Goal: Task Accomplishment & Management: Complete application form

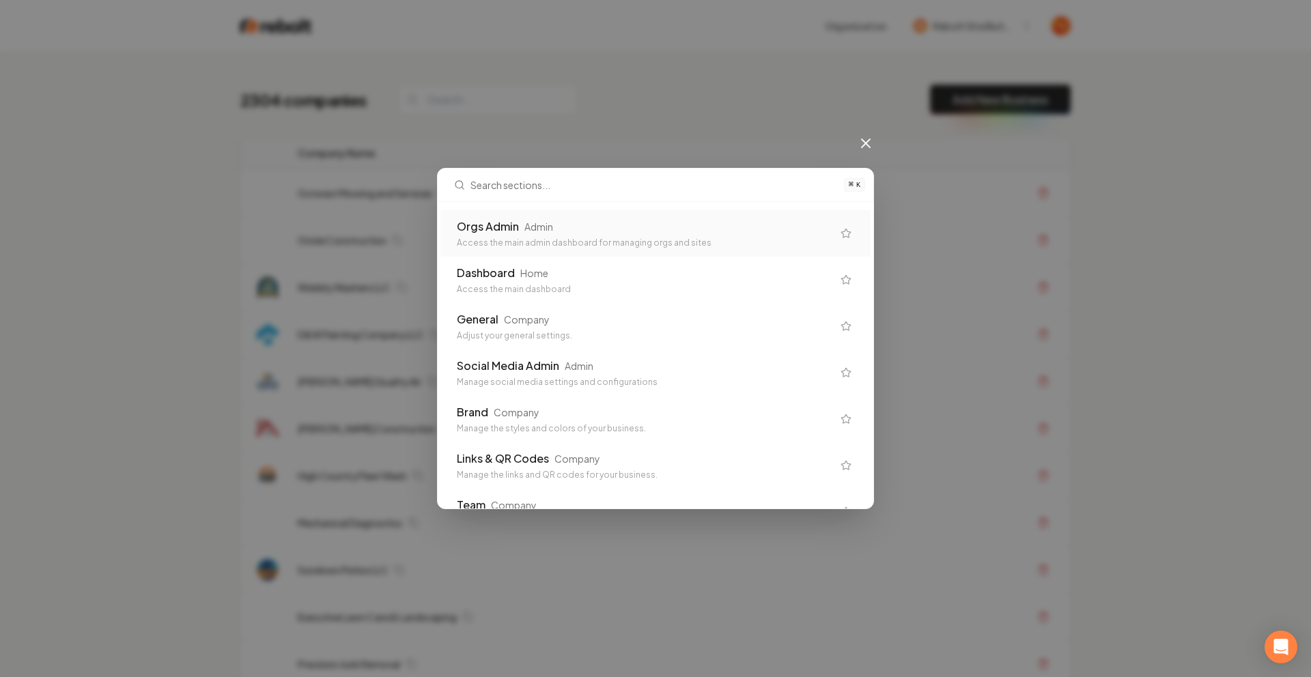
click at [539, 225] on div "Admin" at bounding box center [538, 227] width 29 height 14
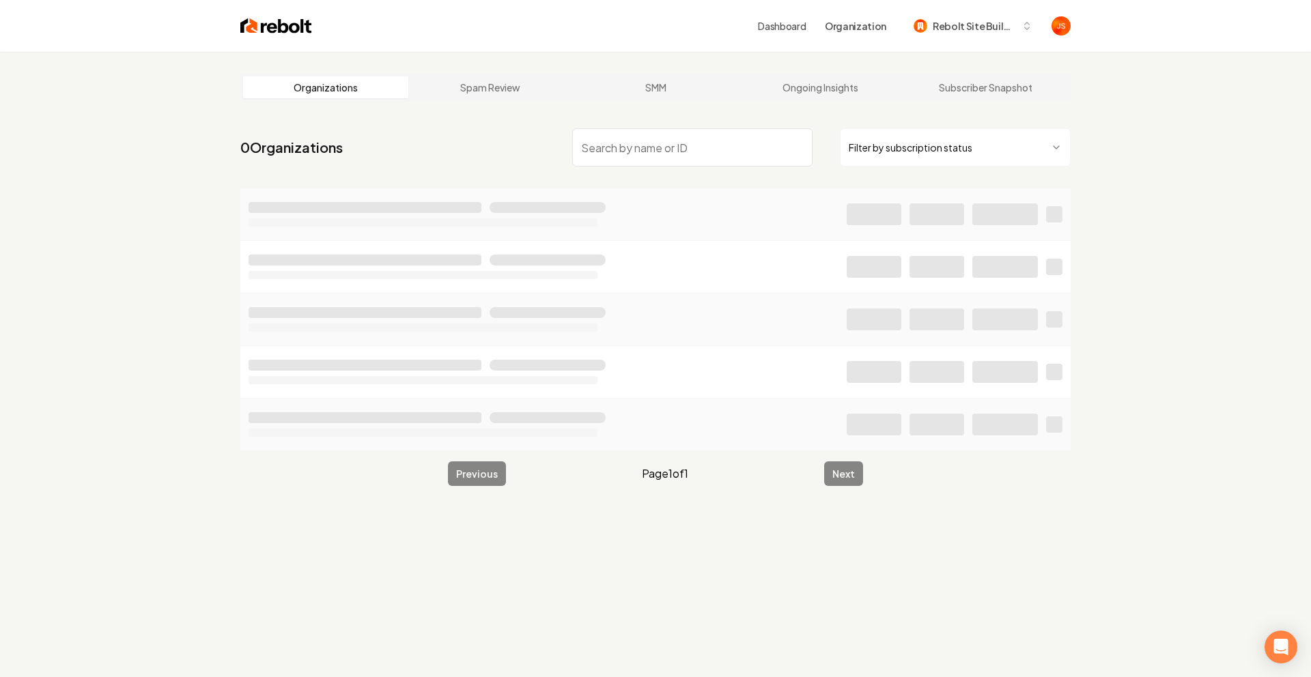
click at [942, 137] on html "Dashboard Organization Rebolt Site Builder Organizations Spam Review SMM Ongoin…" at bounding box center [655, 338] width 1311 height 677
click at [729, 151] on input "search" at bounding box center [687, 147] width 240 height 38
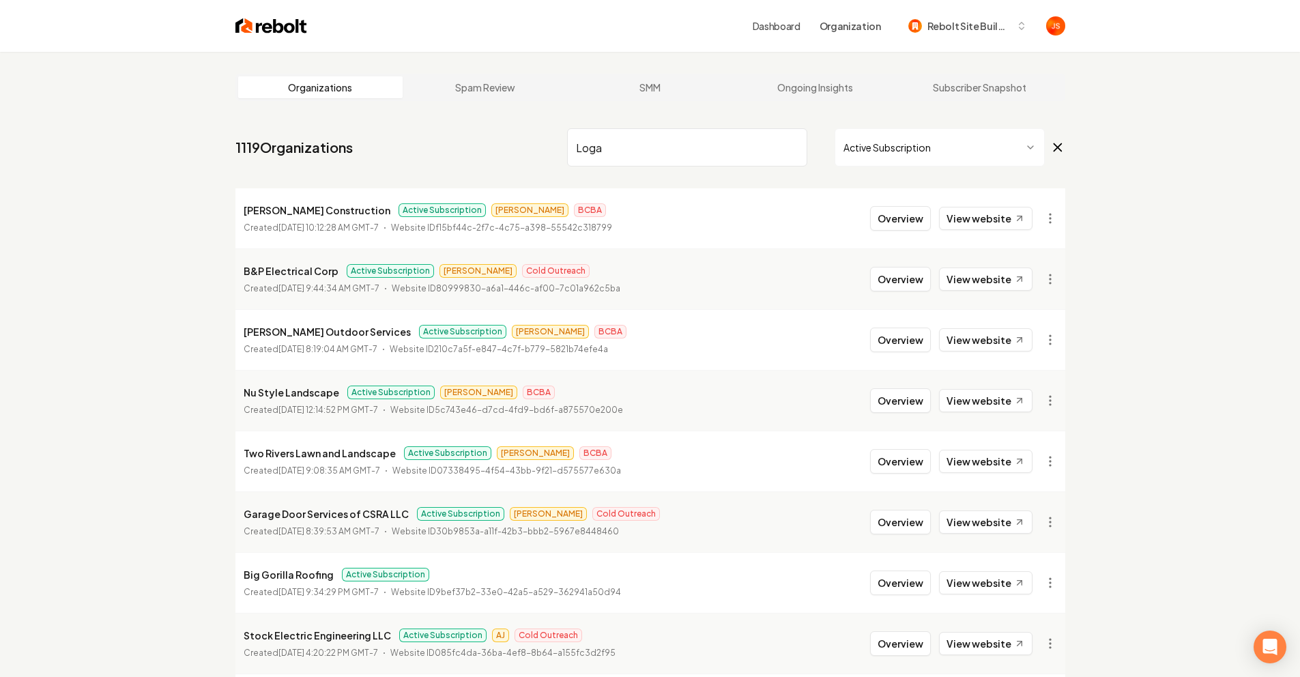
type input "Logan"
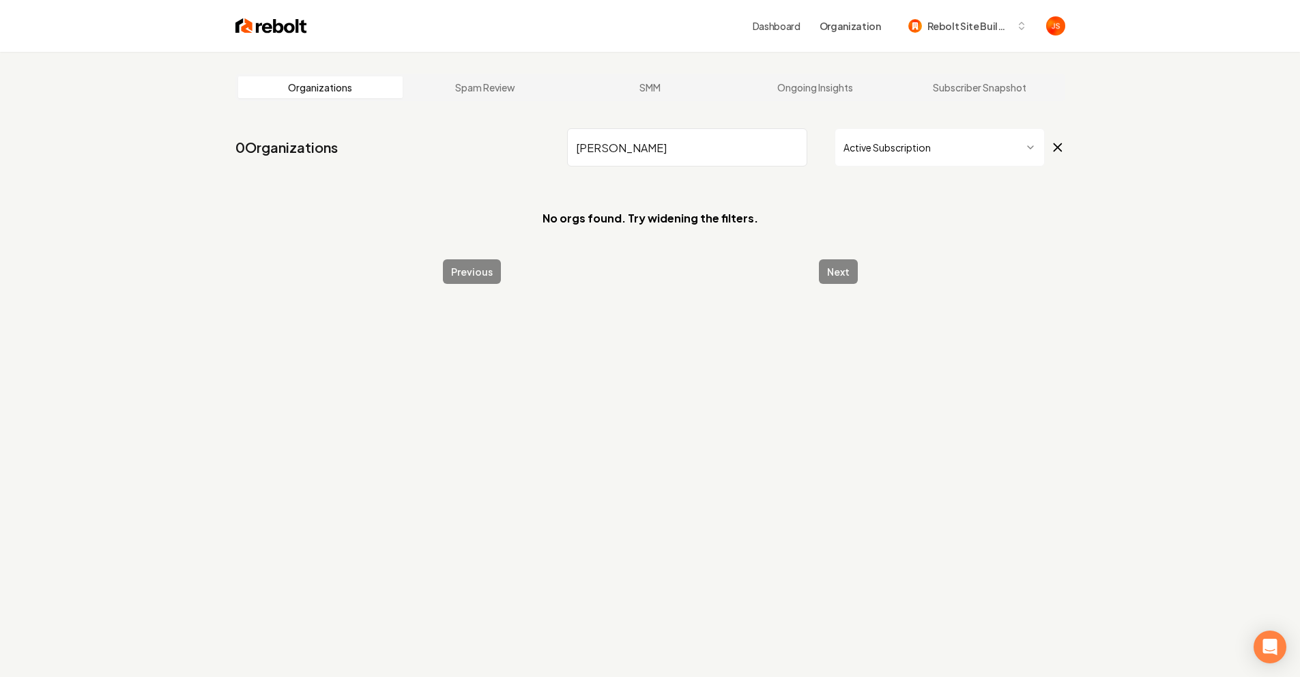
click at [799, 144] on input "Logan" at bounding box center [687, 147] width 240 height 38
click at [795, 145] on input "Logan" at bounding box center [687, 147] width 240 height 38
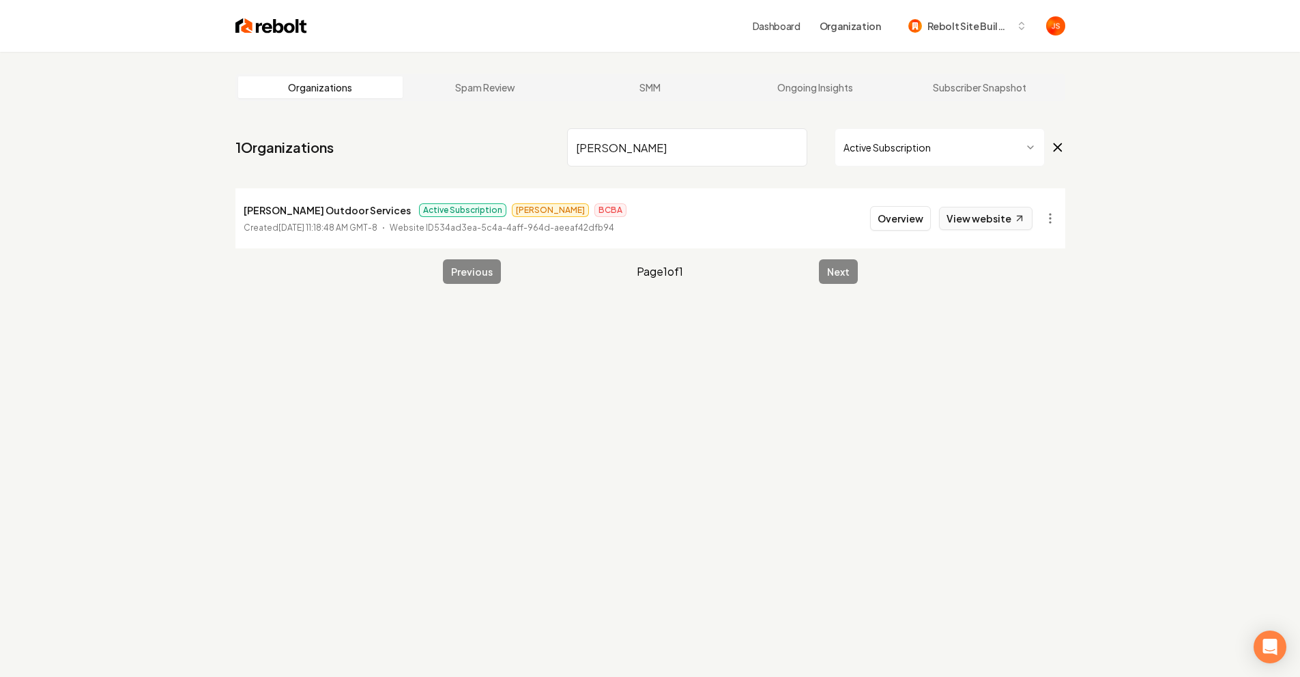
type input "Carlson"
click at [997, 222] on link "View website" at bounding box center [986, 218] width 94 height 23
click at [912, 219] on button "Overview" at bounding box center [900, 218] width 61 height 25
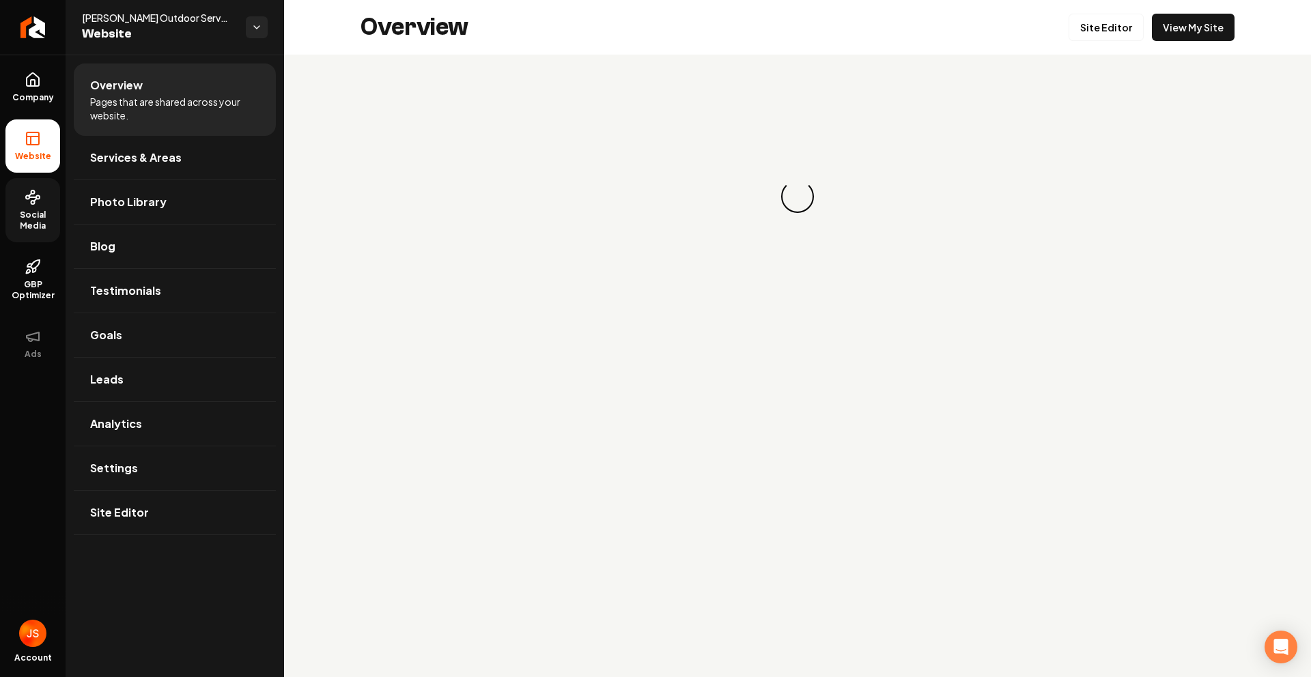
click at [21, 197] on link "Social Media" at bounding box center [32, 210] width 55 height 64
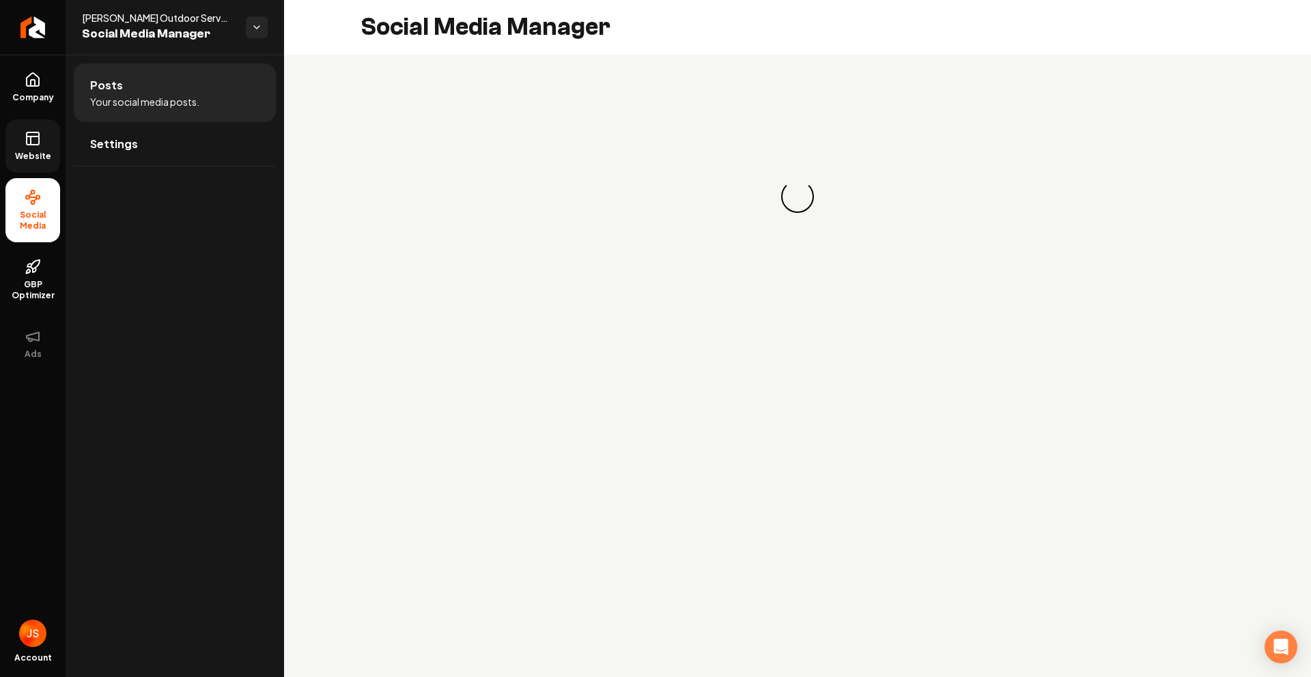
click at [33, 143] on icon at bounding box center [33, 138] width 16 height 16
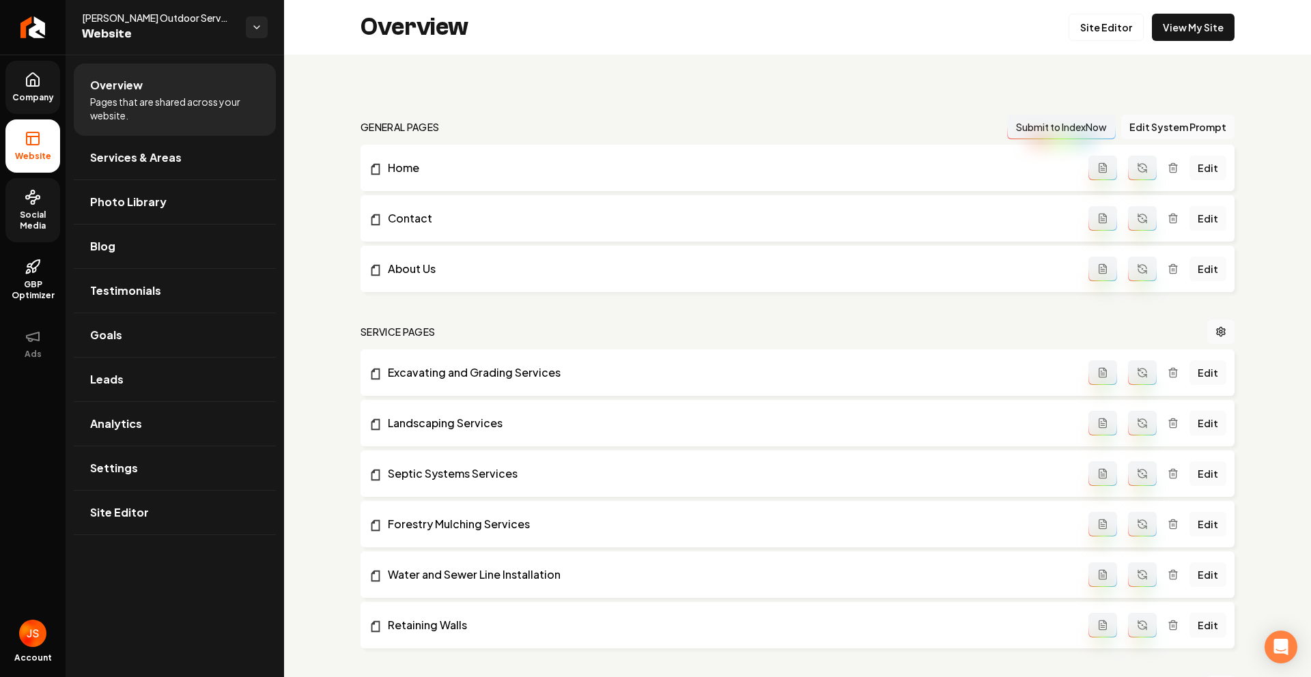
click at [21, 100] on span "Company" at bounding box center [33, 97] width 53 height 11
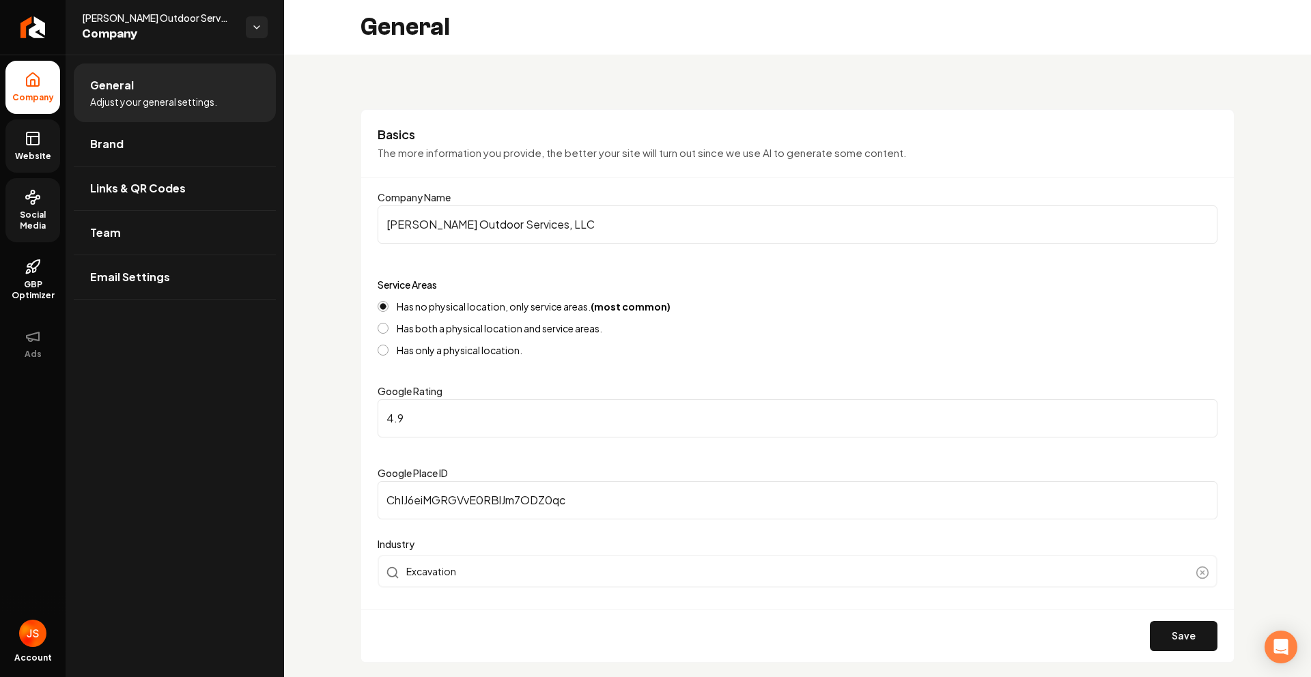
click at [28, 130] on icon at bounding box center [33, 138] width 16 height 16
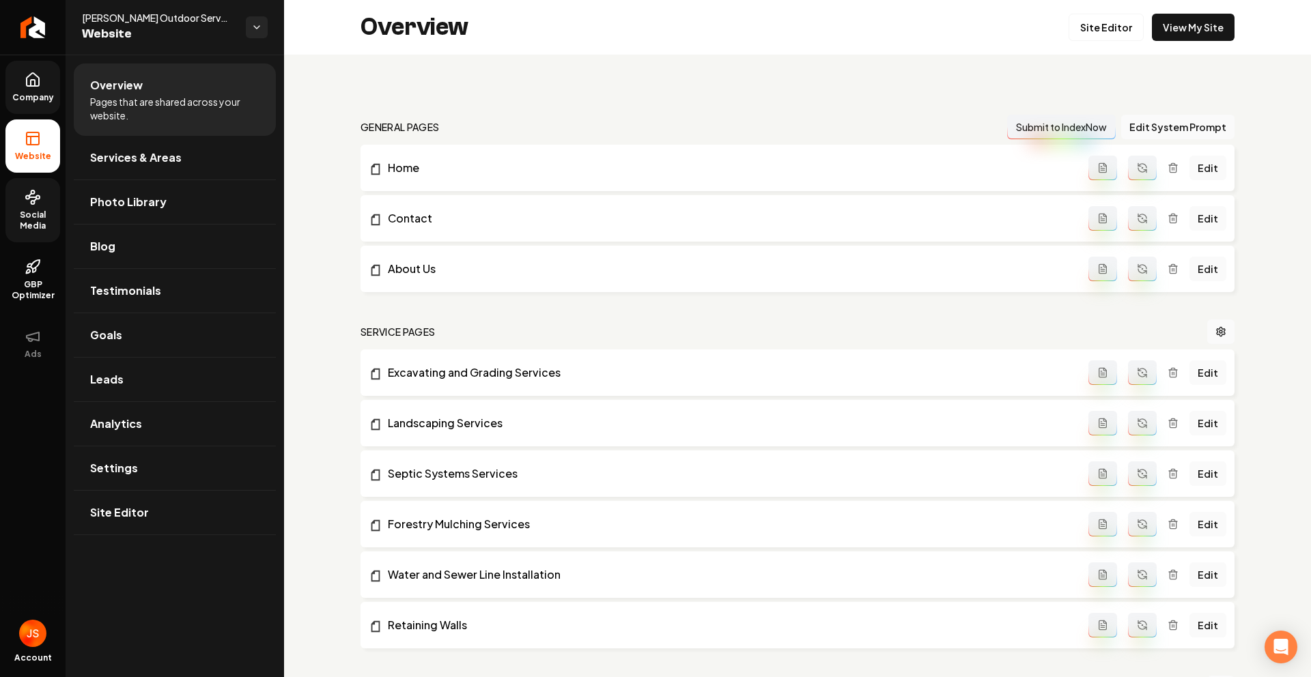
click at [38, 204] on icon at bounding box center [33, 197] width 16 height 16
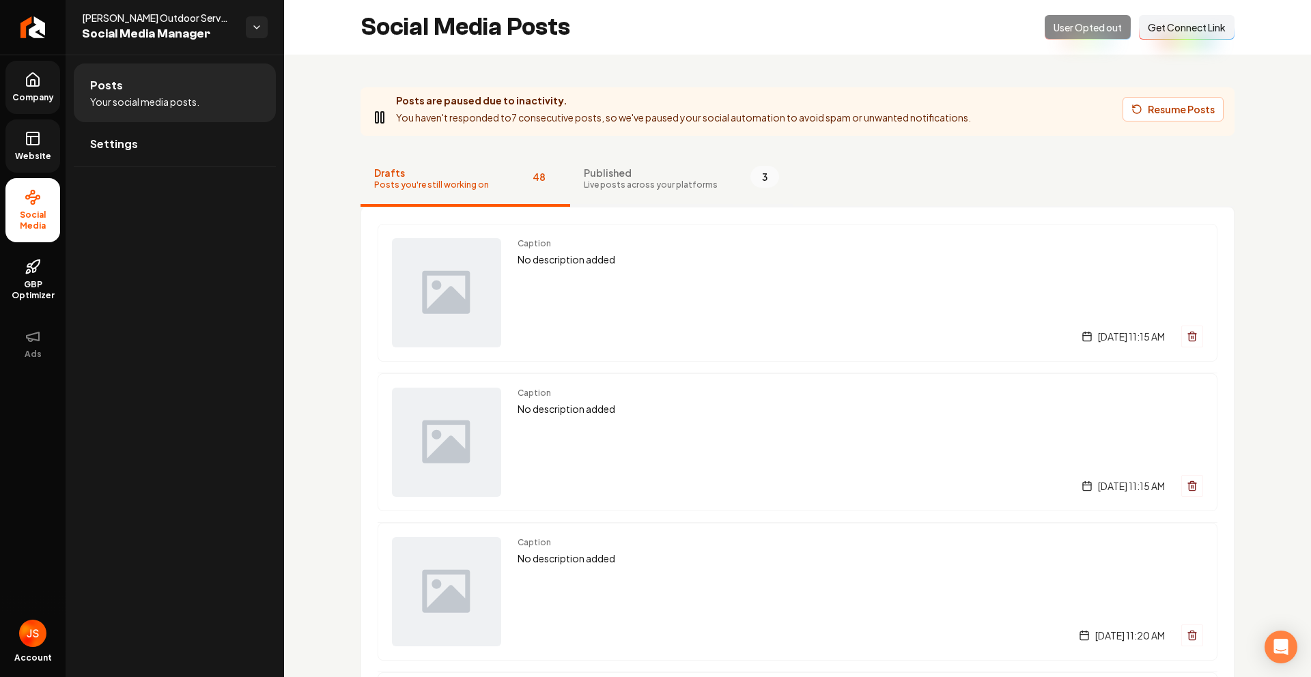
click at [615, 180] on span "Live posts across your platforms" at bounding box center [651, 185] width 134 height 11
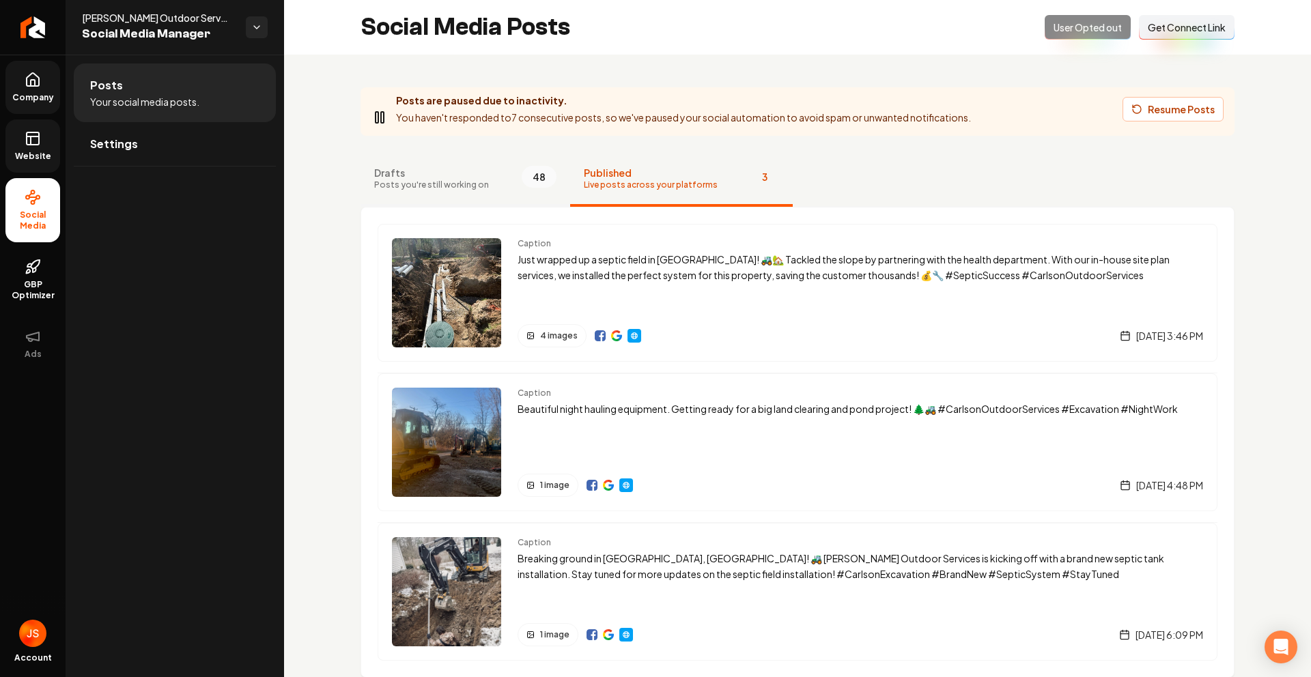
click at [482, 187] on button "Drafts Posts you're still working on 48" at bounding box center [465, 179] width 210 height 55
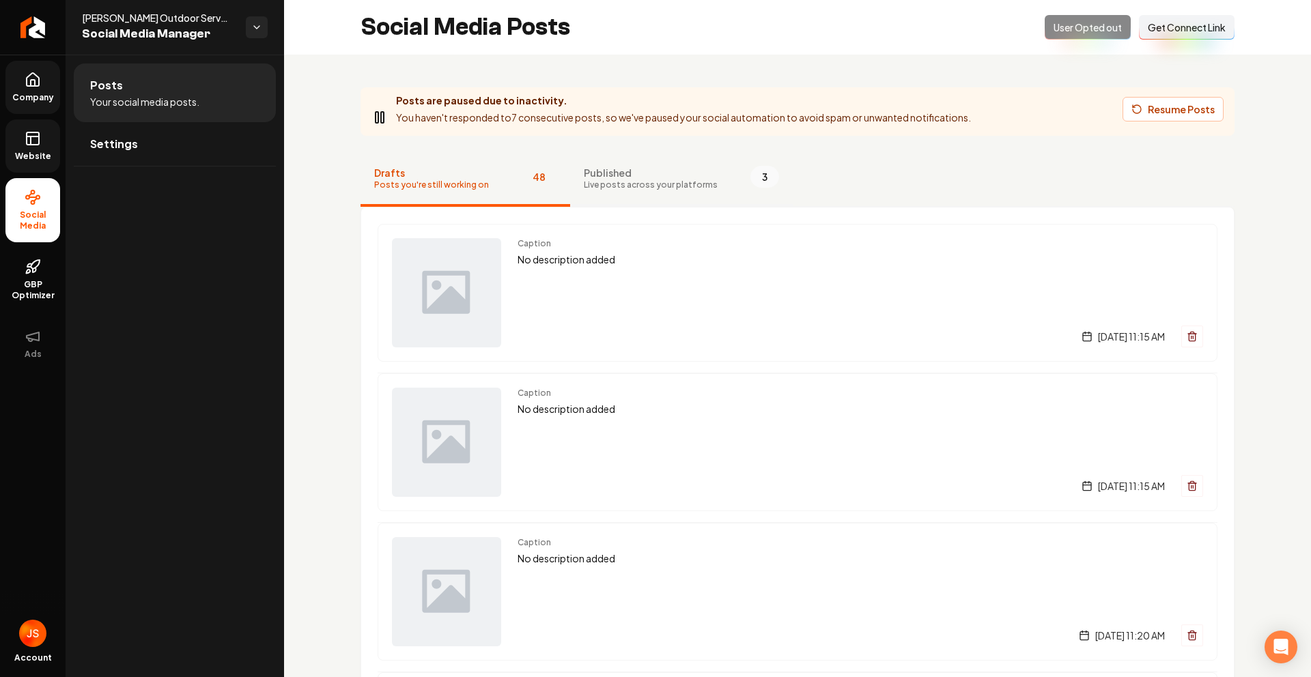
click at [602, 182] on span "Live posts across your platforms" at bounding box center [651, 185] width 134 height 11
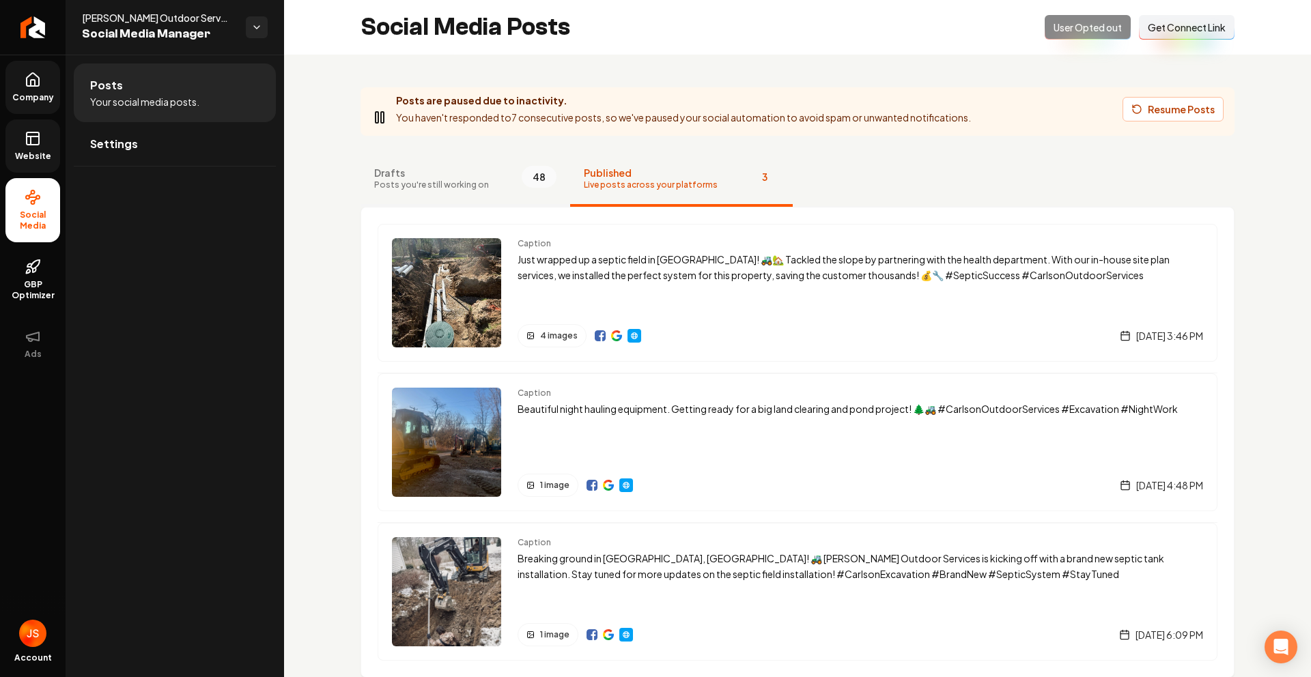
click at [427, 175] on span "Drafts" at bounding box center [431, 173] width 115 height 14
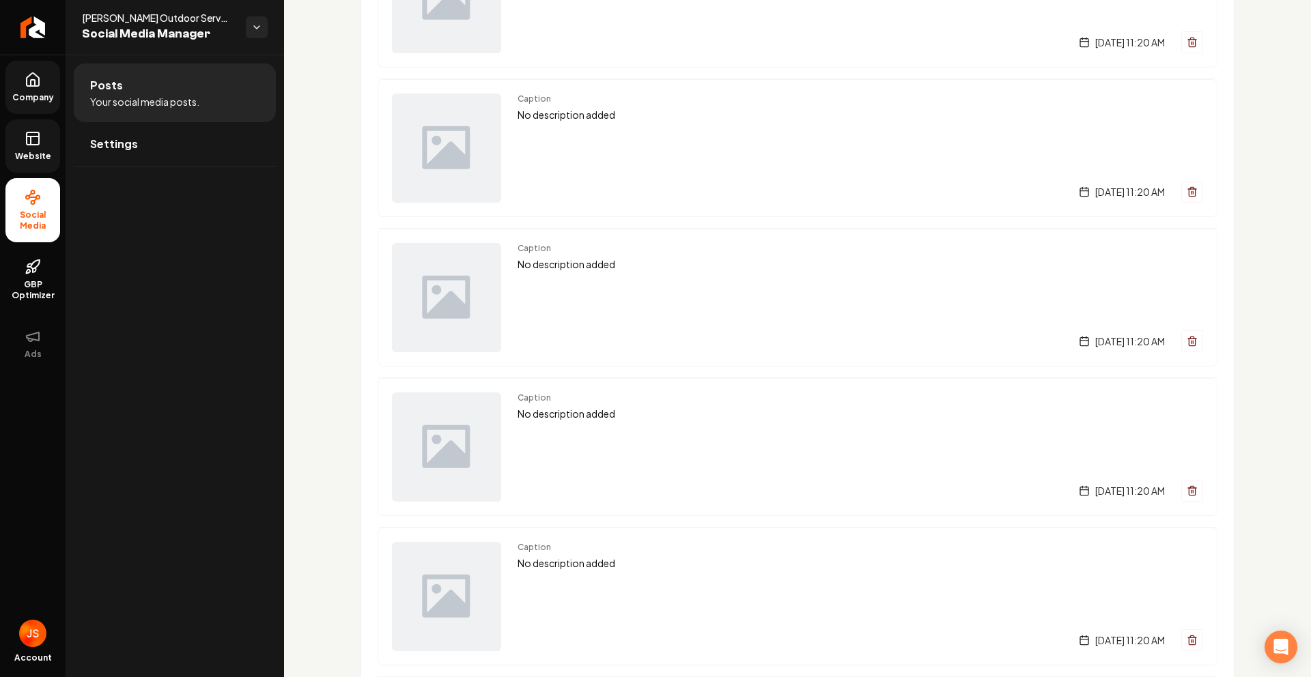
scroll to position [595, 0]
click at [27, 122] on link "Website" at bounding box center [32, 145] width 55 height 53
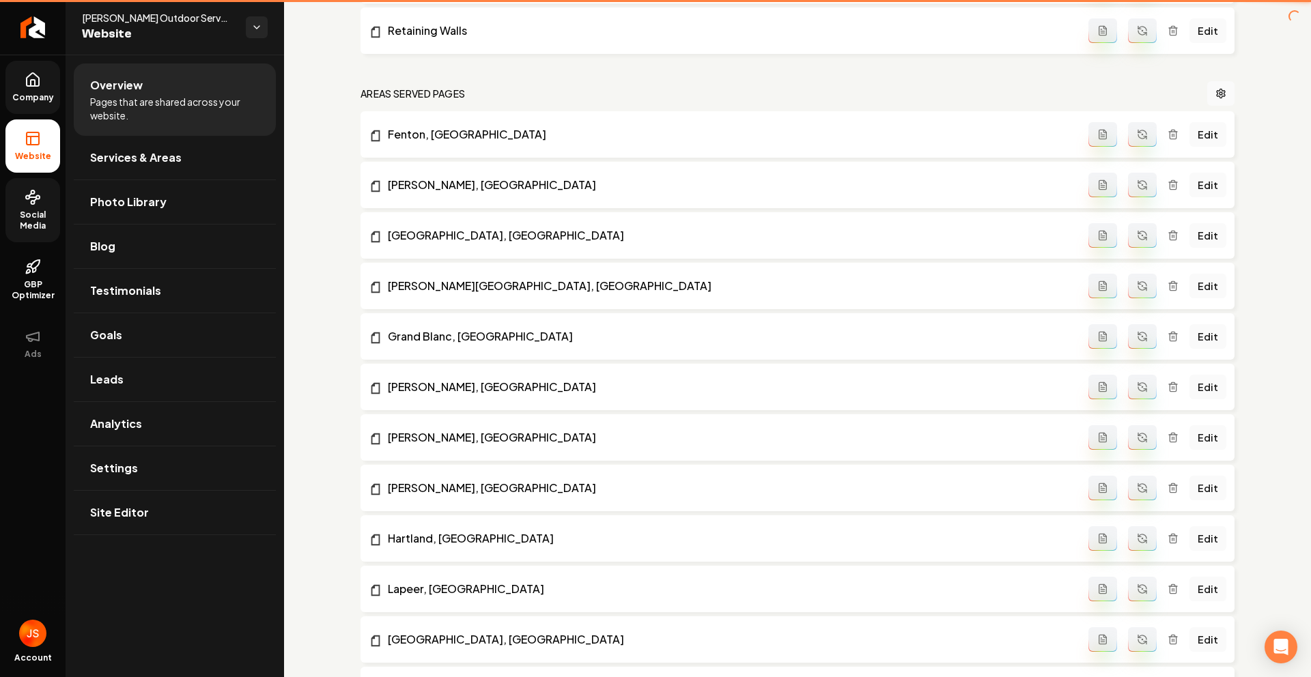
click at [27, 91] on link "Company" at bounding box center [32, 87] width 55 height 53
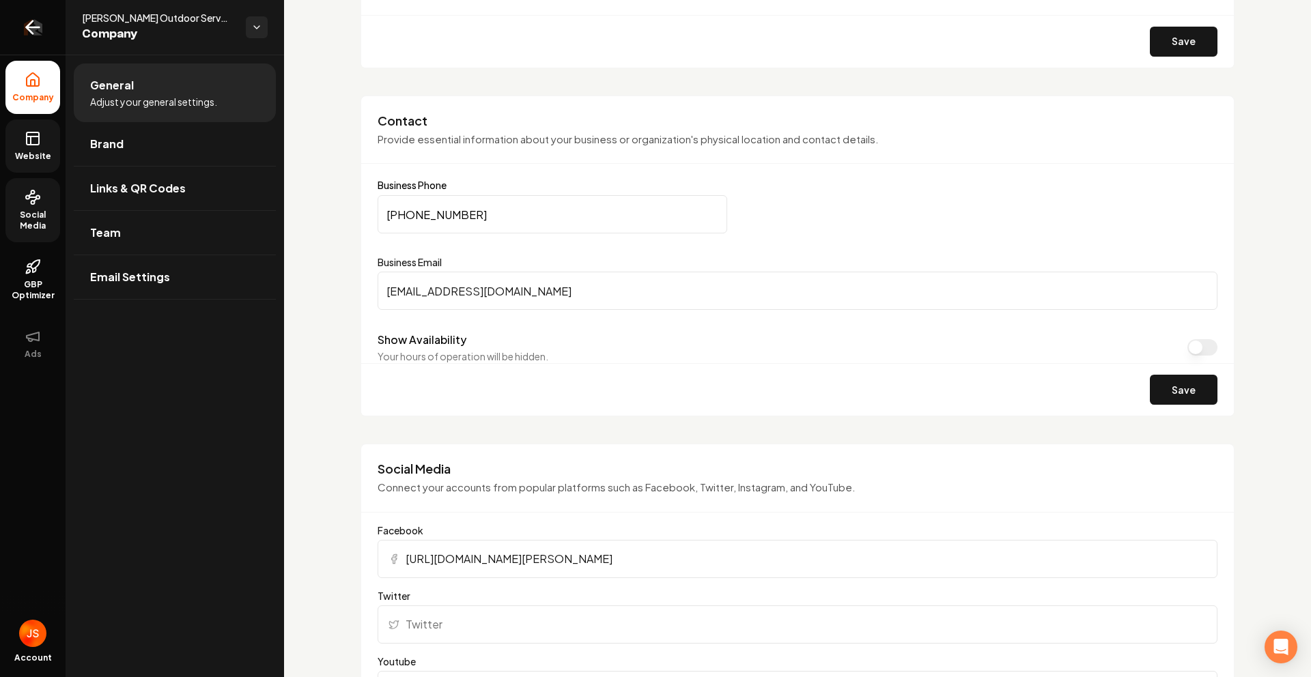
click at [12, 33] on link "Return to dashboard" at bounding box center [33, 27] width 66 height 55
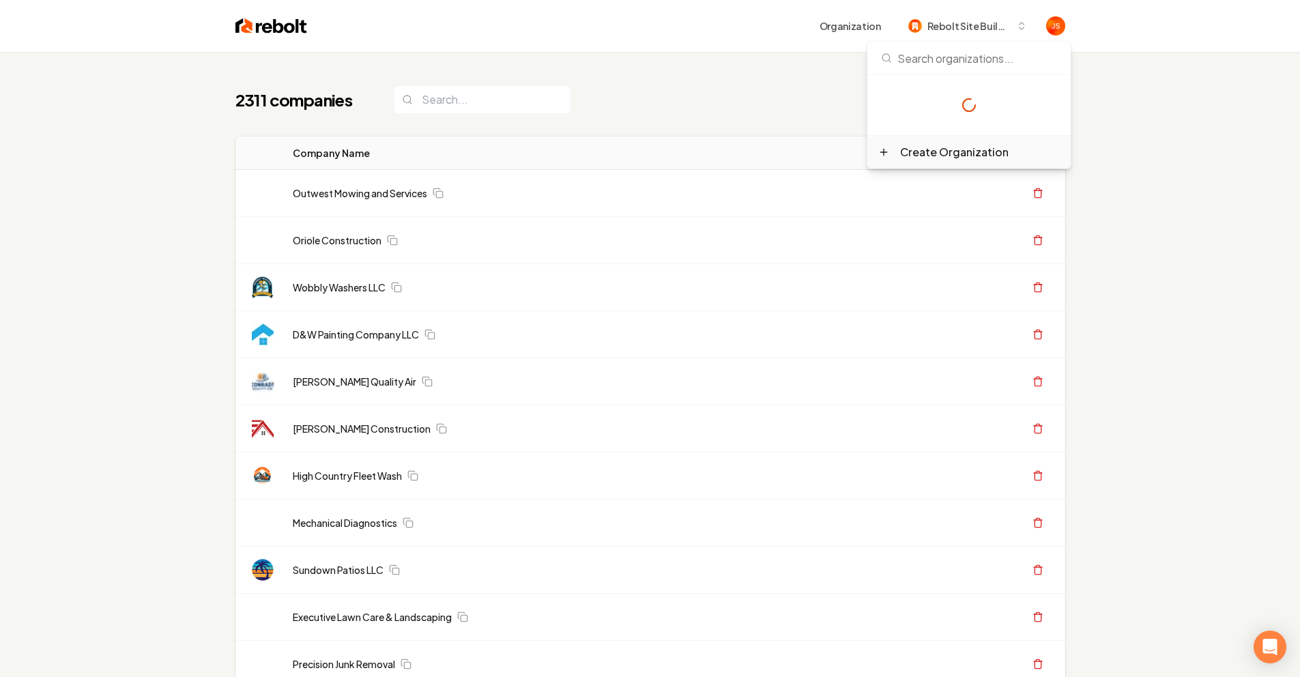
click at [902, 161] on div "Create Organization" at bounding box center [969, 152] width 203 height 33
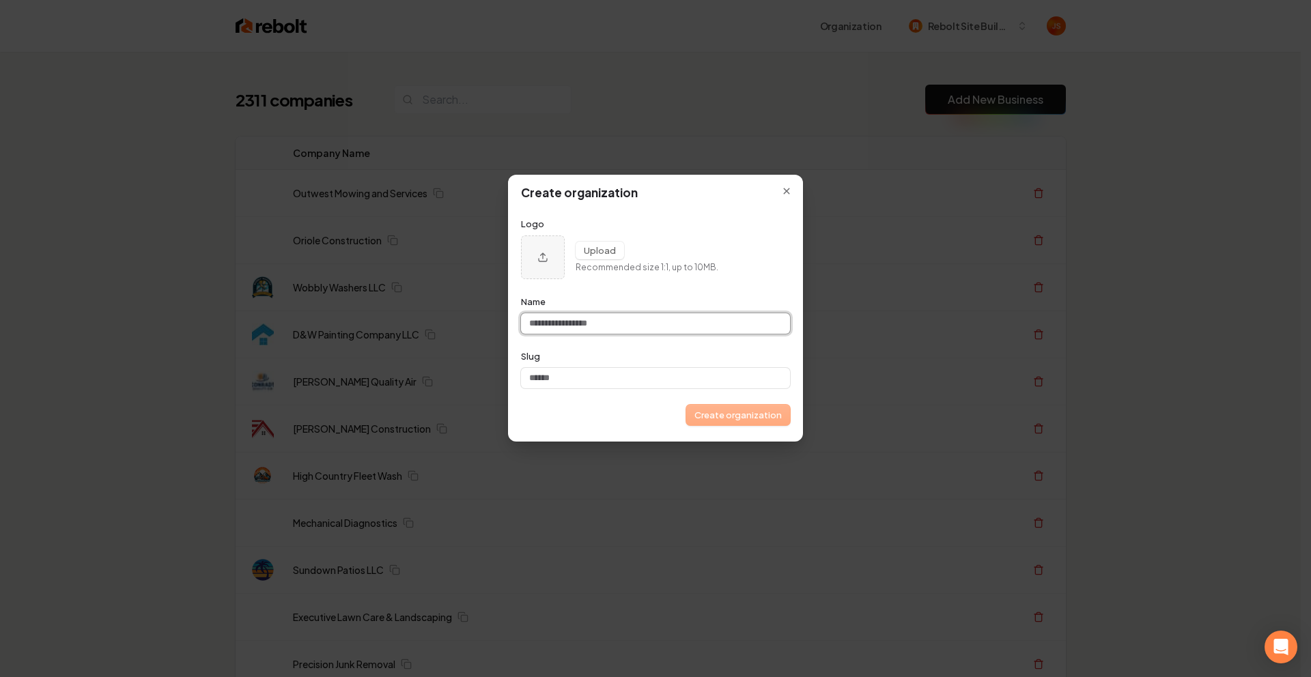
click at [661, 321] on input "Name" at bounding box center [655, 323] width 269 height 20
paste input "**********"
type input "**********"
paste input "**********"
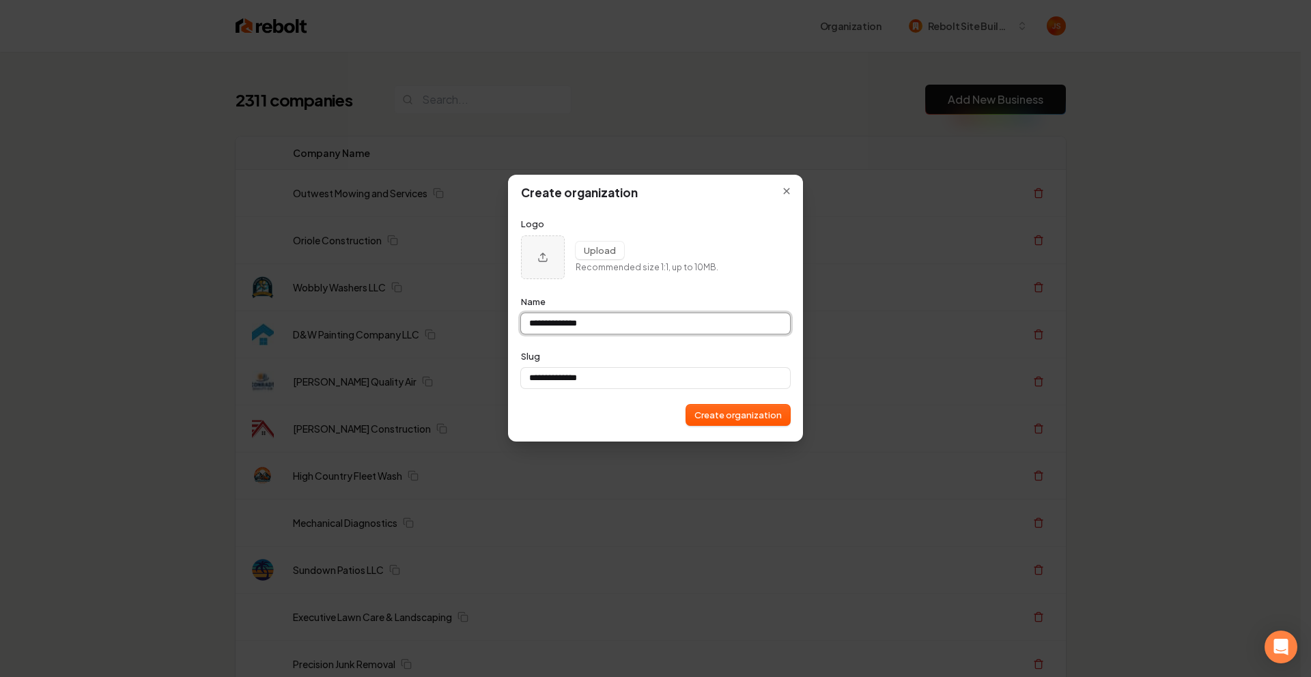
type input "**********"
drag, startPoint x: 648, startPoint y: 319, endPoint x: 607, endPoint y: 314, distance: 41.3
click at [559, 323] on input "**********" at bounding box center [655, 323] width 269 height 20
type input "******"
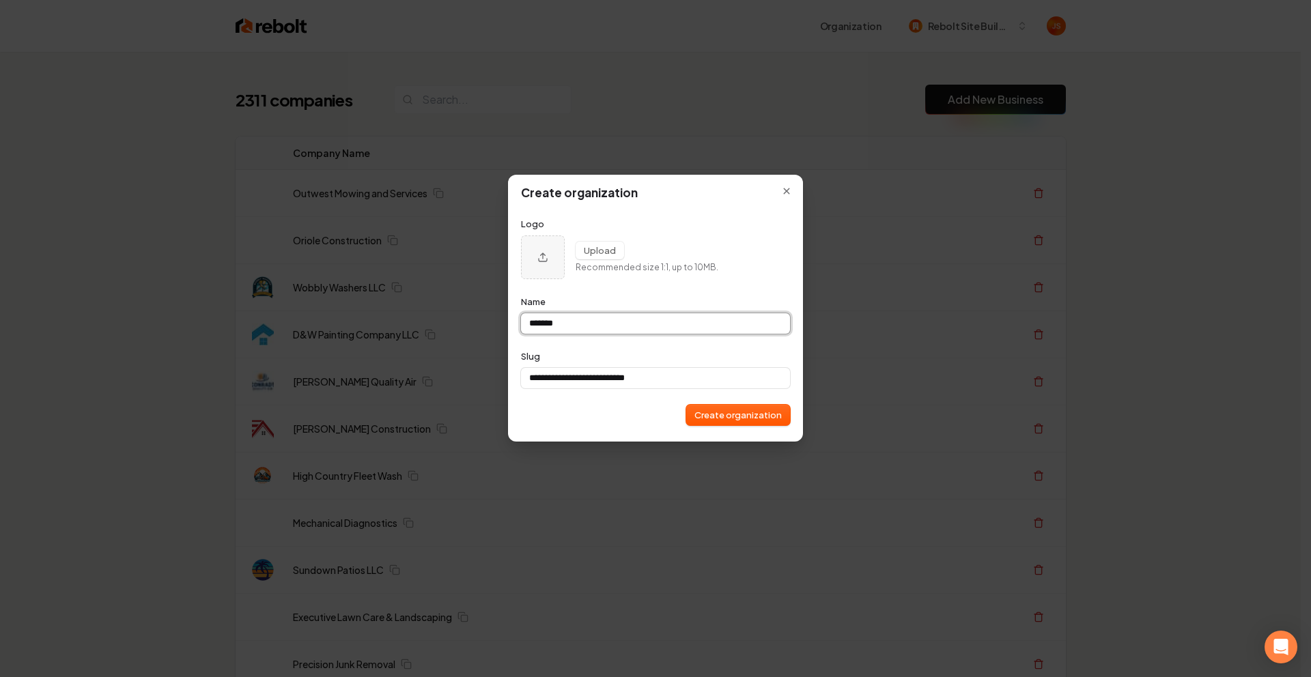
type input "******"
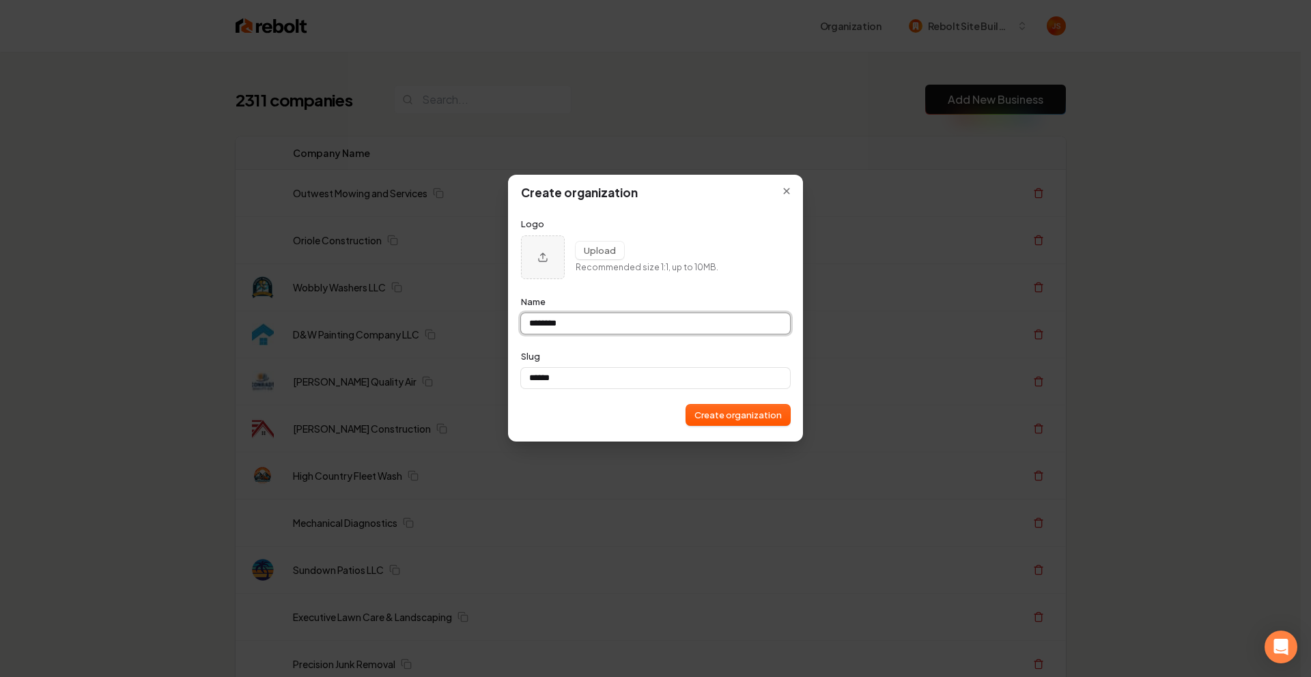
type input "*********"
type input "**********"
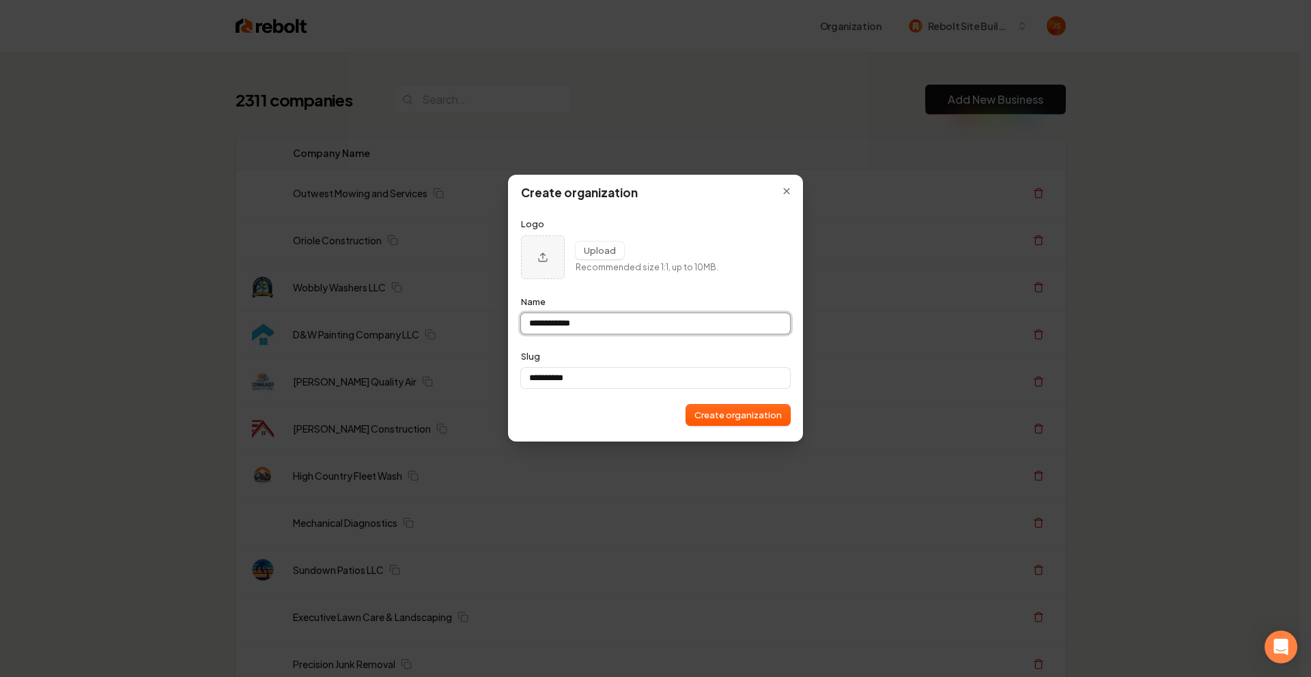
type input "**********"
click at [706, 414] on button "Create organization" at bounding box center [738, 415] width 104 height 20
type input "**********"
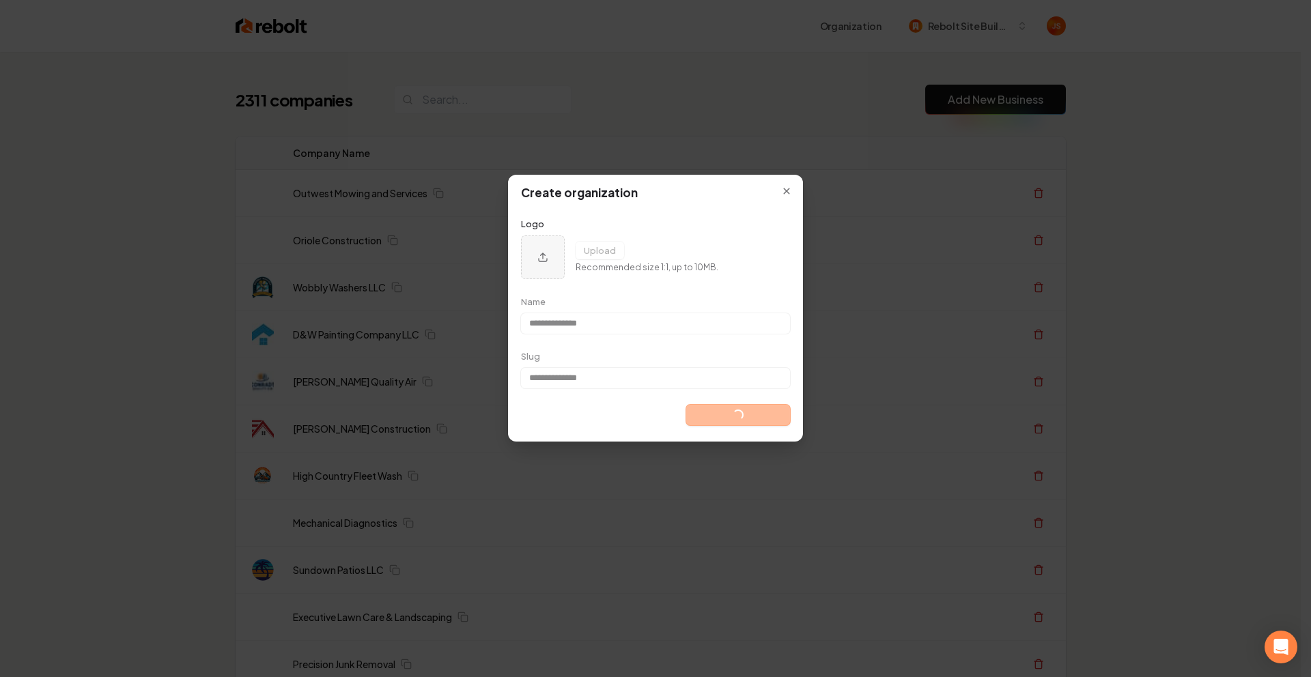
type input "**********"
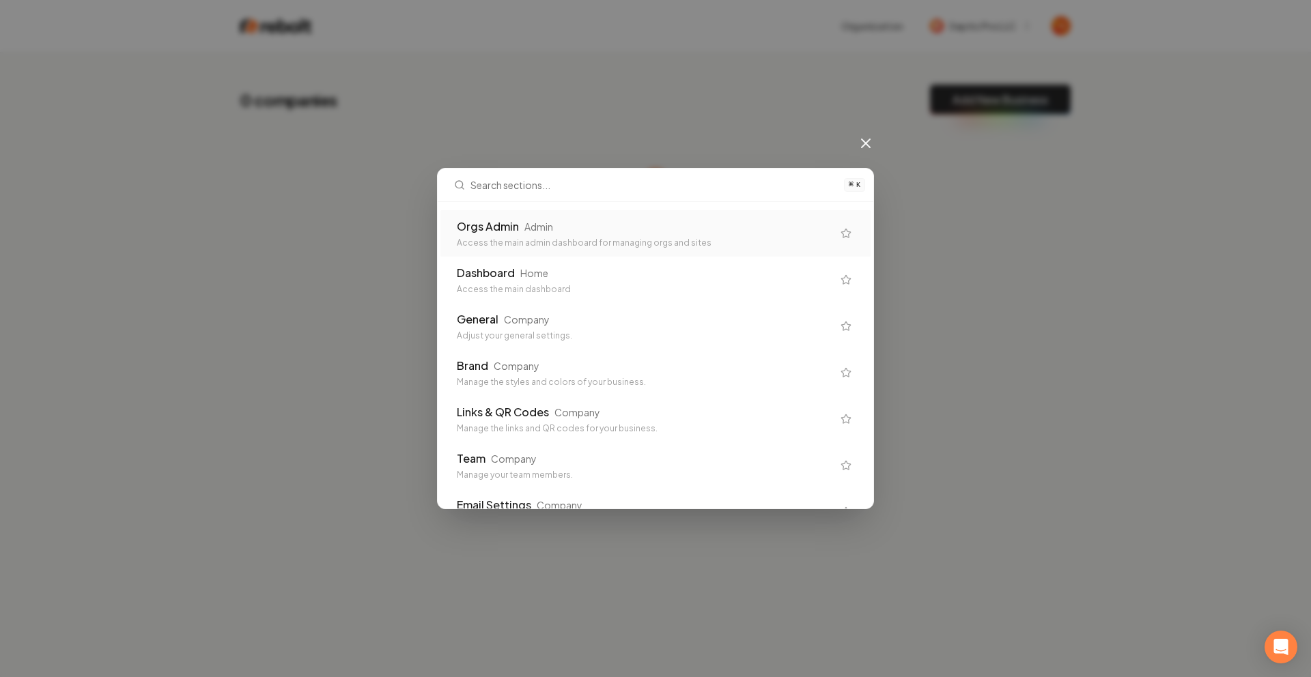
click at [668, 210] on div "Orgs Admin Admin Access the main admin dashboard for managing orgs and sites" at bounding box center [655, 233] width 430 height 46
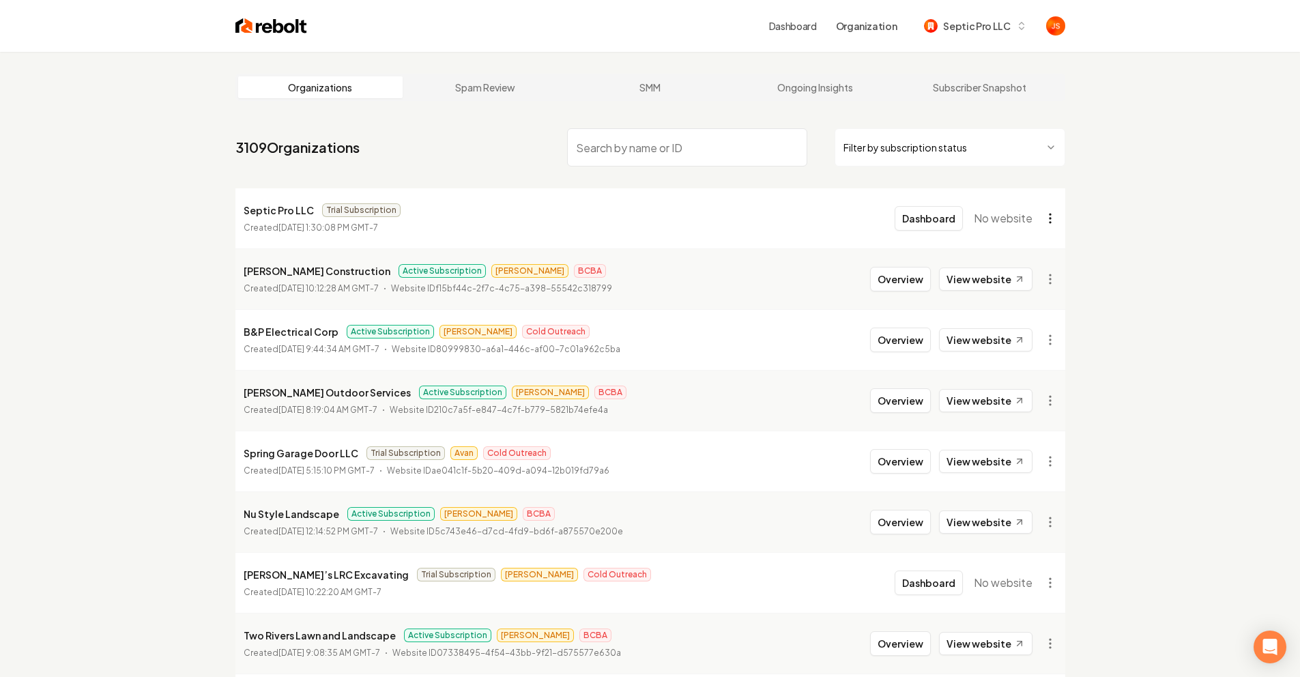
click at [1055, 214] on html "Dashboard Organization Septic Pro LLC Organizations Spam Review SMM Ongoing Ins…" at bounding box center [650, 338] width 1300 height 677
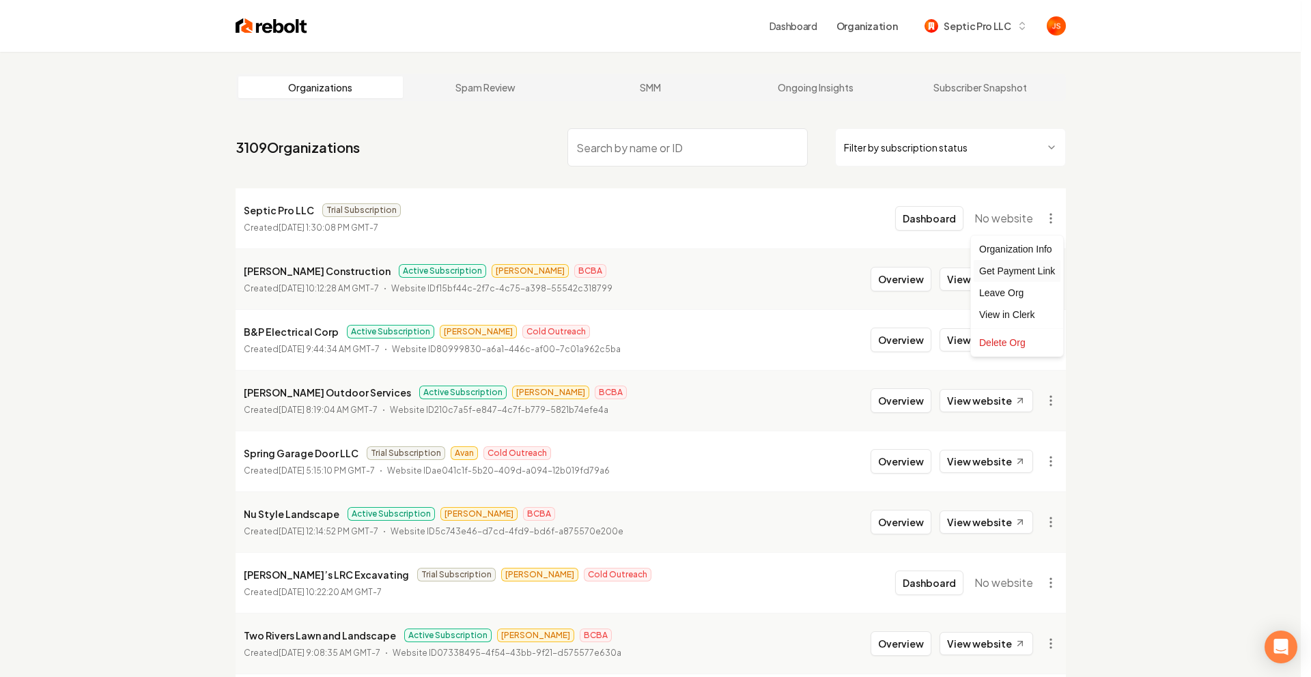
click at [1014, 269] on div "Get Payment Link" at bounding box center [1016, 271] width 87 height 22
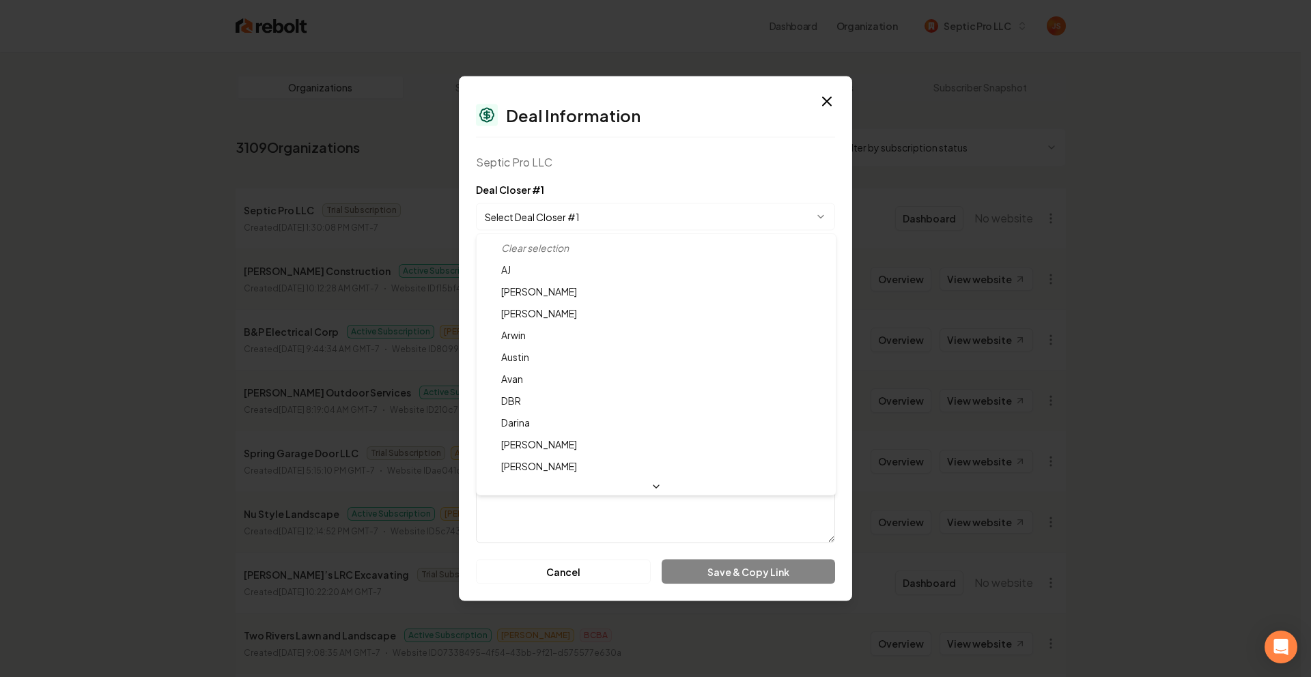
click at [614, 208] on body "Dashboard Organization Septic Pro LLC Organizations Spam Review SMM Ongoing Ins…" at bounding box center [650, 338] width 1300 height 677
select select "**********"
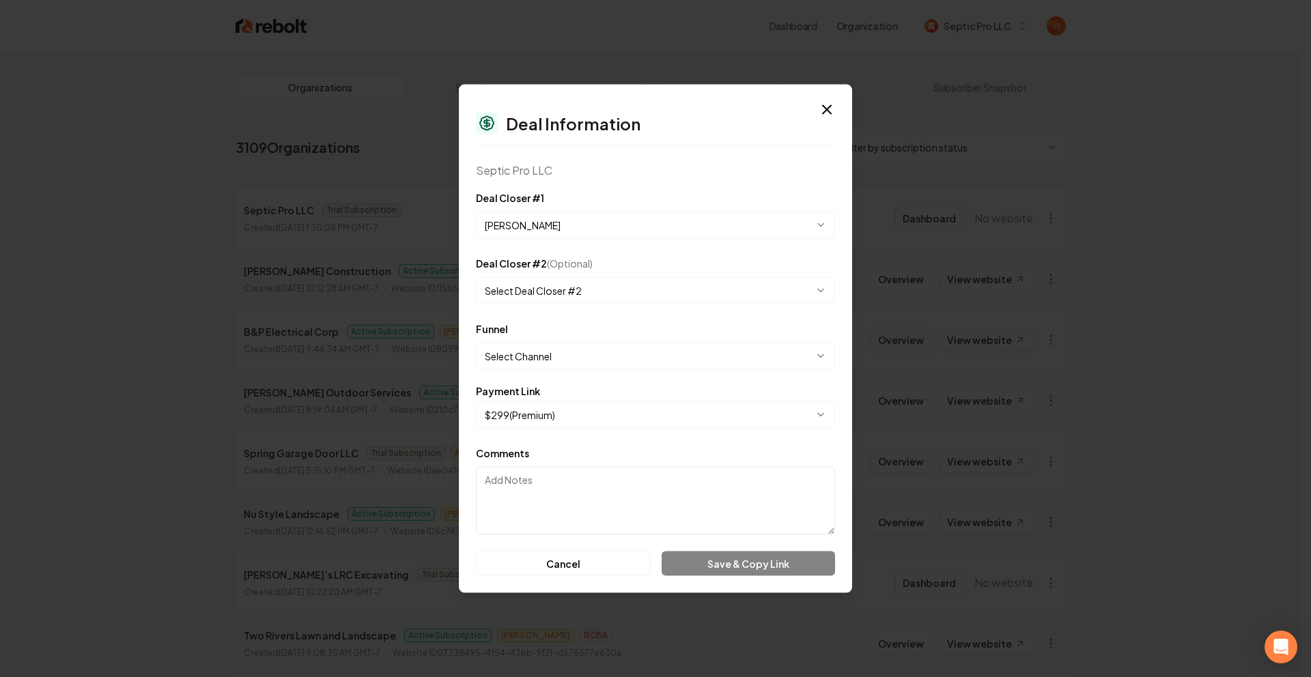
click at [586, 349] on body "Dashboard Organization Septic Pro LLC Organizations Spam Review SMM Ongoing Ins…" at bounding box center [650, 338] width 1300 height 677
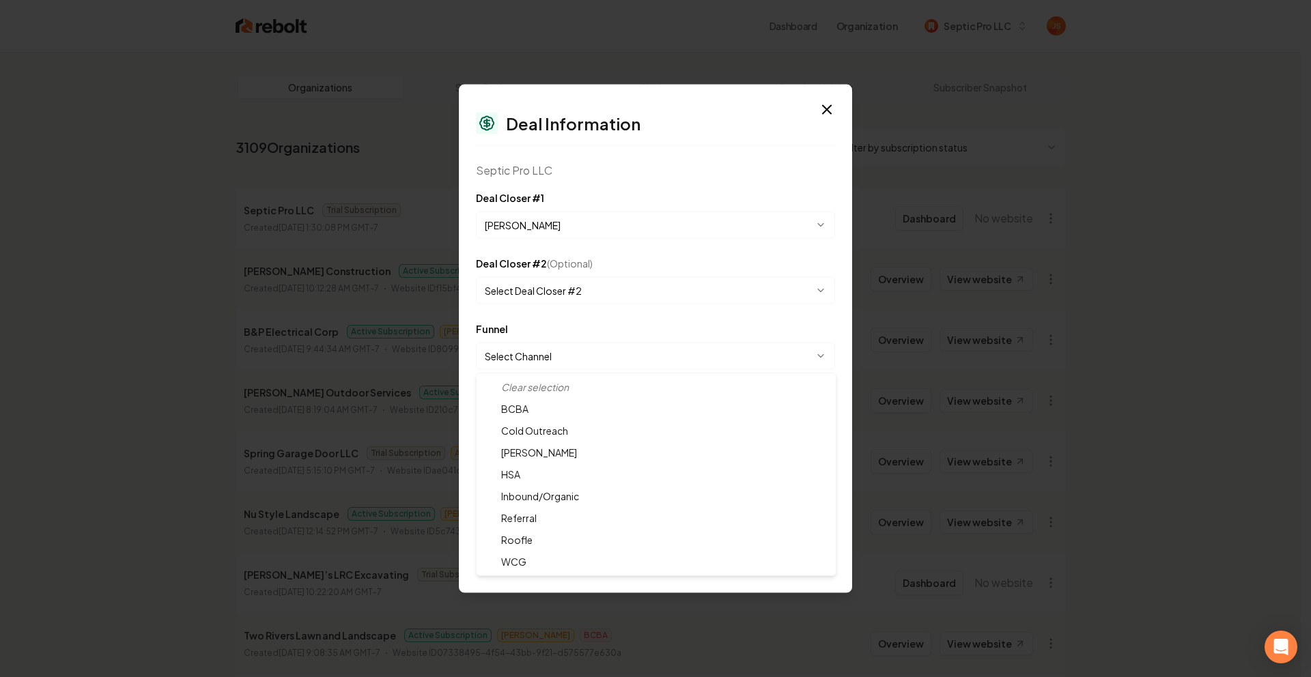
select select "**********"
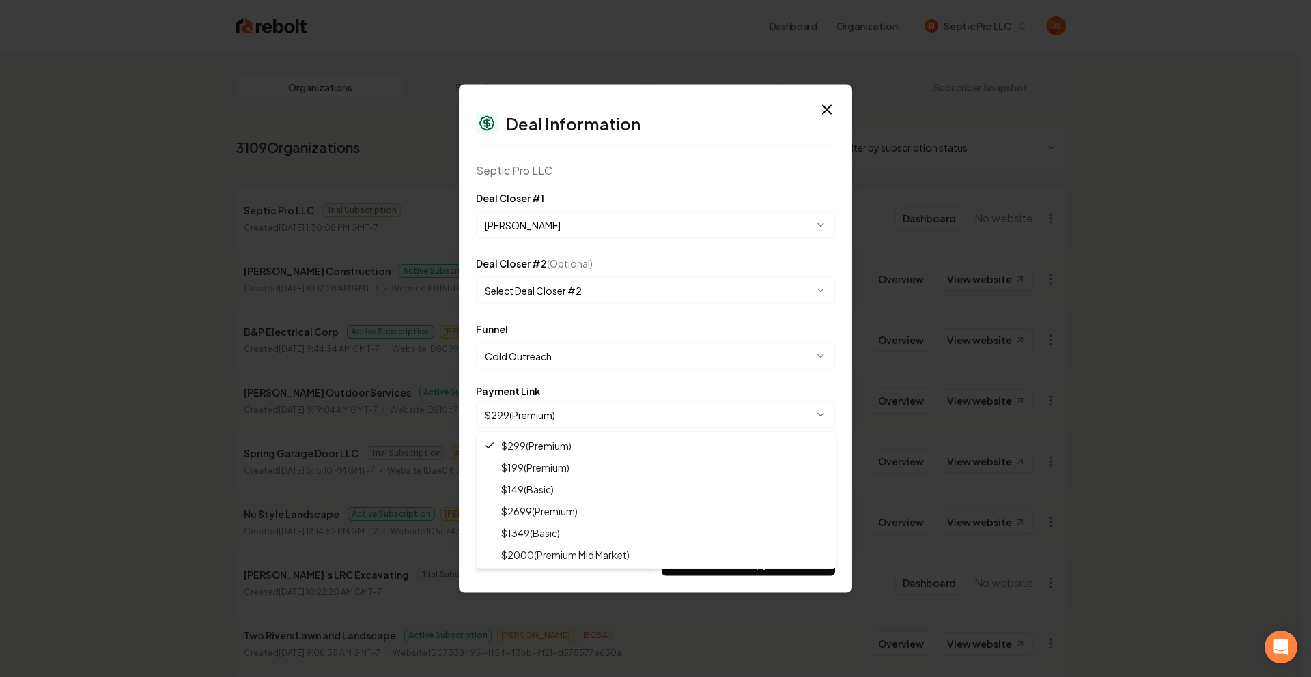
click at [560, 407] on body "Dashboard Organization Septic Pro LLC Organizations Spam Review SMM Ongoing Ins…" at bounding box center [650, 338] width 1300 height 677
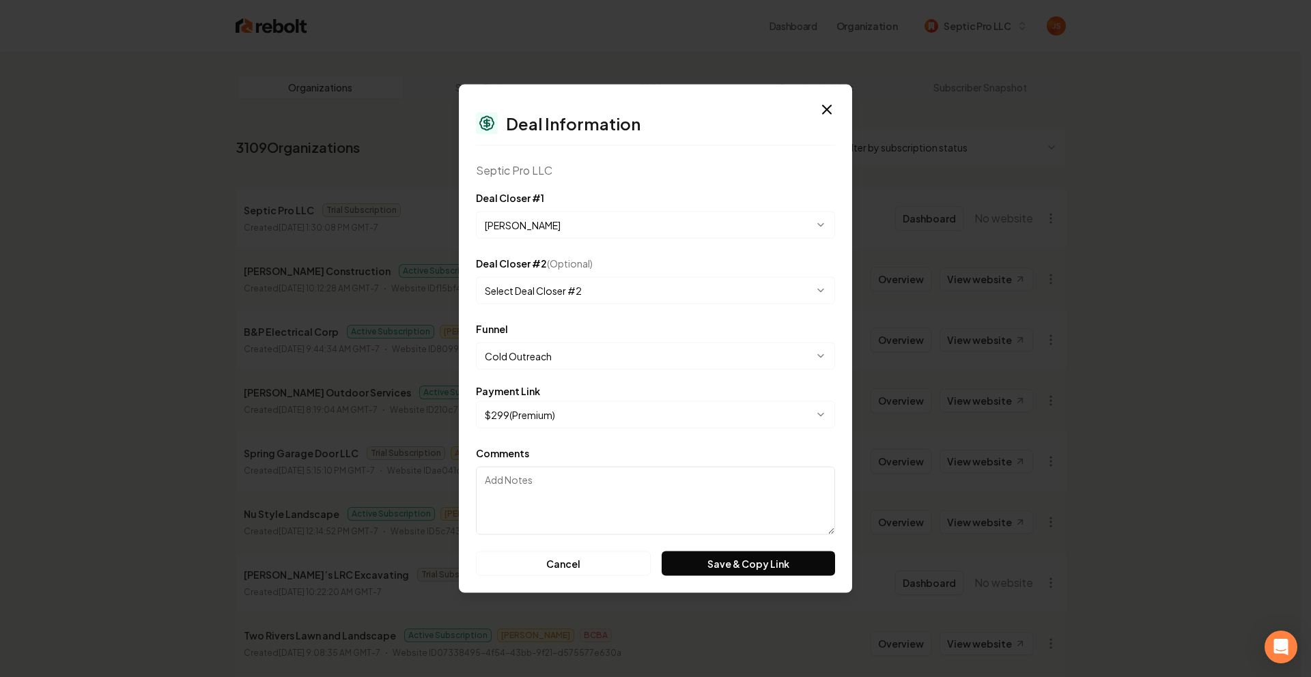
click at [547, 421] on body "Dashboard Organization Septic Pro LLC Organizations Spam Review SMM Ongoing Ins…" at bounding box center [650, 338] width 1300 height 677
click at [728, 572] on button "Save & Copy Link" at bounding box center [747, 564] width 173 height 25
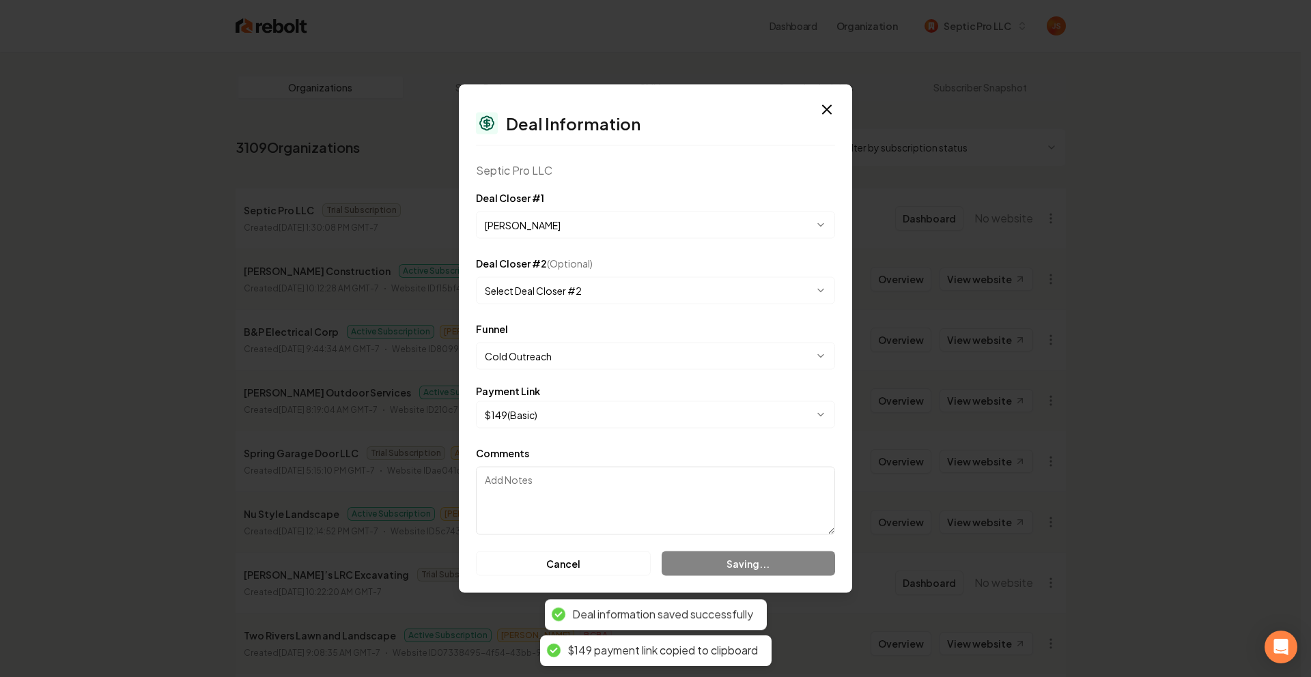
select select "**********"
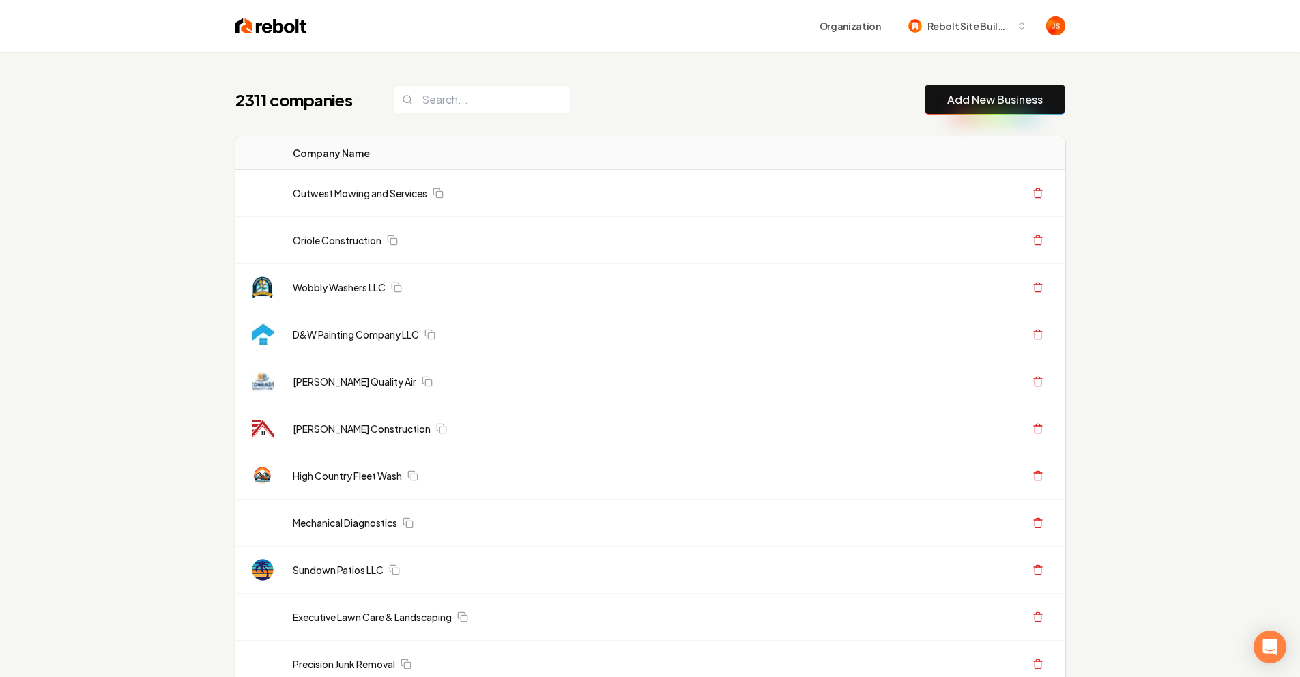
click at [605, 108] on div "2311 companies Add New Business" at bounding box center [650, 100] width 830 height 30
click at [543, 102] on input "search" at bounding box center [482, 99] width 177 height 29
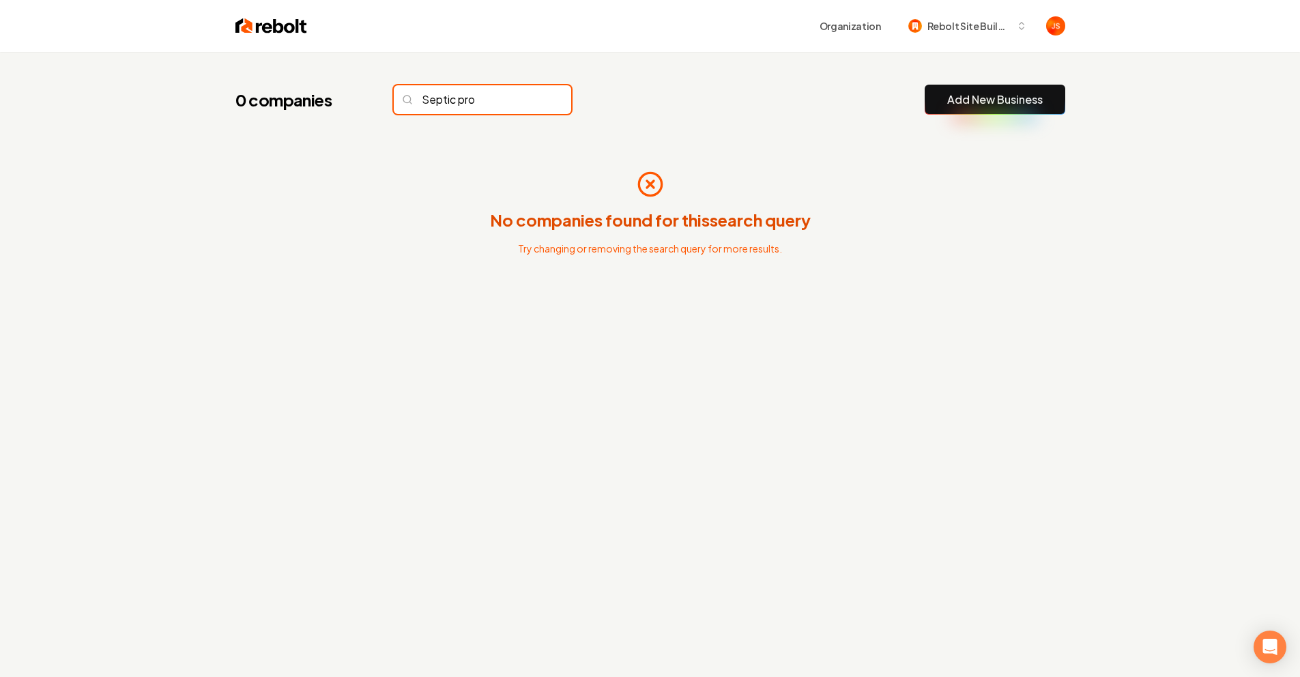
type input "Septic pro"
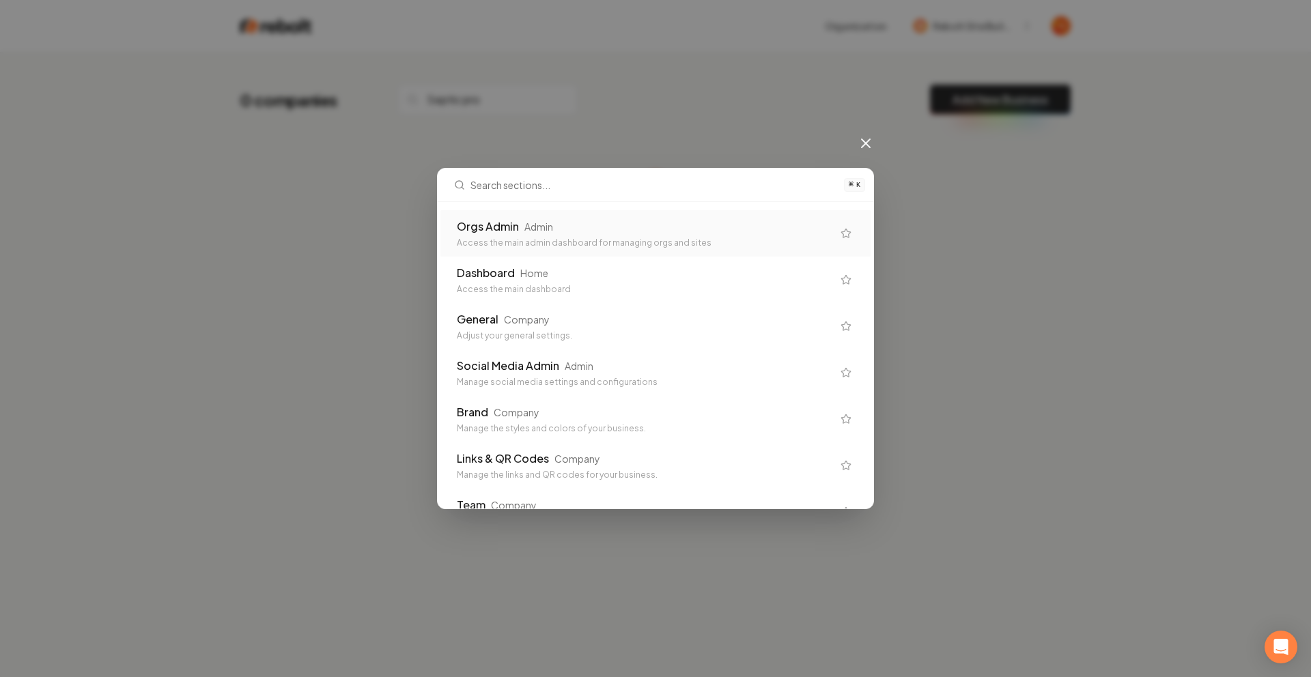
click at [474, 227] on div "Orgs Admin" at bounding box center [488, 226] width 62 height 16
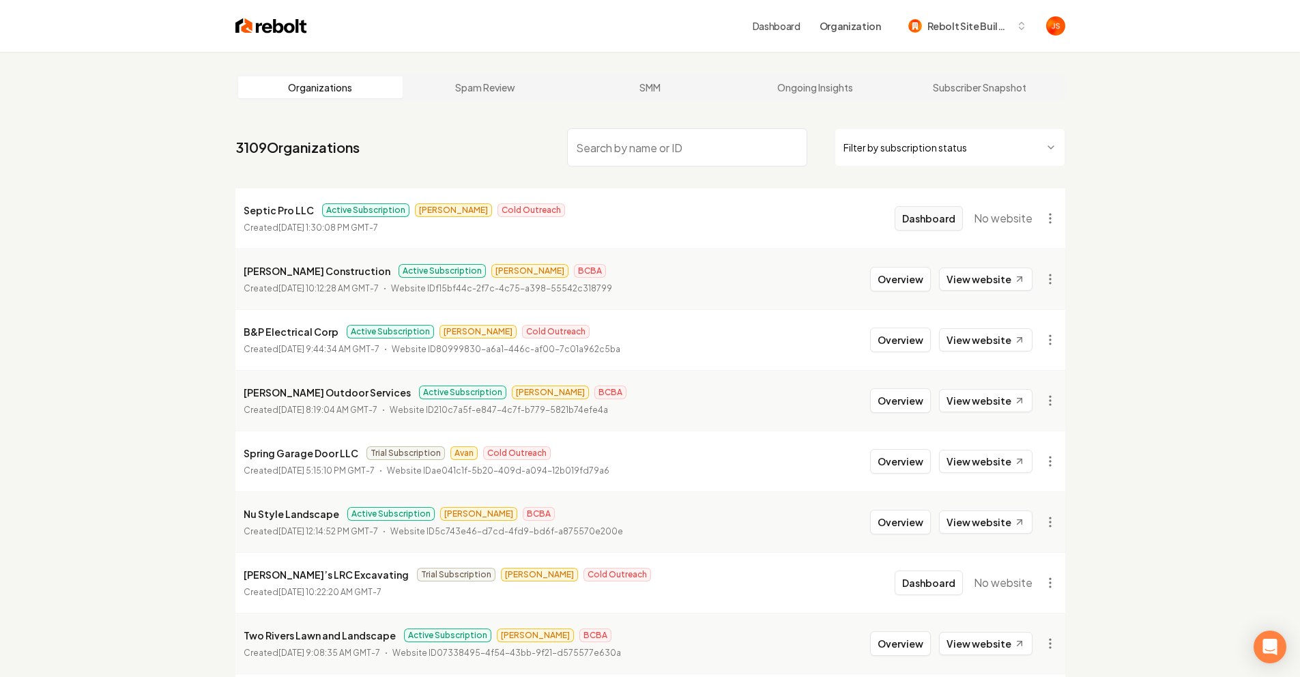
click at [914, 216] on button "Dashboard" at bounding box center [929, 218] width 68 height 25
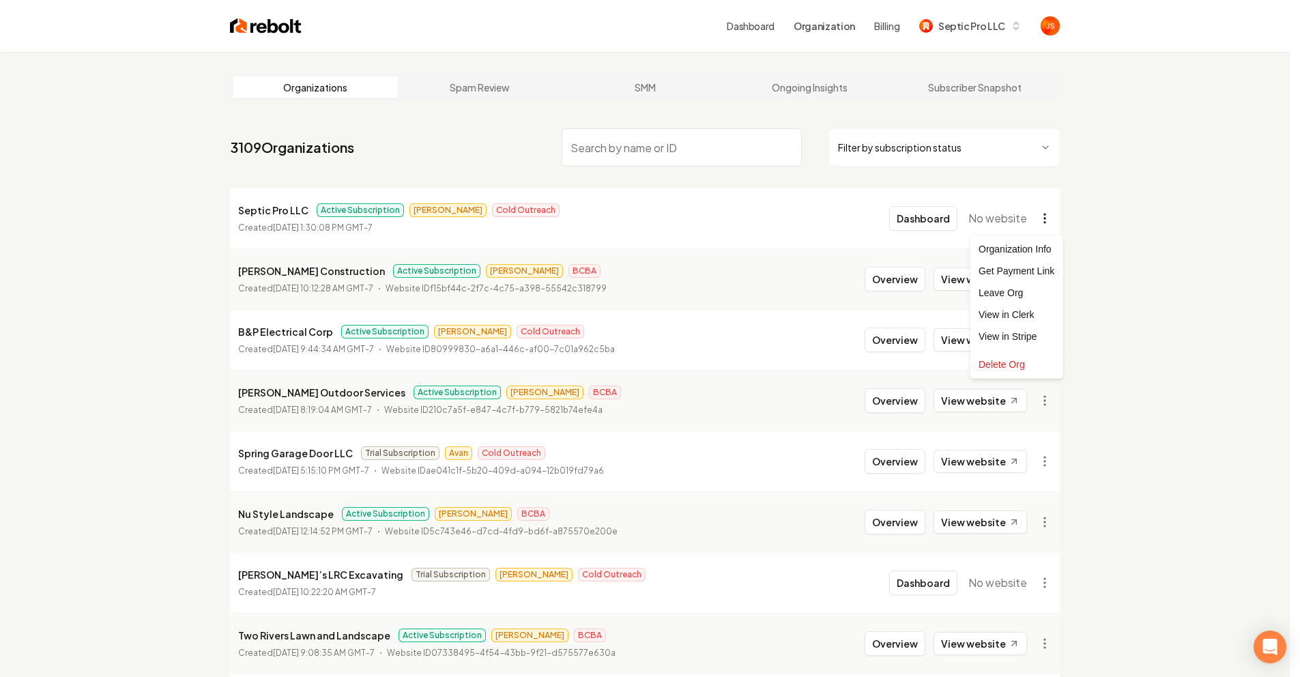
click at [1058, 216] on html "Dashboard Organization Billing Septic Pro LLC Organizations Spam Review SMM Ong…" at bounding box center [650, 338] width 1300 height 677
click at [925, 192] on html "Dashboard Organization Billing Septic Pro LLC Organizations Spam Review SMM Ong…" at bounding box center [655, 338] width 1311 height 677
click at [913, 212] on button "Dashboard" at bounding box center [923, 218] width 68 height 25
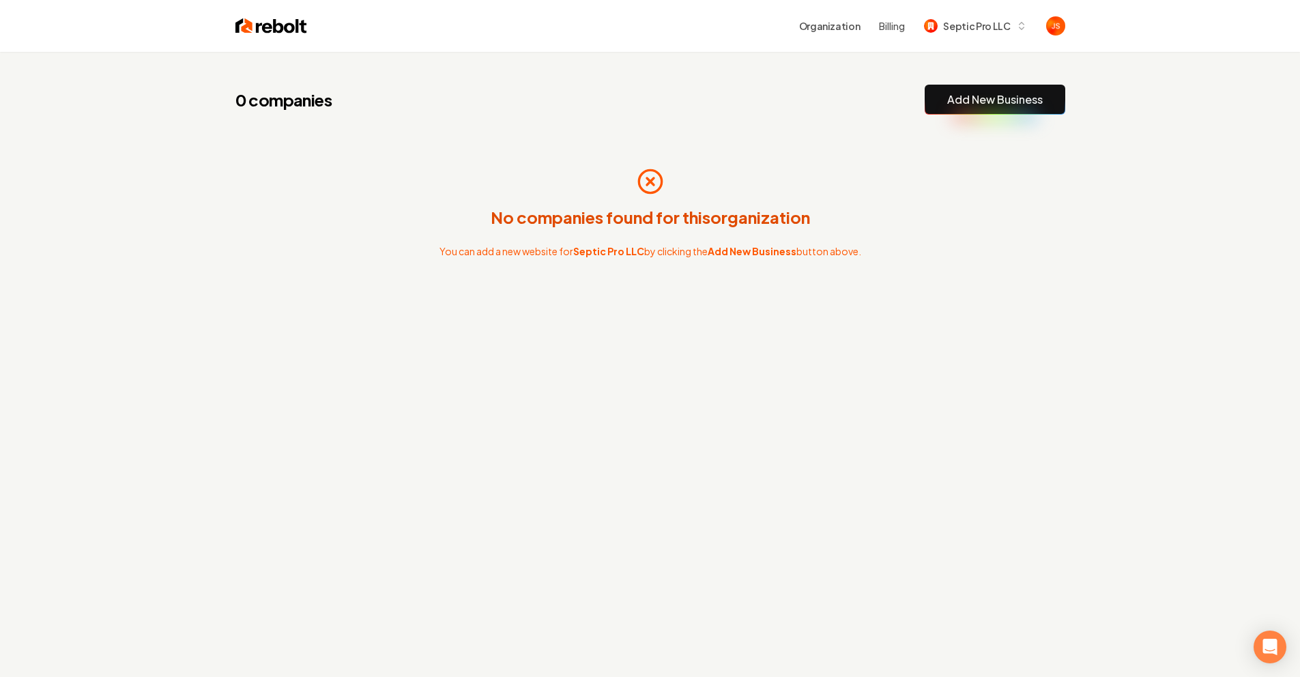
click at [960, 94] on link "Add New Business" at bounding box center [995, 99] width 96 height 16
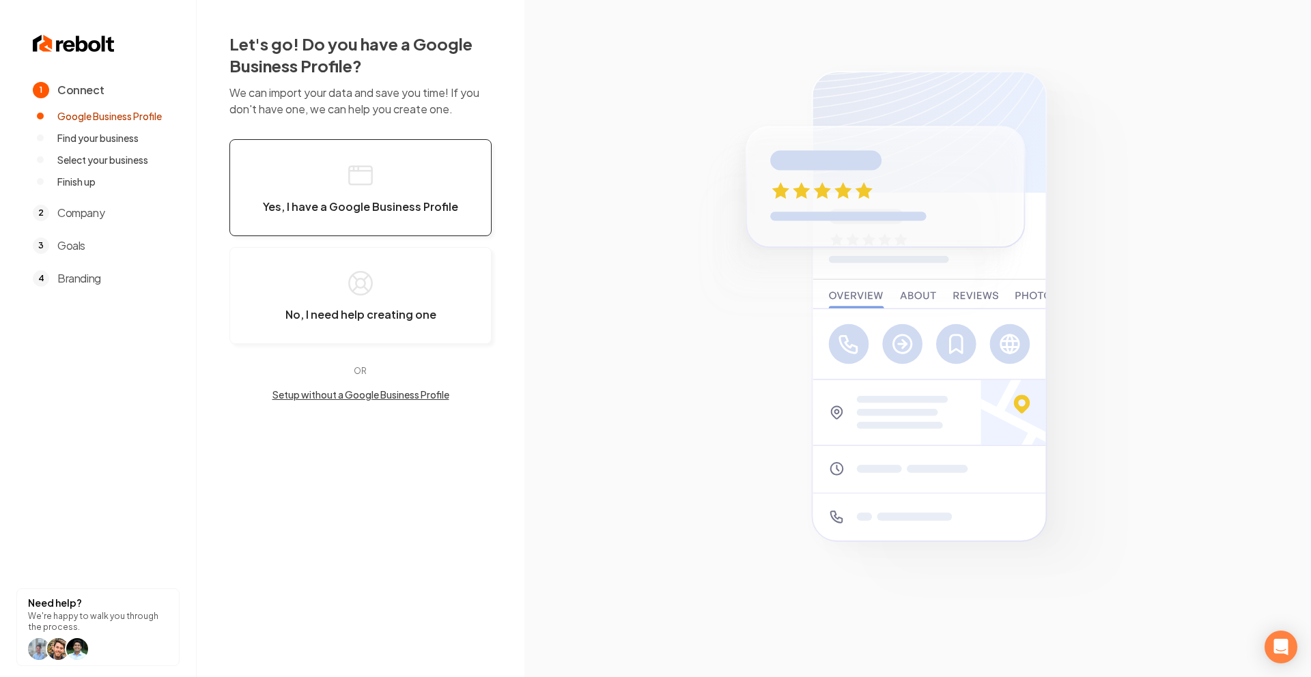
click at [433, 191] on button "Yes, I have a Google Business Profile" at bounding box center [360, 187] width 262 height 97
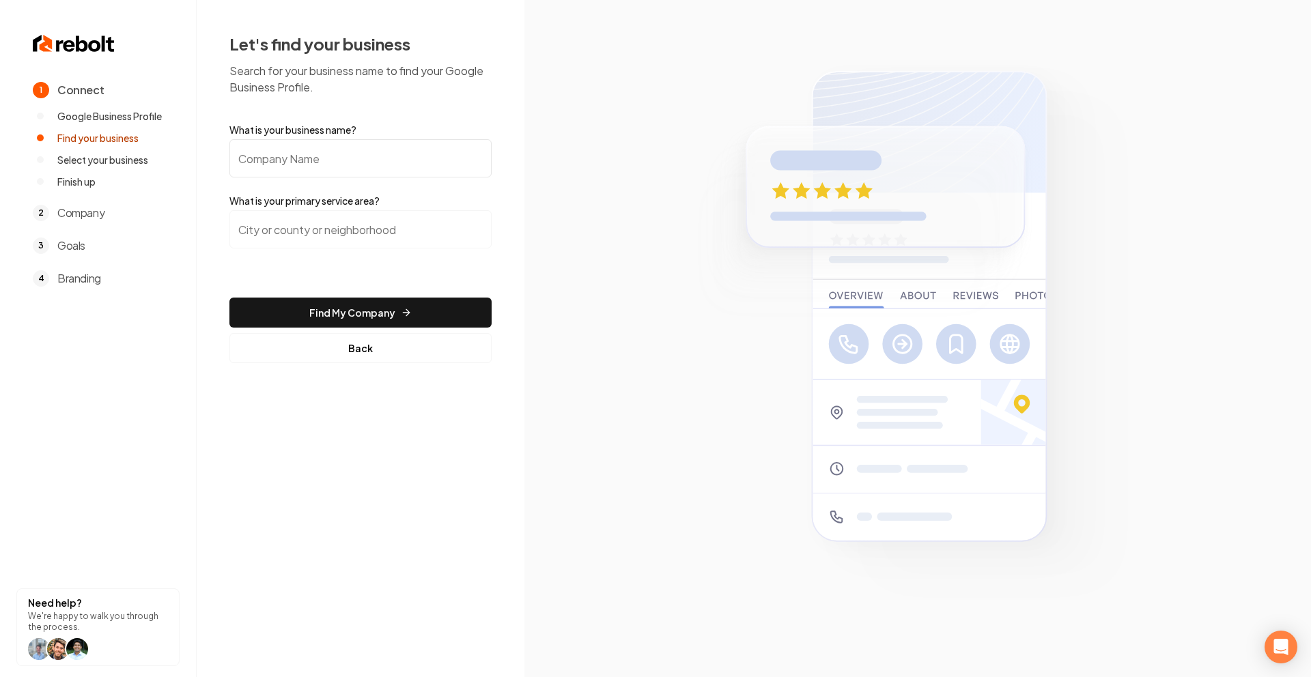
click at [374, 160] on input "What is your business name?" at bounding box center [360, 158] width 262 height 38
click at [404, 152] on input "What is your business name?" at bounding box center [360, 158] width 262 height 38
type input "Septic Pro LLC"
click at [373, 219] on input "search" at bounding box center [360, 229] width 262 height 38
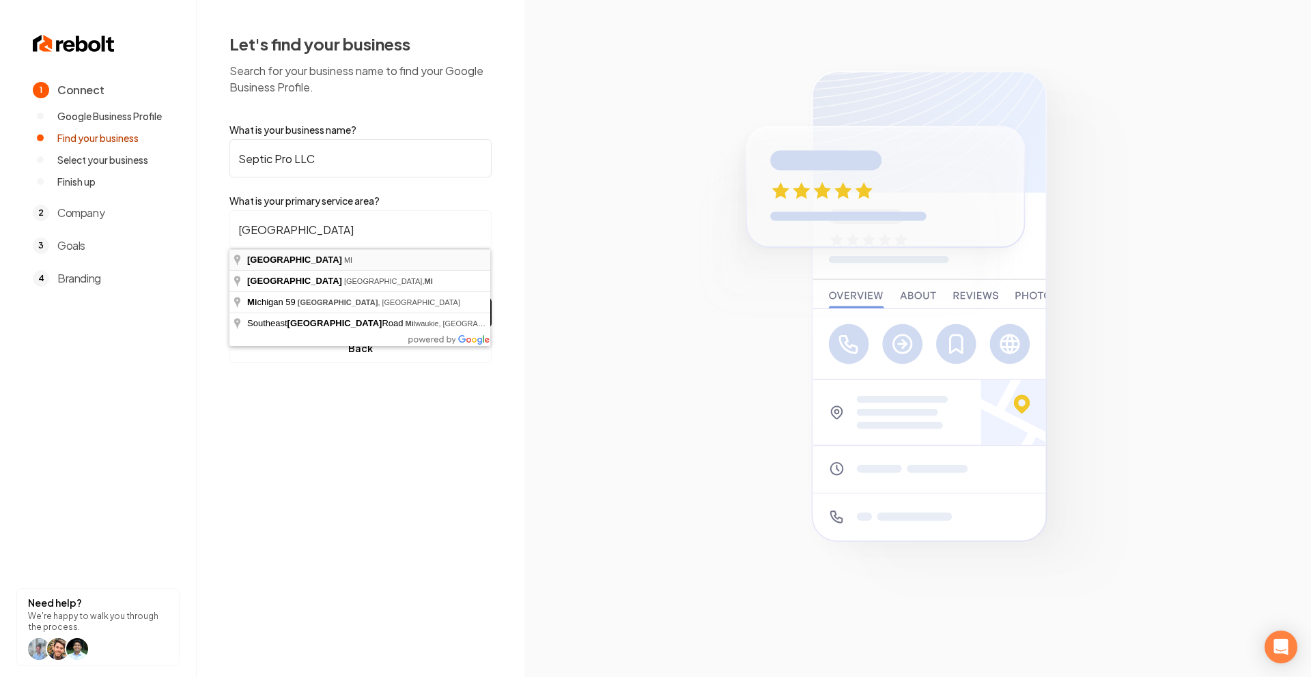
type input "White Lake Township, MI"
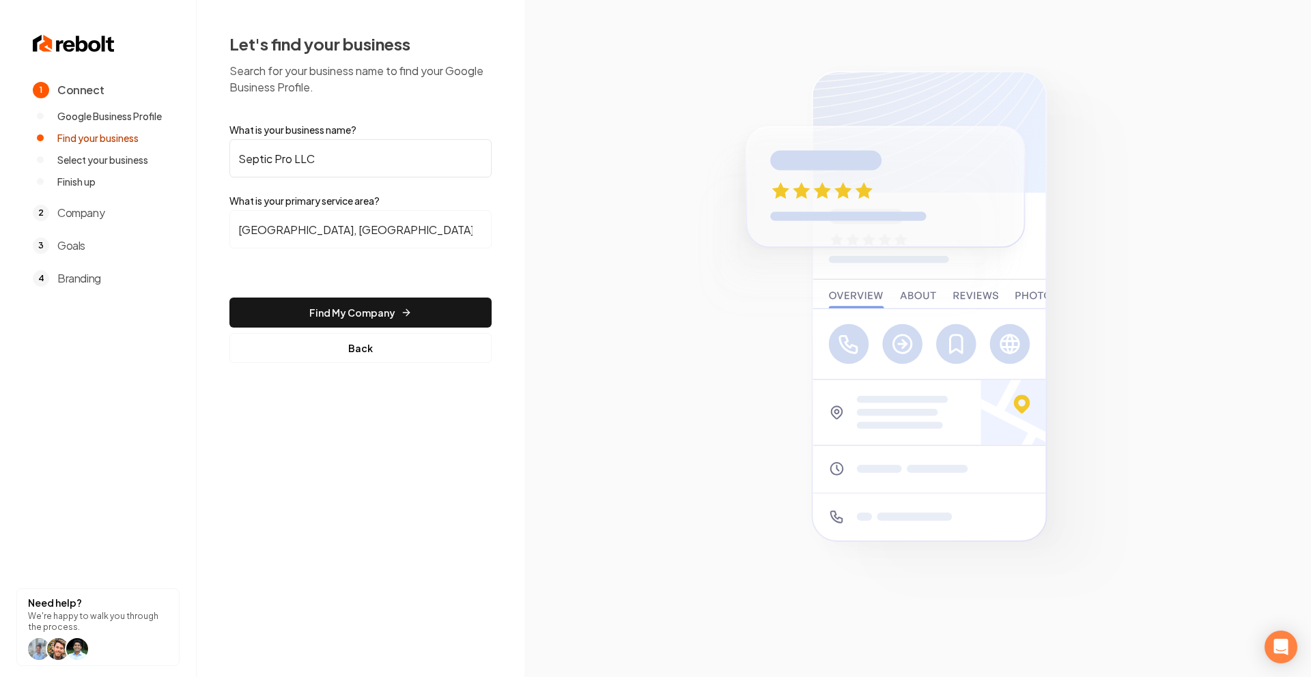
click at [377, 329] on form "What is your business name? Septic Pro LLC What is your primary service area? W…" at bounding box center [360, 243] width 262 height 240
click at [376, 321] on button "Find My Company" at bounding box center [360, 313] width 262 height 30
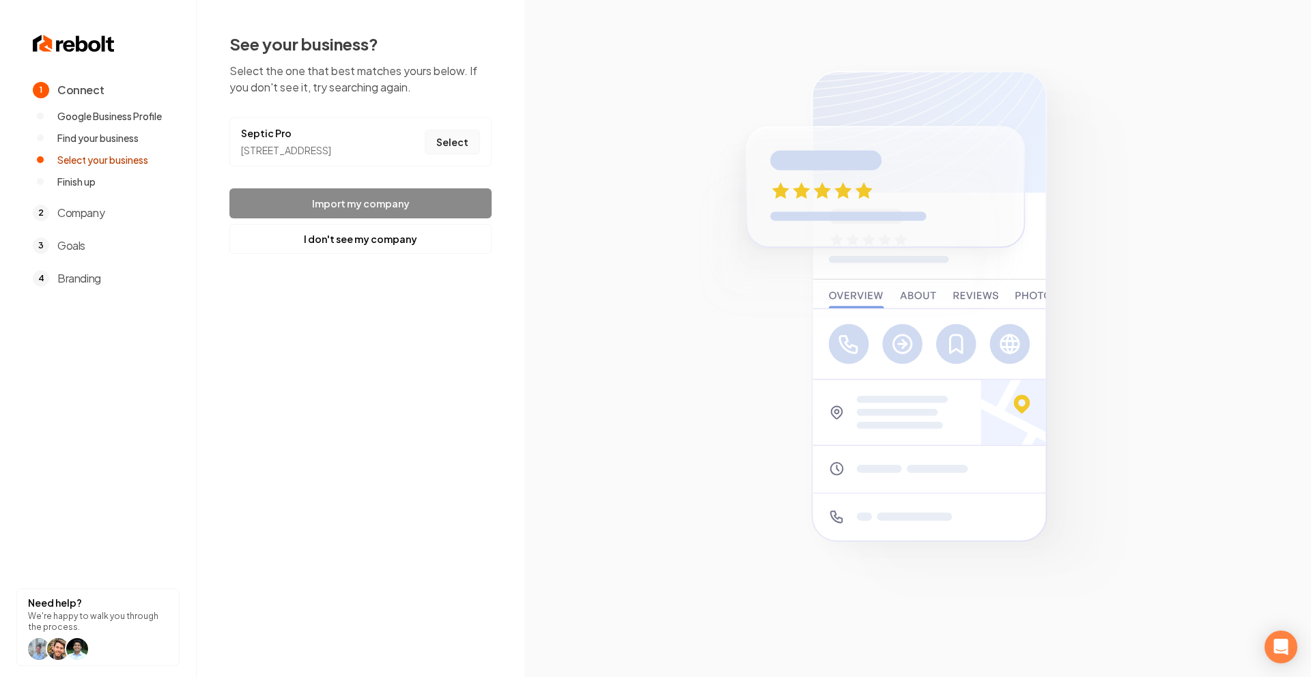
click at [440, 154] on button "Select" at bounding box center [452, 142] width 55 height 25
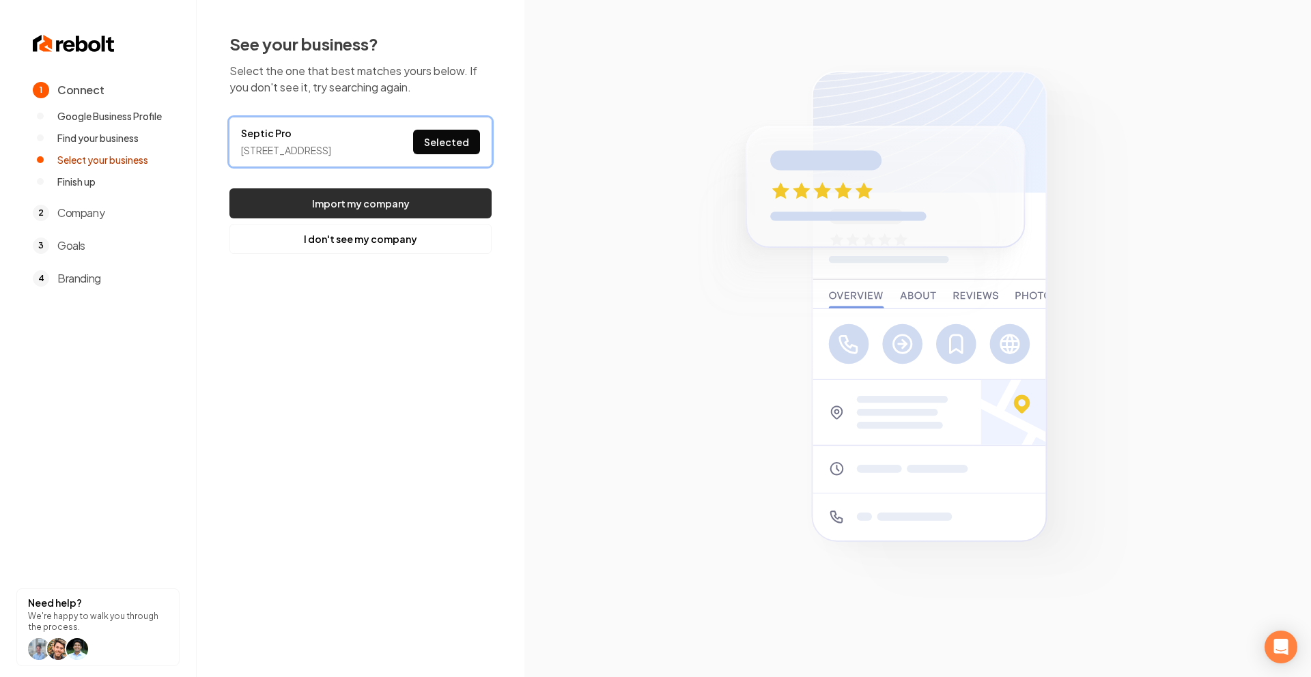
click at [398, 218] on button "Import my company" at bounding box center [360, 203] width 262 height 30
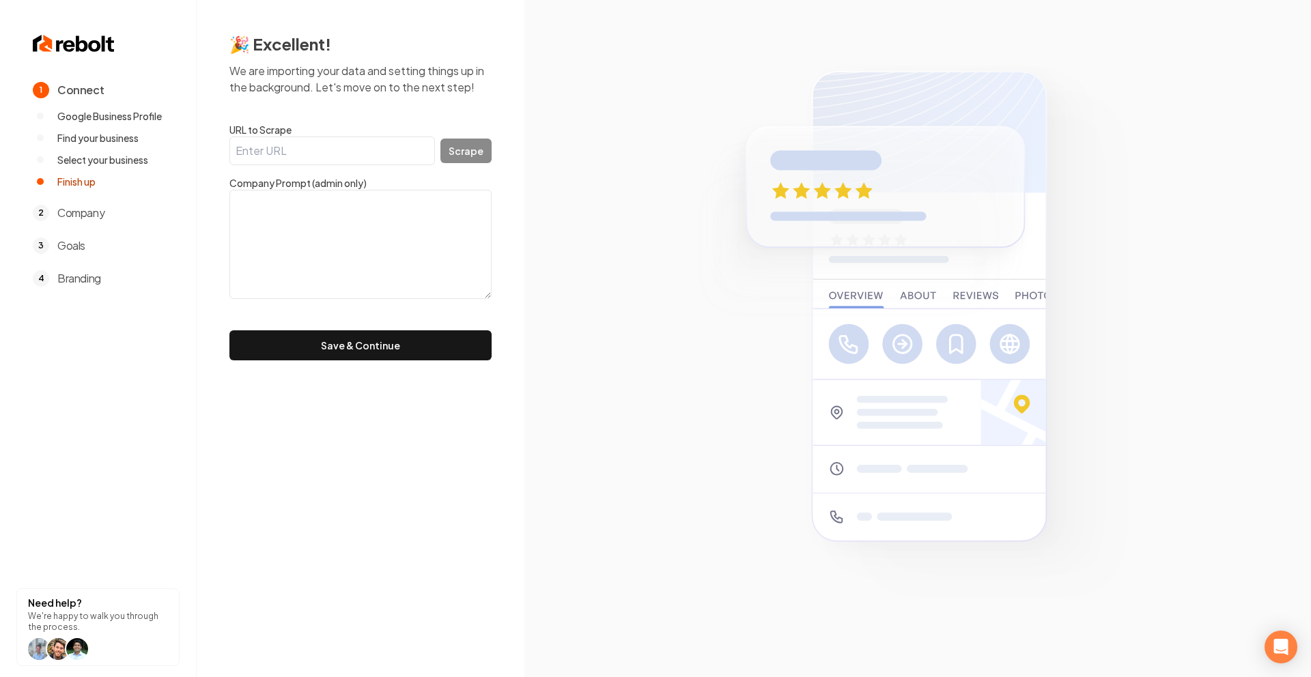
click at [384, 153] on input "URL to Scrape" at bounding box center [331, 151] width 205 height 29
paste input "https://www.facebook.com/people/Septic-Pro-LLC-White-Lake/61559092801226/?mibex…"
click at [472, 141] on button "Scrape" at bounding box center [465, 151] width 51 height 25
click at [332, 155] on input "https://www.facebook.com/people/Septic-Pro-LLC-White-Lake/61559092801226/?mibex…" at bounding box center [331, 151] width 205 height 29
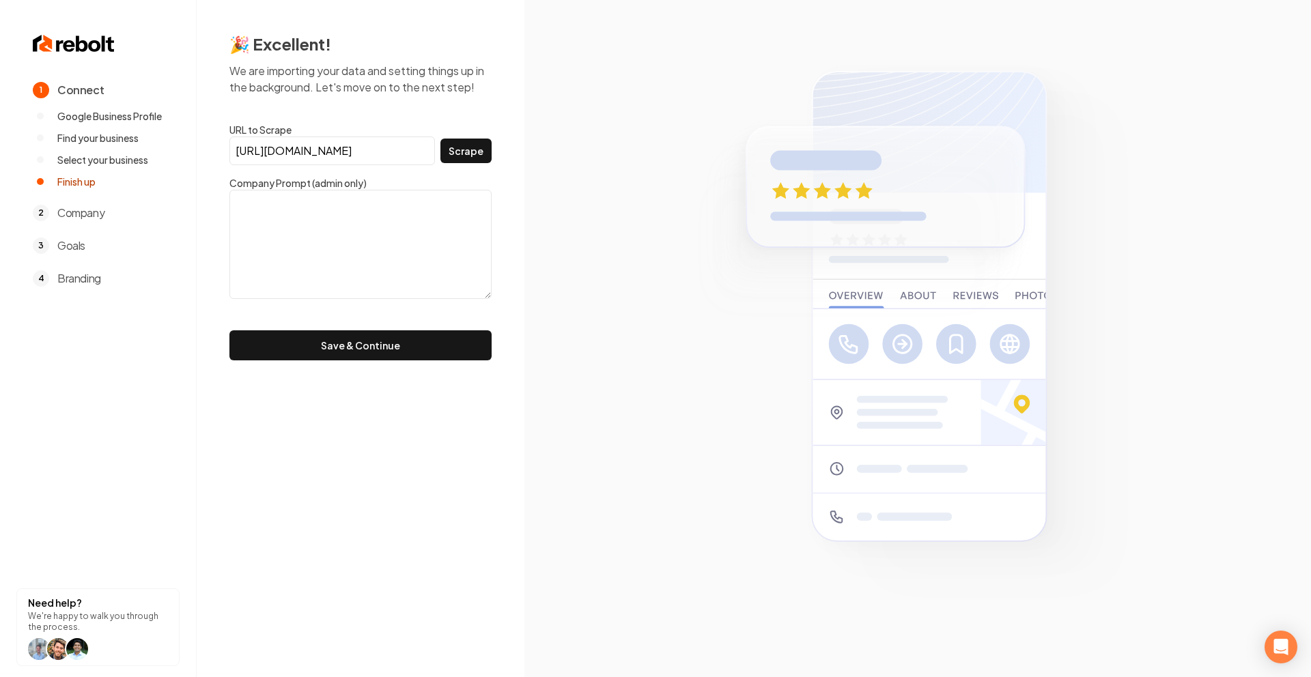
click at [332, 155] on input "https://www.facebook.com/people/Septic-Pro-LLC-White-Lake/61559092801226/?mibex…" at bounding box center [331, 151] width 205 height 29
type input "\"
click at [418, 235] on textarea at bounding box center [360, 244] width 262 height 109
paste textarea ""We are your go-to choice for all things related to septic systems in White Lak…"
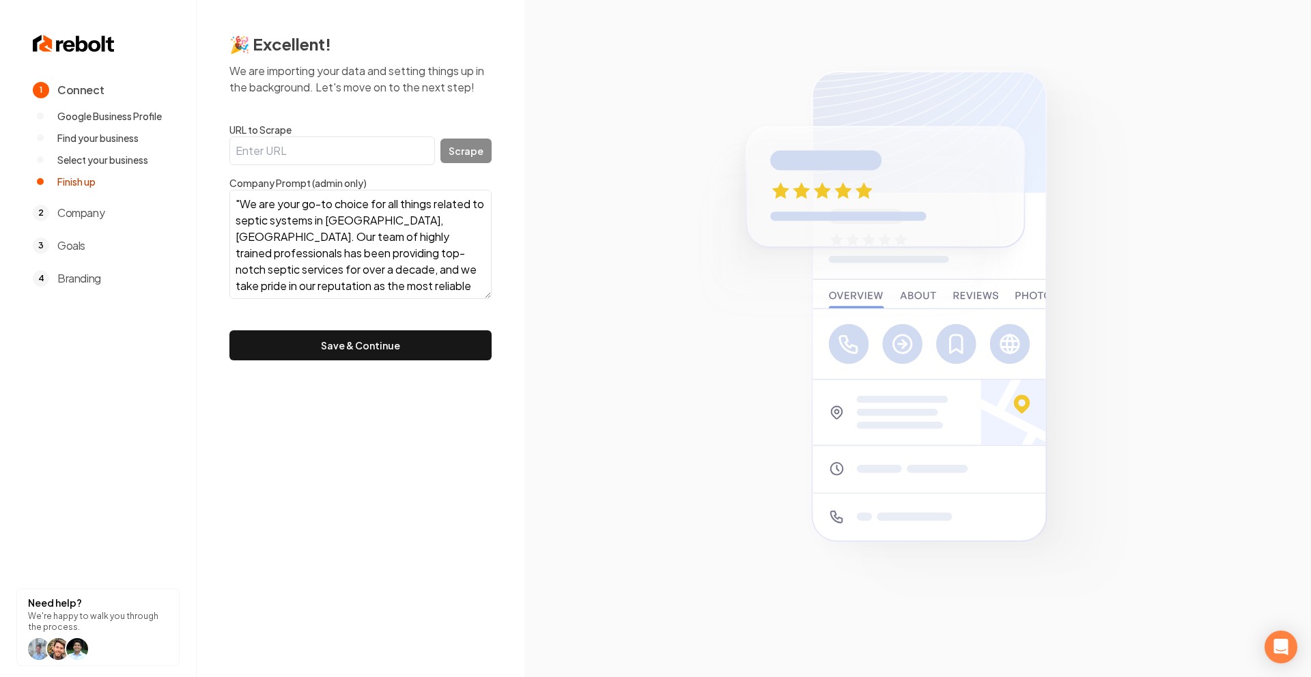
scroll to position [126, 0]
paste textarea "Established in 2017. We're a small family owned and operated business. Prior to…"
click at [470, 208] on textarea ""We are your go-to choice for all things related to septic systems in White Lak…" at bounding box center [360, 244] width 262 height 109
click at [274, 245] on textarea ""We are your go-to choice for all things related to septic systems in White Lak…" at bounding box center [360, 244] width 262 height 109
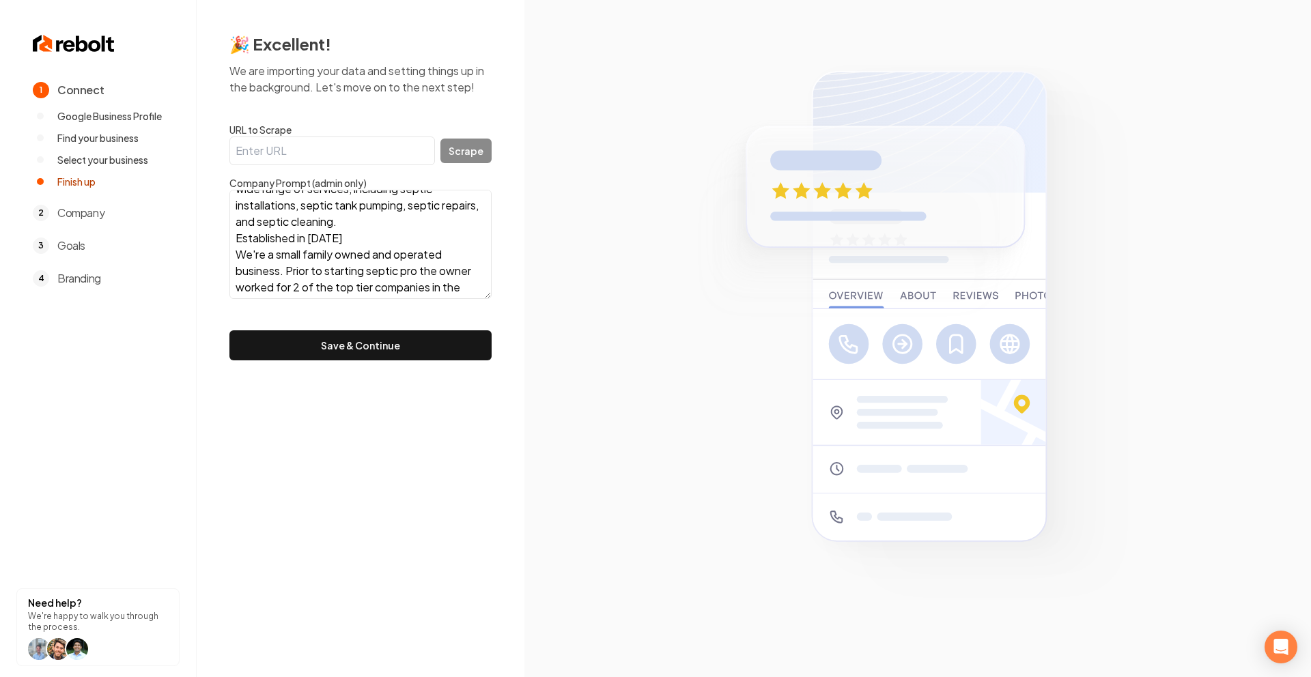
click at [234, 239] on textarea ""We are your go-to choice for all things related to septic systems in White Lak…" at bounding box center [360, 244] width 262 height 109
drag, startPoint x: 428, startPoint y: 284, endPoint x: 166, endPoint y: 81, distance: 331.4
click at [166, 81] on div "1 Connect Google Business Profile Find your business Select your business Finis…" at bounding box center [655, 338] width 1311 height 677
type textarea ""We are your go-to choice for all things related to septic systems in White Lak…"
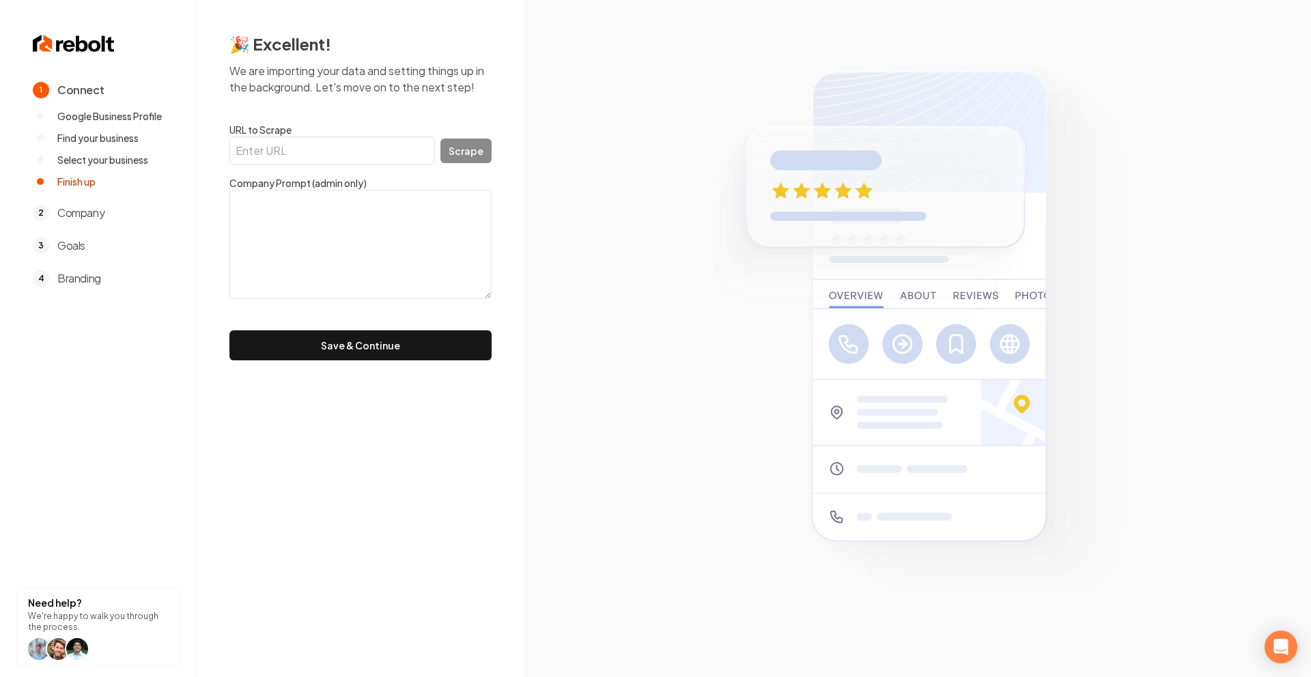
paste textarea "We are your trusted choice for all things septic in White Lake, MI. For over a …"
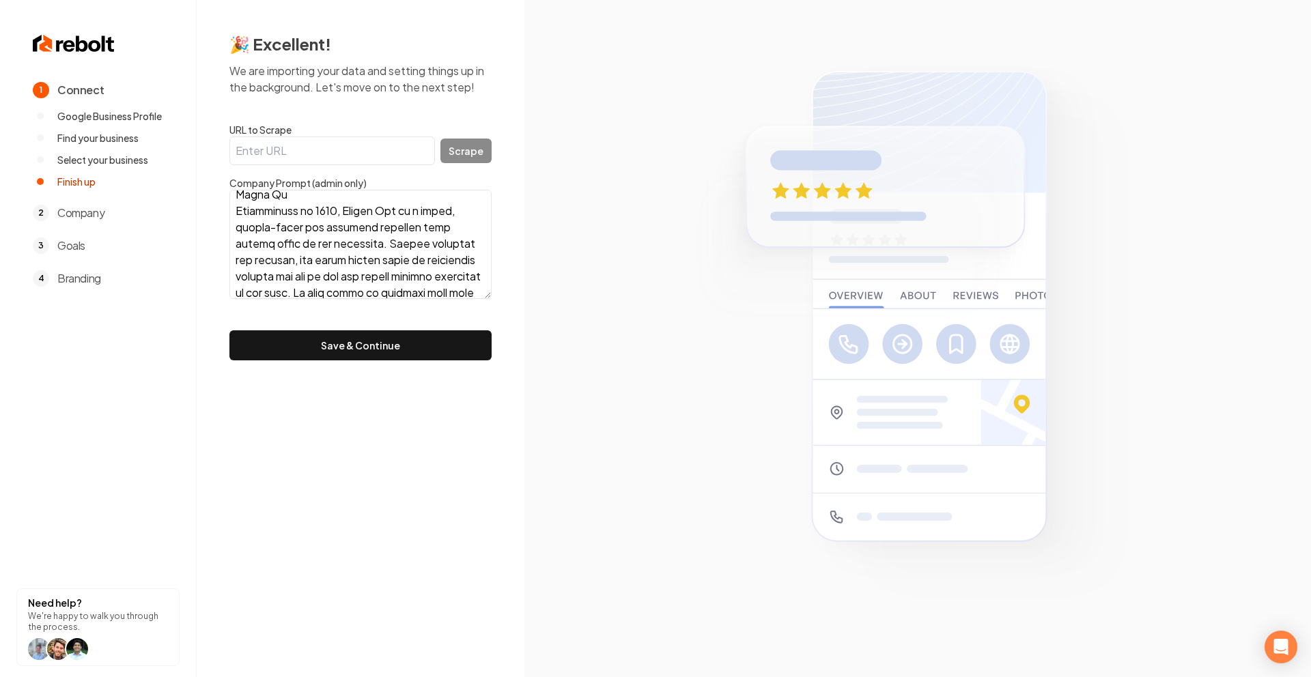
scroll to position [476, 0]
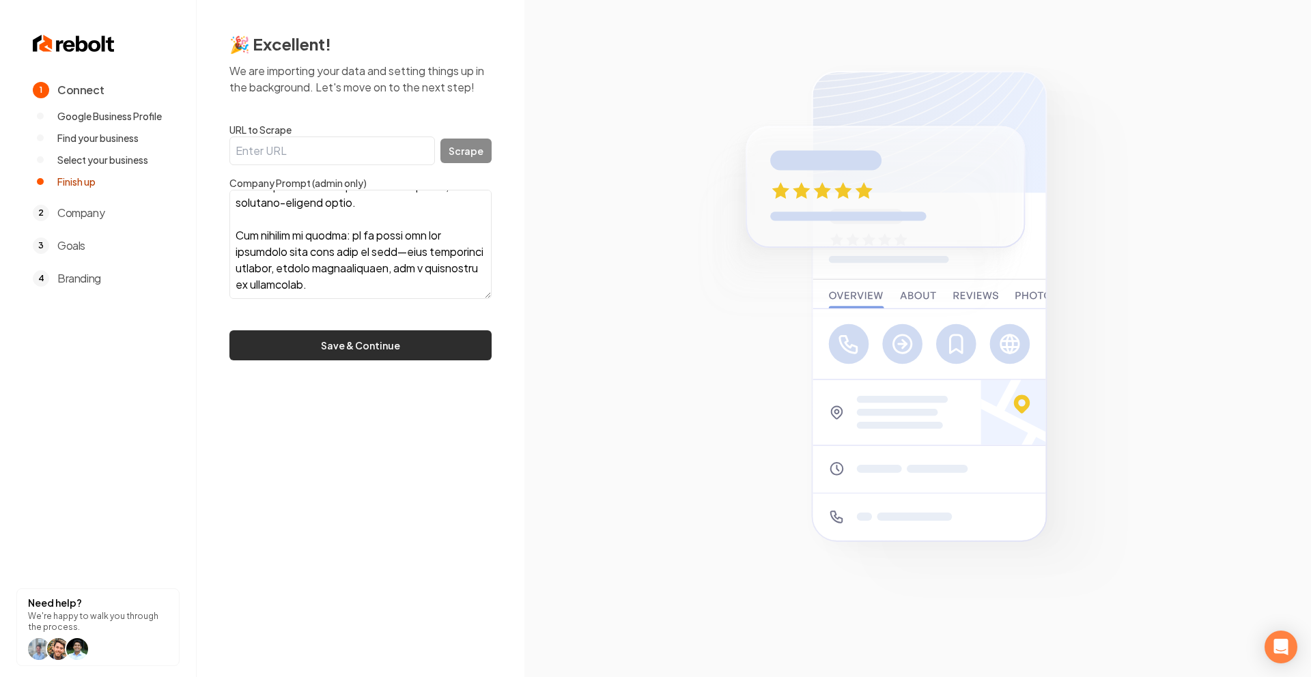
type textarea "We are your trusted choice for all things septic in White Lake, MI. For over a …"
click at [341, 345] on button "Save & Continue" at bounding box center [360, 345] width 262 height 30
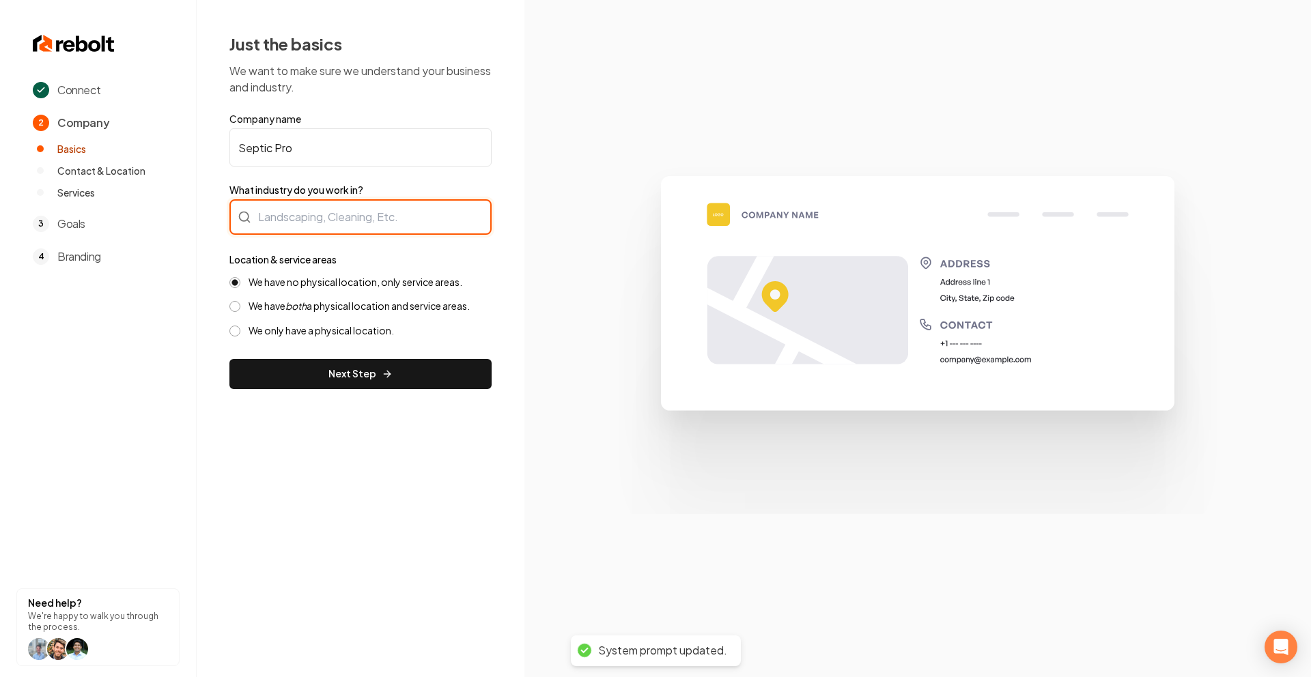
click at [367, 221] on div at bounding box center [360, 216] width 262 height 35
type input "Septic"
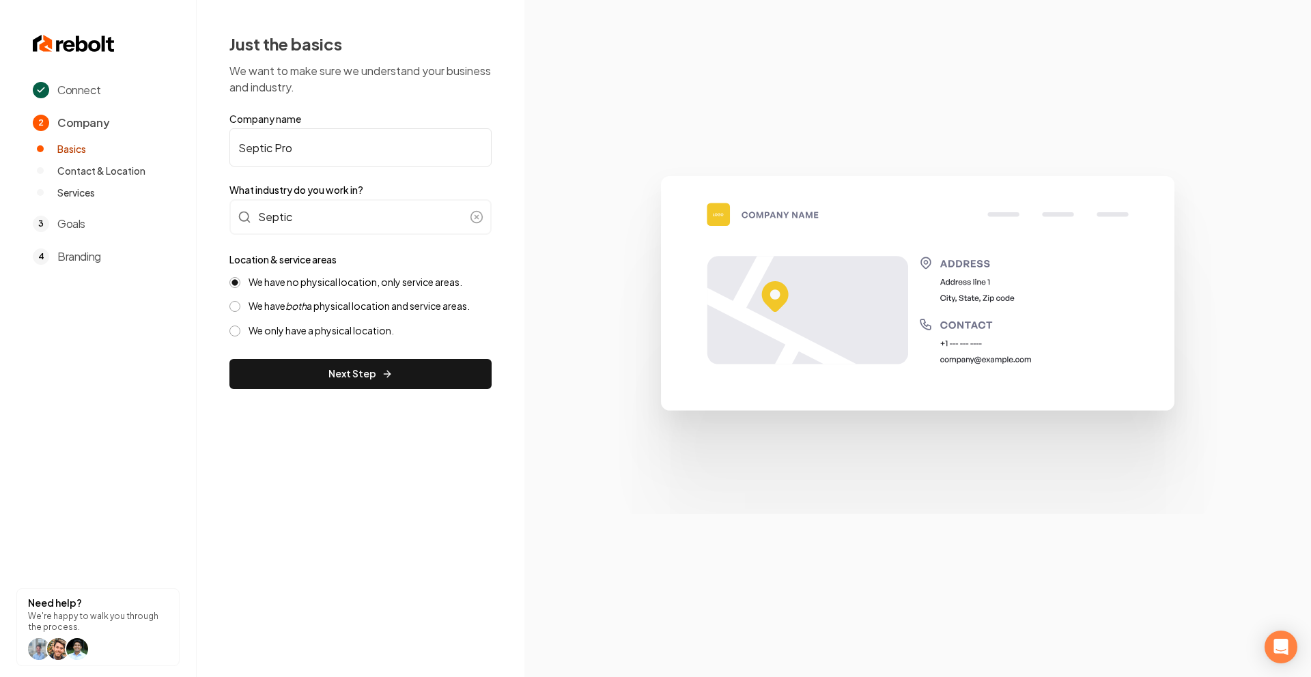
click at [319, 292] on div "We have no physical location, only service areas. We have both a physical locat…" at bounding box center [360, 306] width 262 height 61
click at [318, 300] on label "We have both a physical location and service areas." at bounding box center [358, 306] width 221 height 13
click at [240, 301] on button "We have both a physical location and service areas." at bounding box center [234, 306] width 11 height 11
click at [324, 375] on button "Next Step" at bounding box center [360, 374] width 262 height 30
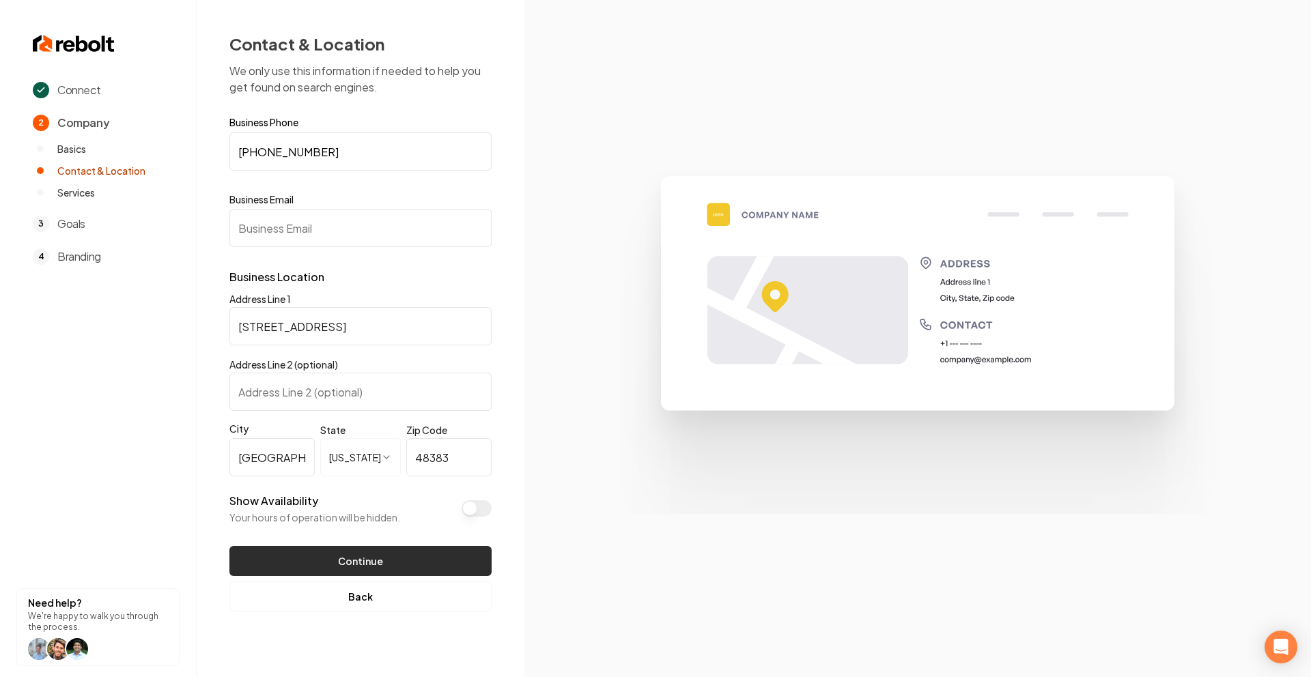
click at [368, 562] on button "Continue" at bounding box center [360, 561] width 262 height 30
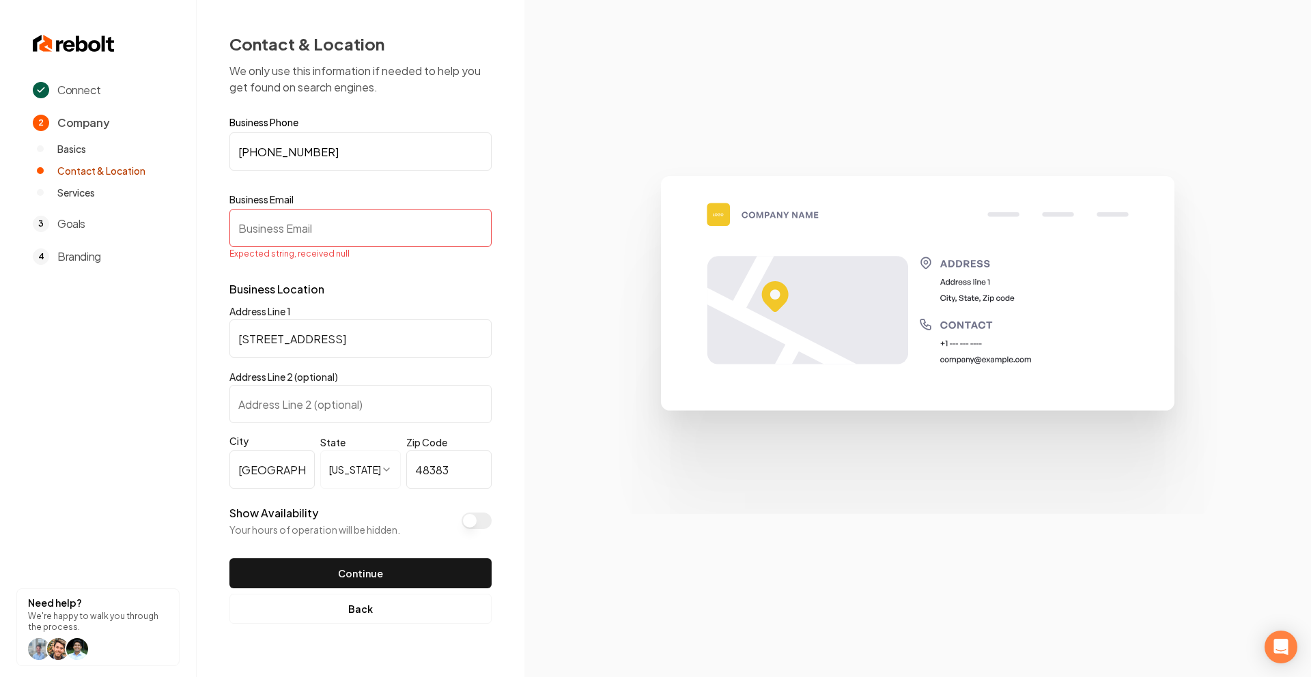
click at [307, 216] on input "Business Email" at bounding box center [360, 228] width 262 height 38
click at [306, 216] on input "Business Email" at bounding box center [360, 228] width 262 height 38
paste input "Septicpro148@gmail.com"
type input "Septicpro148@gmail.com"
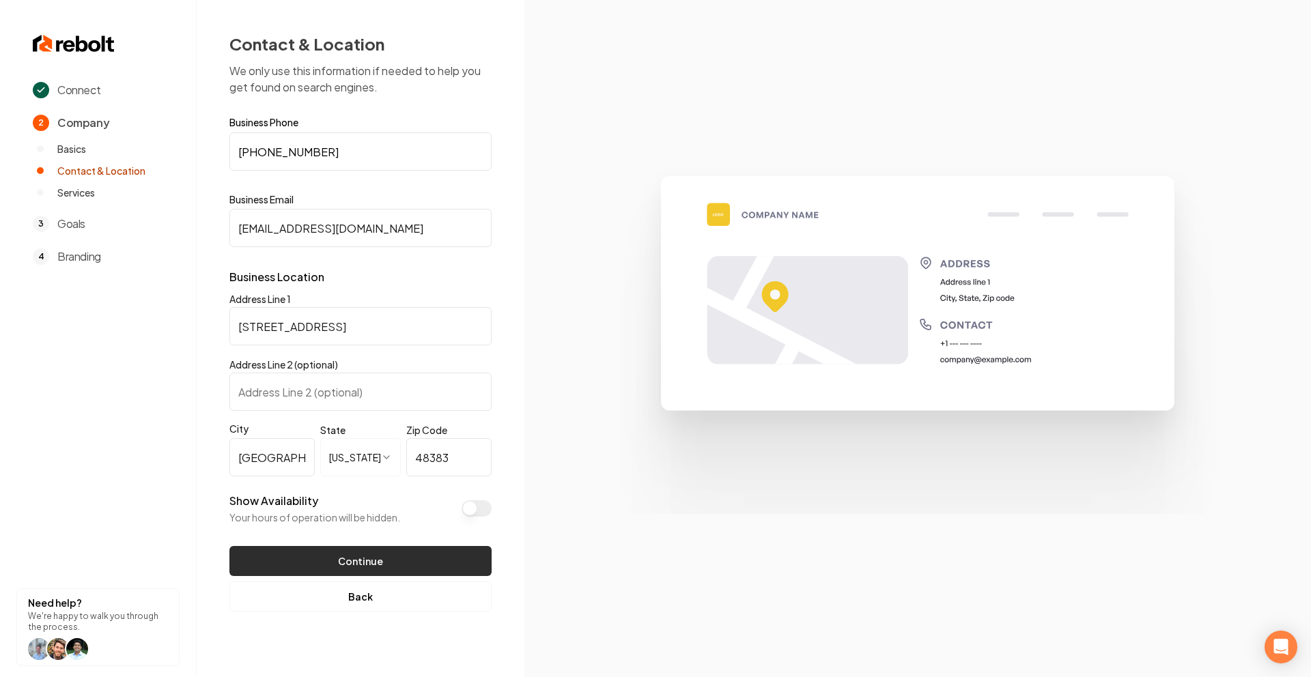
click at [308, 546] on button "Continue" at bounding box center [360, 561] width 262 height 30
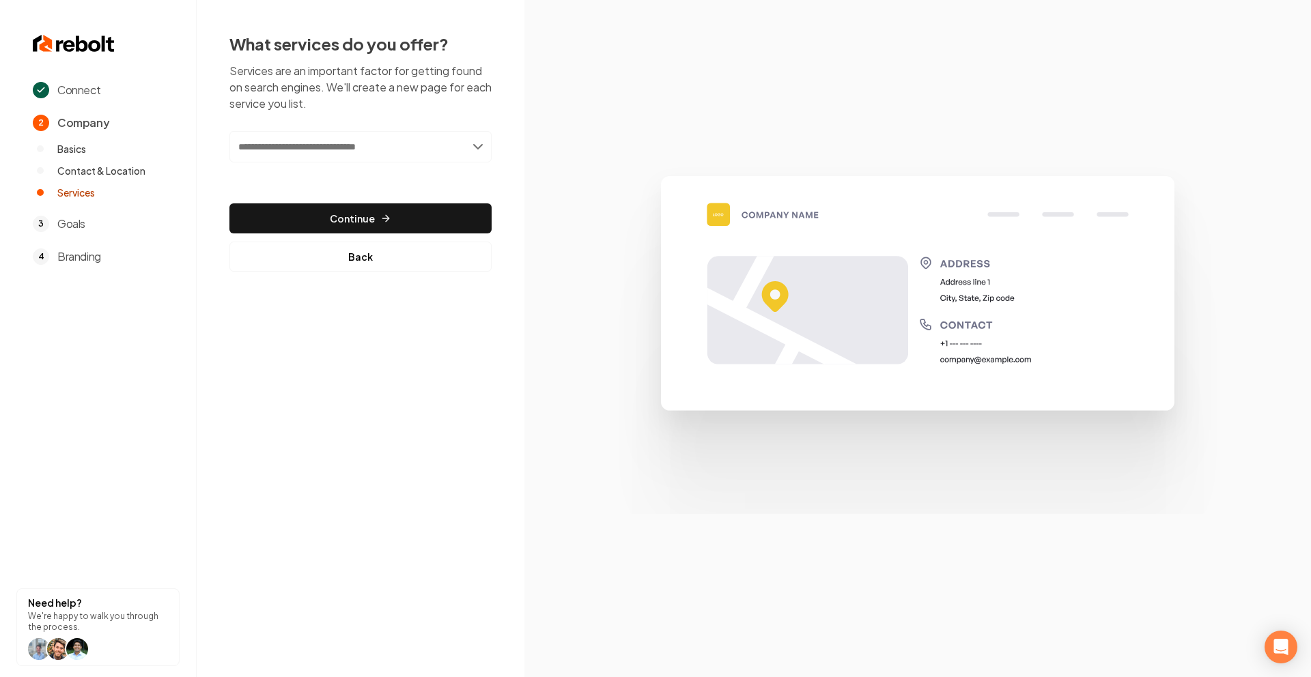
click at [346, 160] on input "text" at bounding box center [360, 146] width 262 height 31
click at [374, 145] on input "text" at bounding box center [360, 146] width 262 height 31
click at [478, 147] on input "text" at bounding box center [360, 146] width 262 height 31
click at [476, 147] on input "text" at bounding box center [360, 146] width 262 height 31
click at [355, 149] on input "text" at bounding box center [360, 146] width 262 height 31
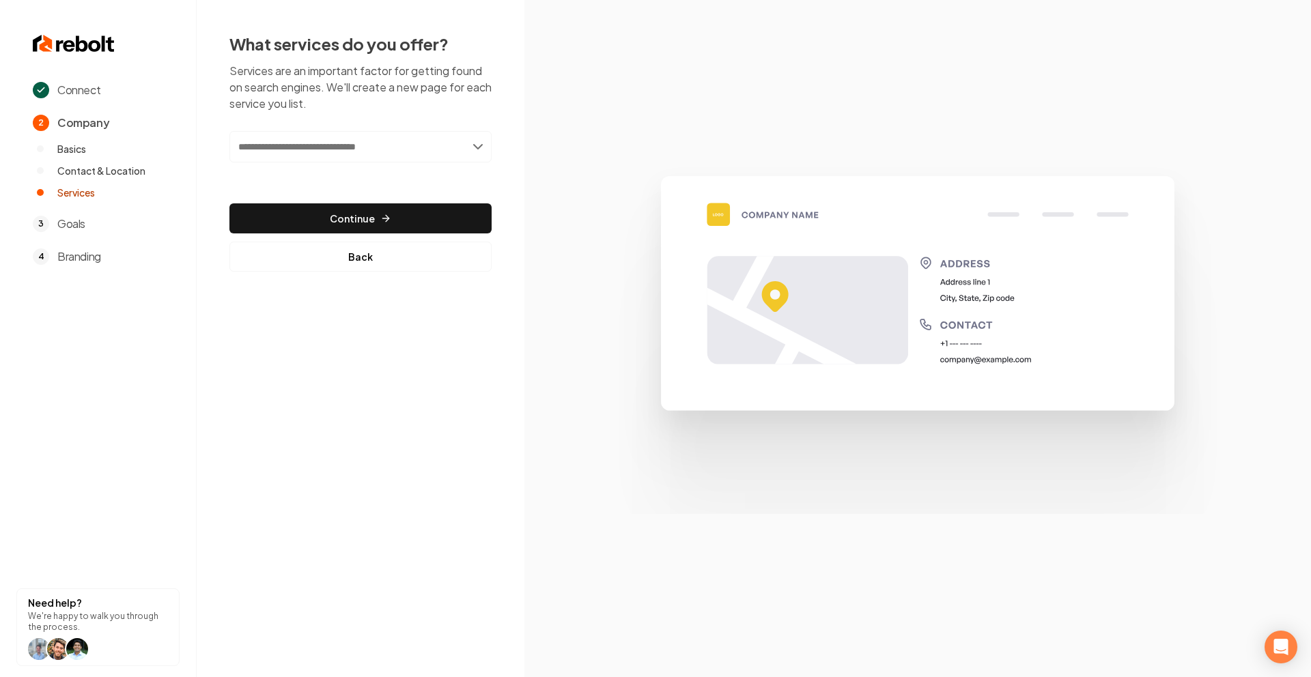
click at [368, 154] on input "text" at bounding box center [360, 146] width 262 height 31
paste input "**********"
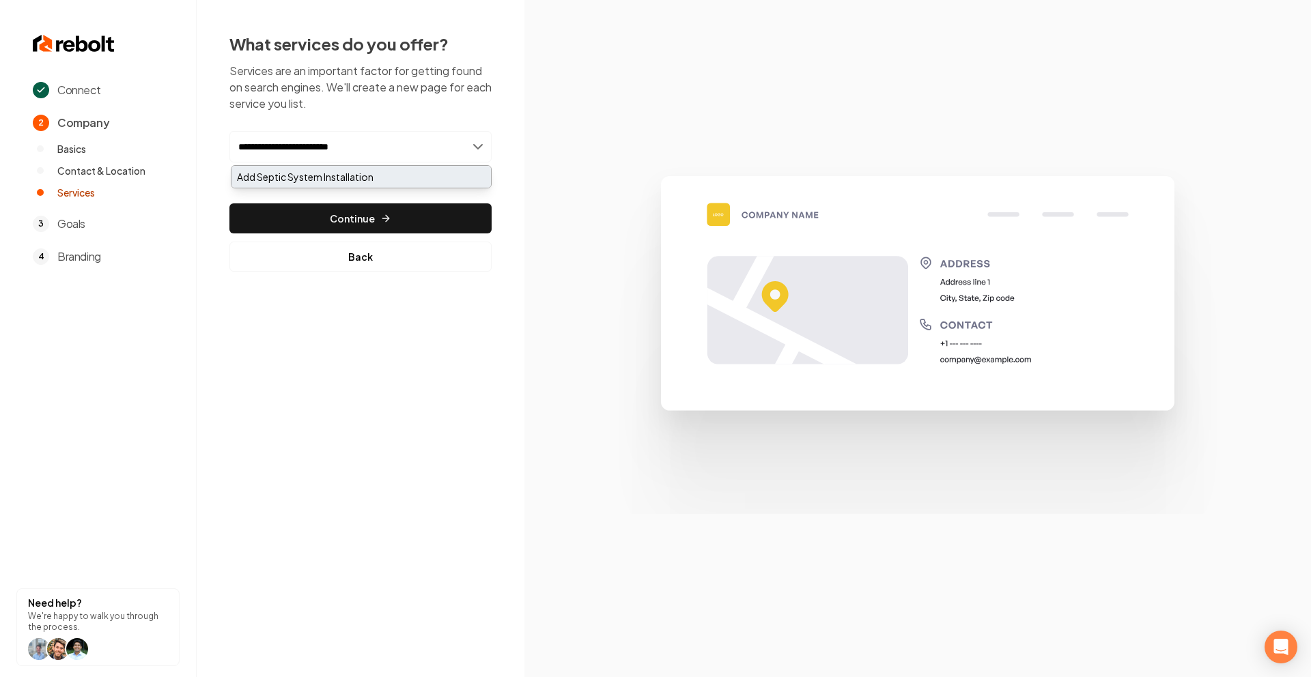
type input "**********"
click at [347, 171] on div "Add Septic System Installation" at bounding box center [360, 177] width 259 height 22
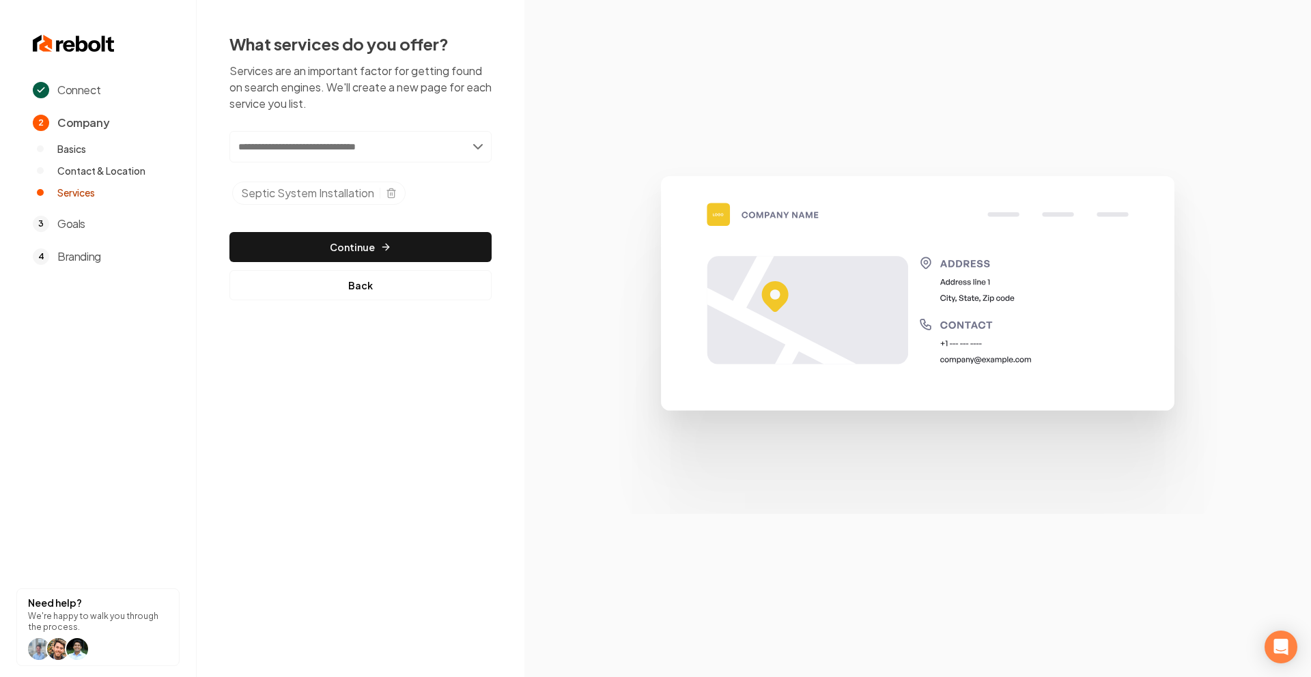
click at [376, 160] on input "text" at bounding box center [360, 146] width 262 height 31
paste input "**********"
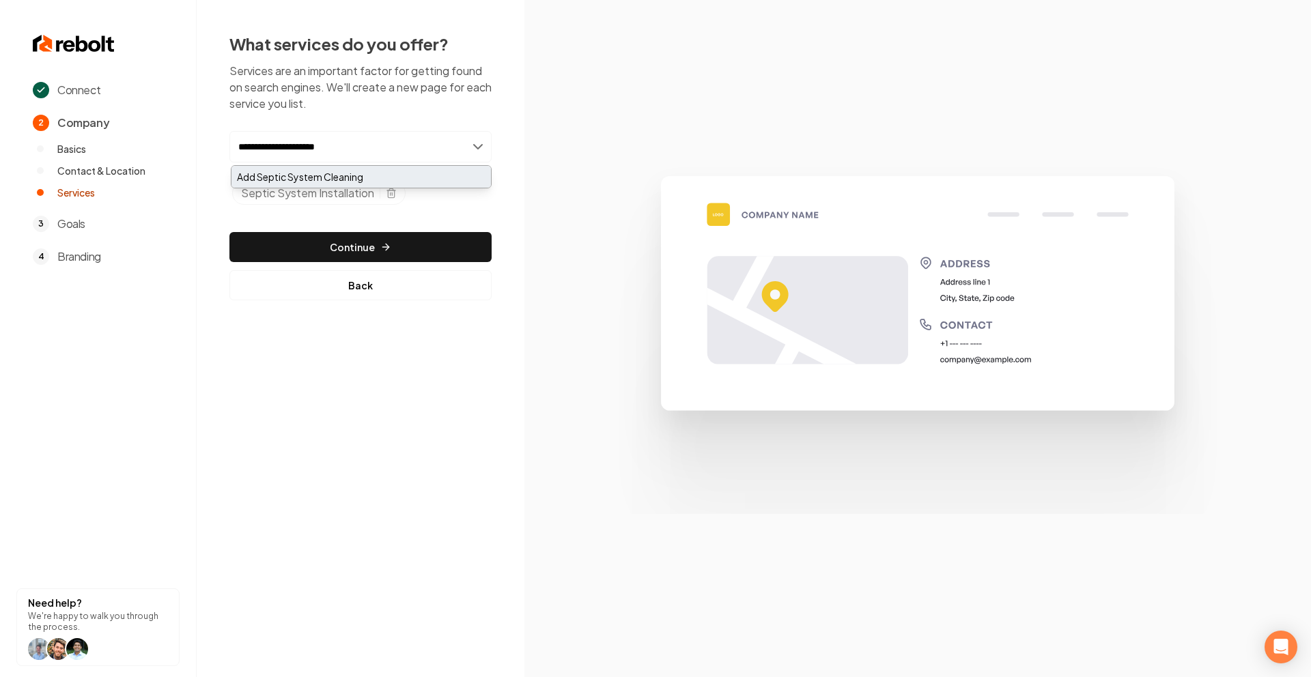
type input "**********"
click at [357, 175] on div "Add Septic System Cleaning" at bounding box center [360, 177] width 259 height 22
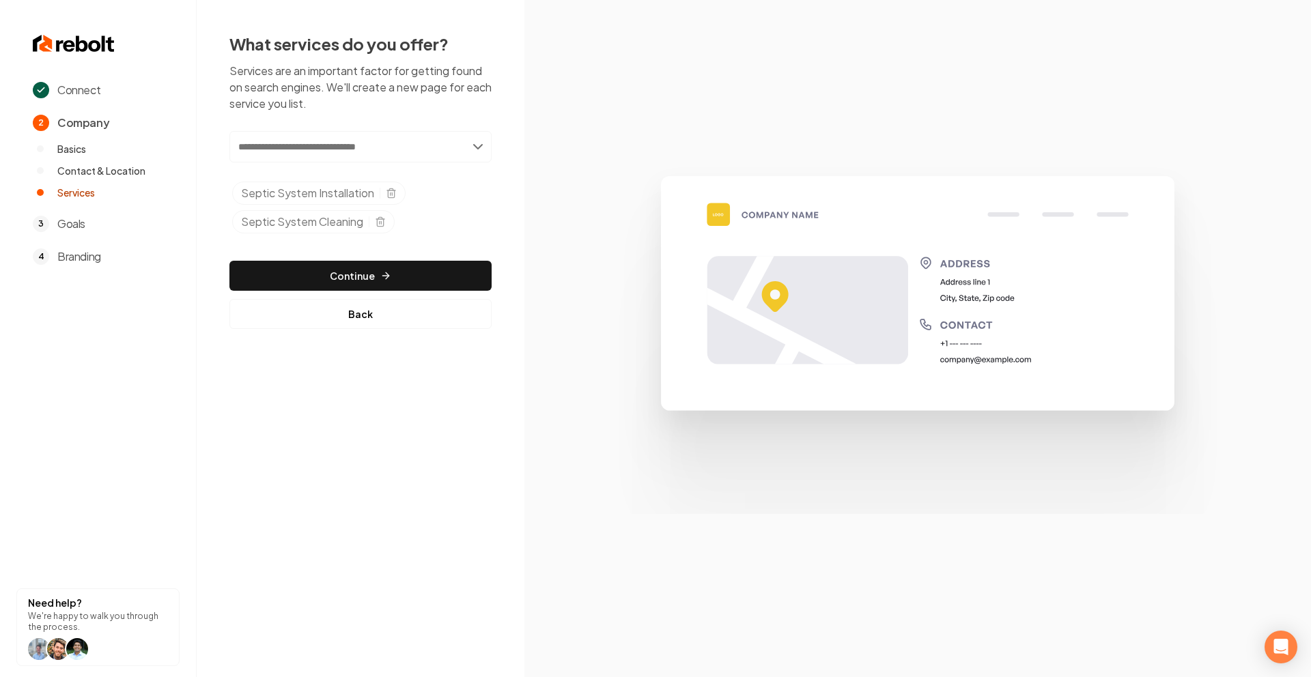
click at [382, 161] on input "text" at bounding box center [360, 146] width 262 height 31
paste input "**********"
type input "**********"
click at [369, 177] on div "Add Septic System Repair" at bounding box center [360, 177] width 259 height 22
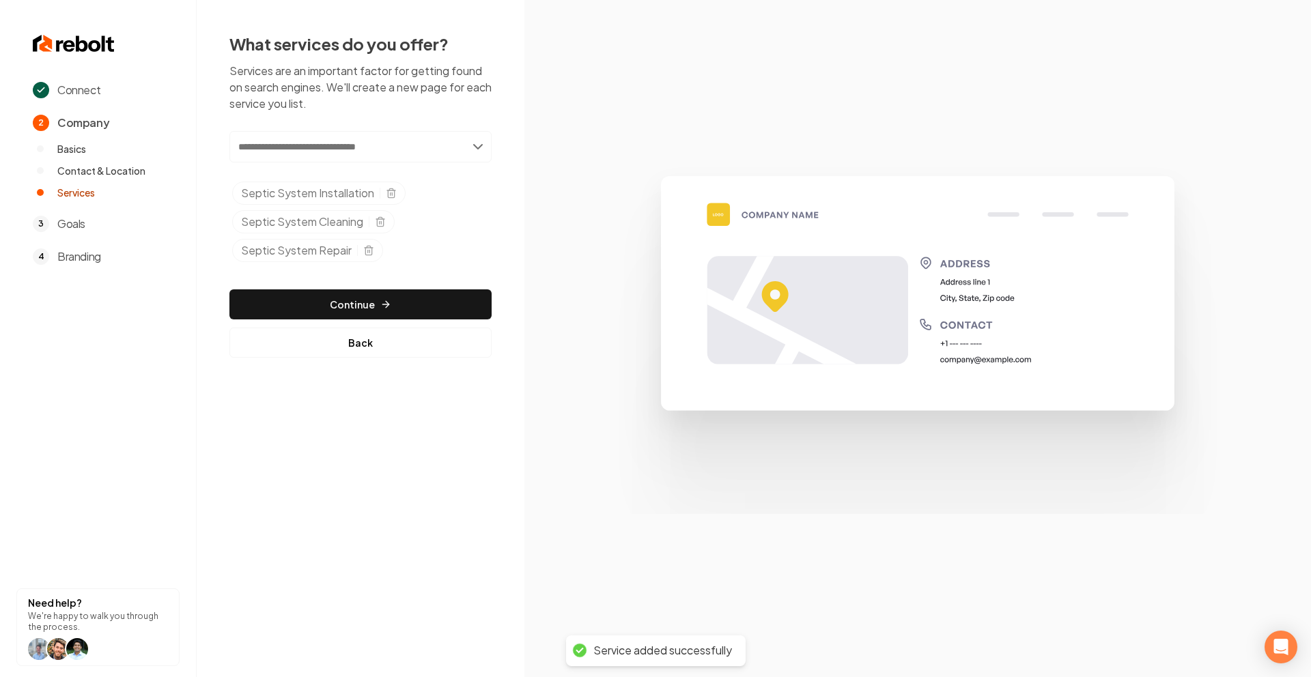
click at [377, 152] on input "text" at bounding box center [360, 146] width 262 height 31
paste input "**********"
type input "**********"
click at [347, 176] on div "Add Septic System Pumping" at bounding box center [360, 177] width 259 height 22
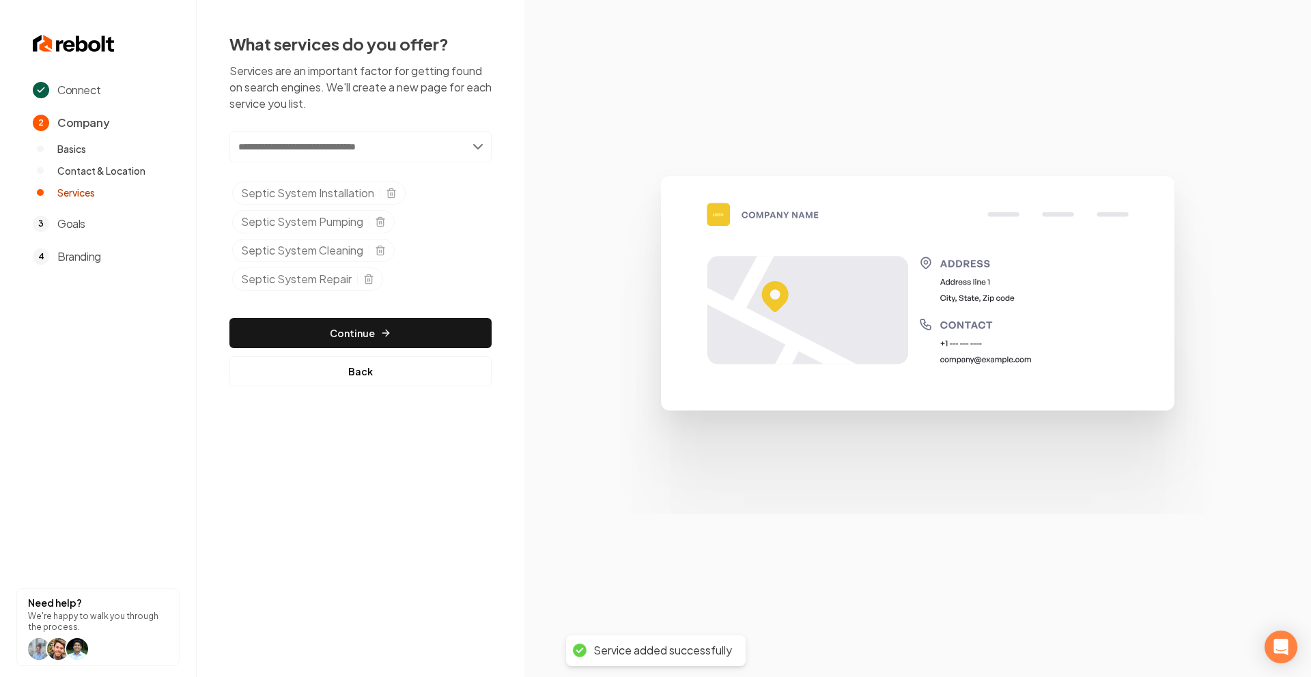
click at [389, 139] on input "text" at bounding box center [360, 146] width 262 height 31
click at [375, 142] on input "text" at bounding box center [360, 146] width 262 height 31
paste input "**********"
type input "**********"
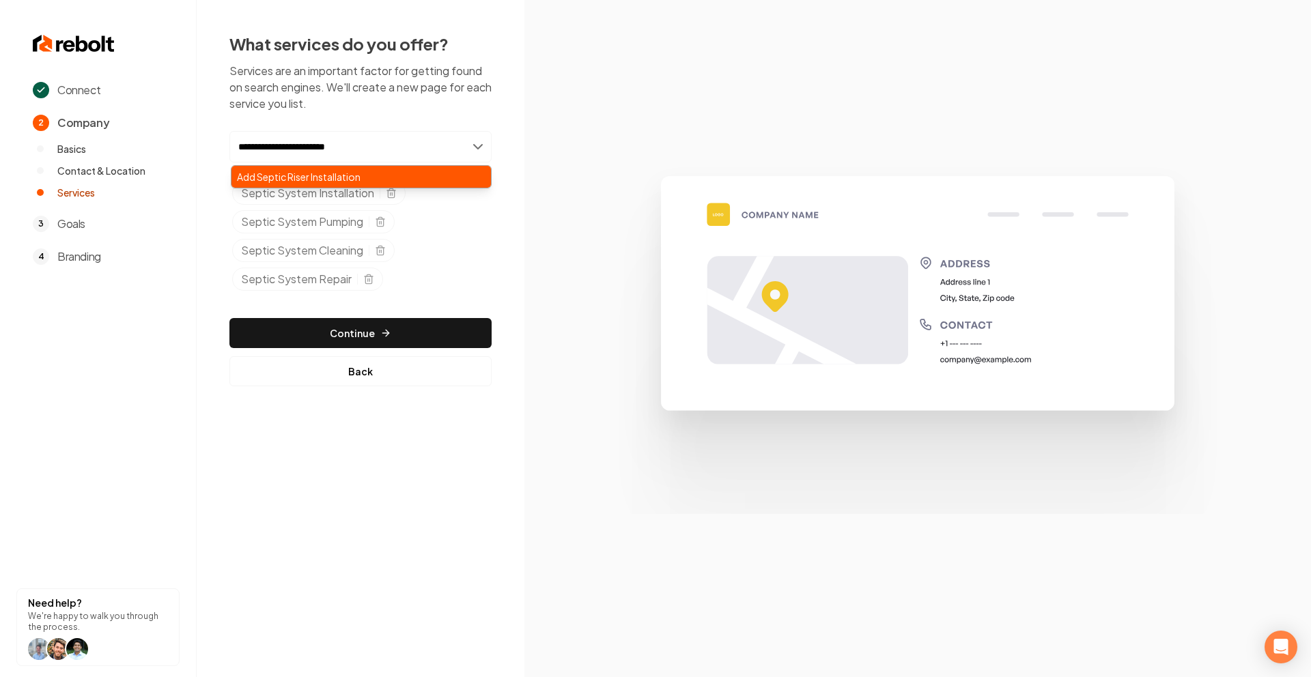
click at [320, 175] on div "Add Septic Riser Installation" at bounding box center [360, 177] width 259 height 22
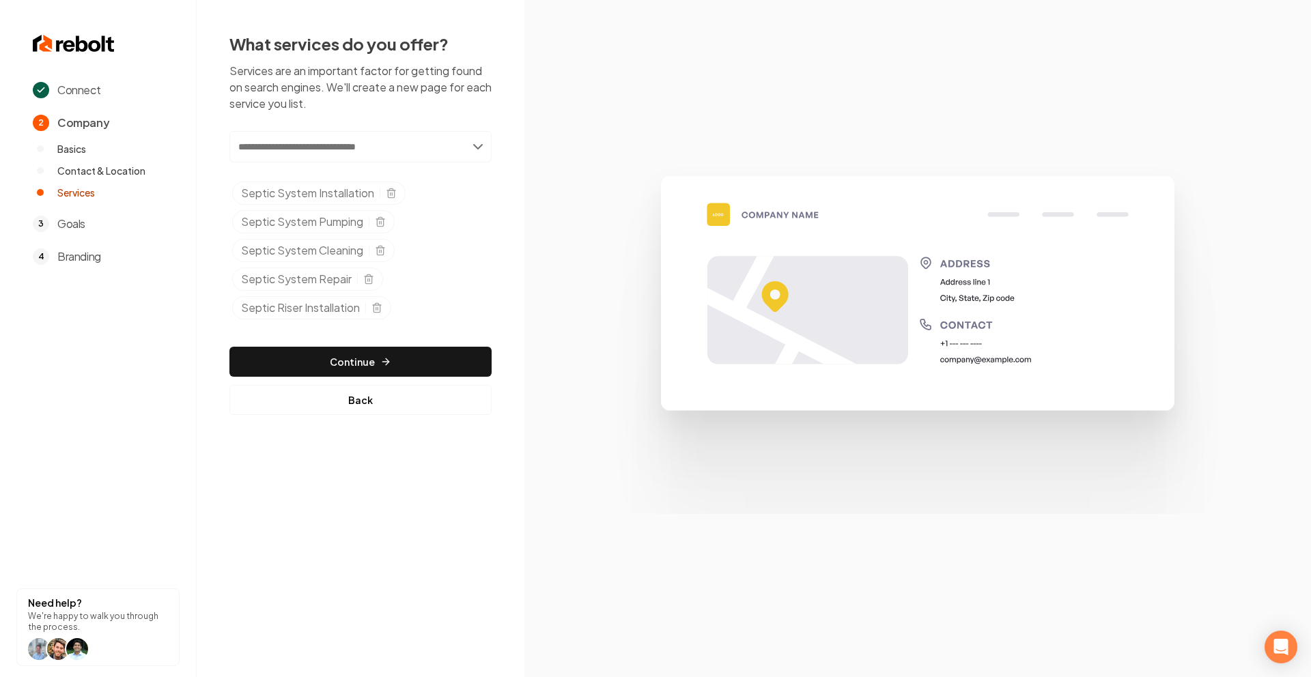
paste input "**********"
type input "**********"
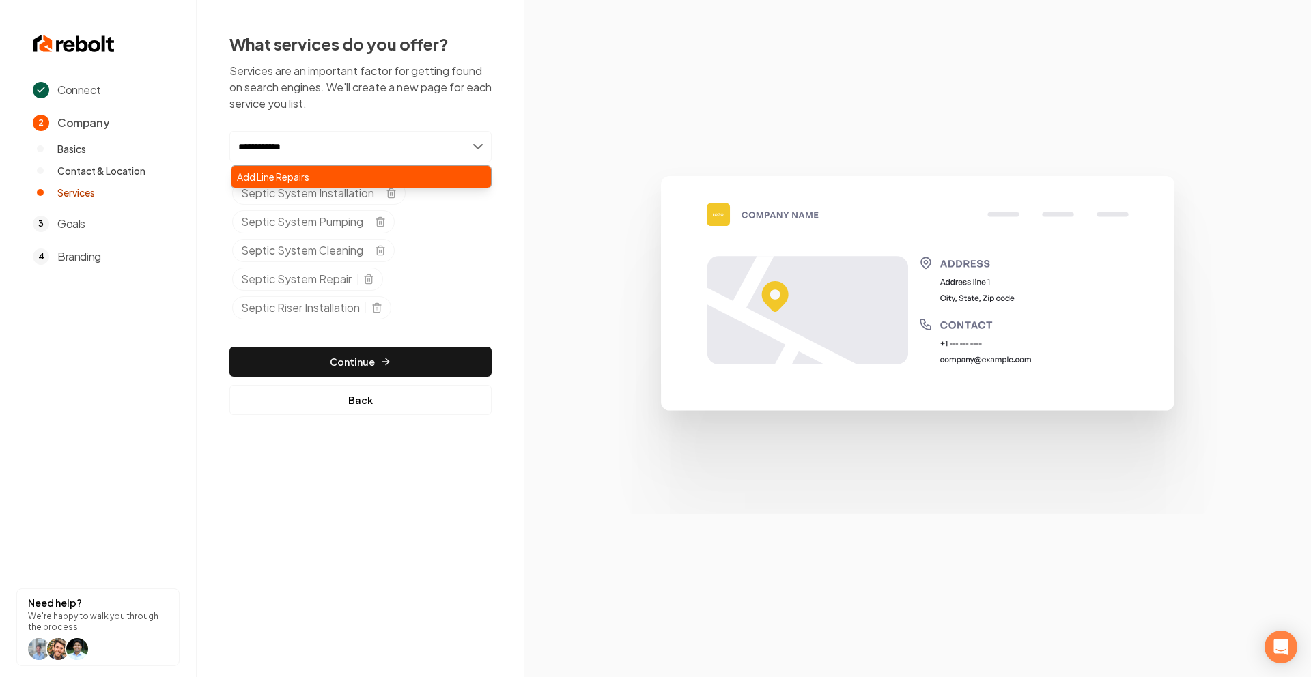
click at [341, 178] on div "Add Line Repairs" at bounding box center [360, 177] width 259 height 22
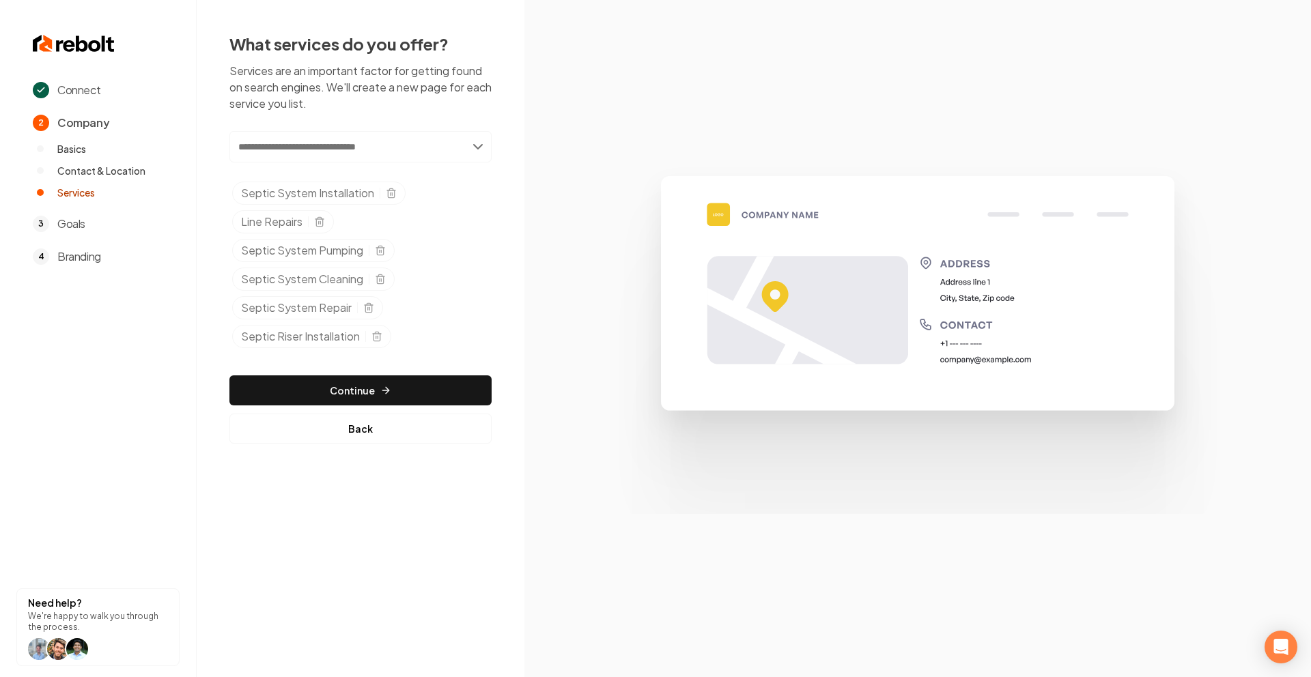
paste input "**********"
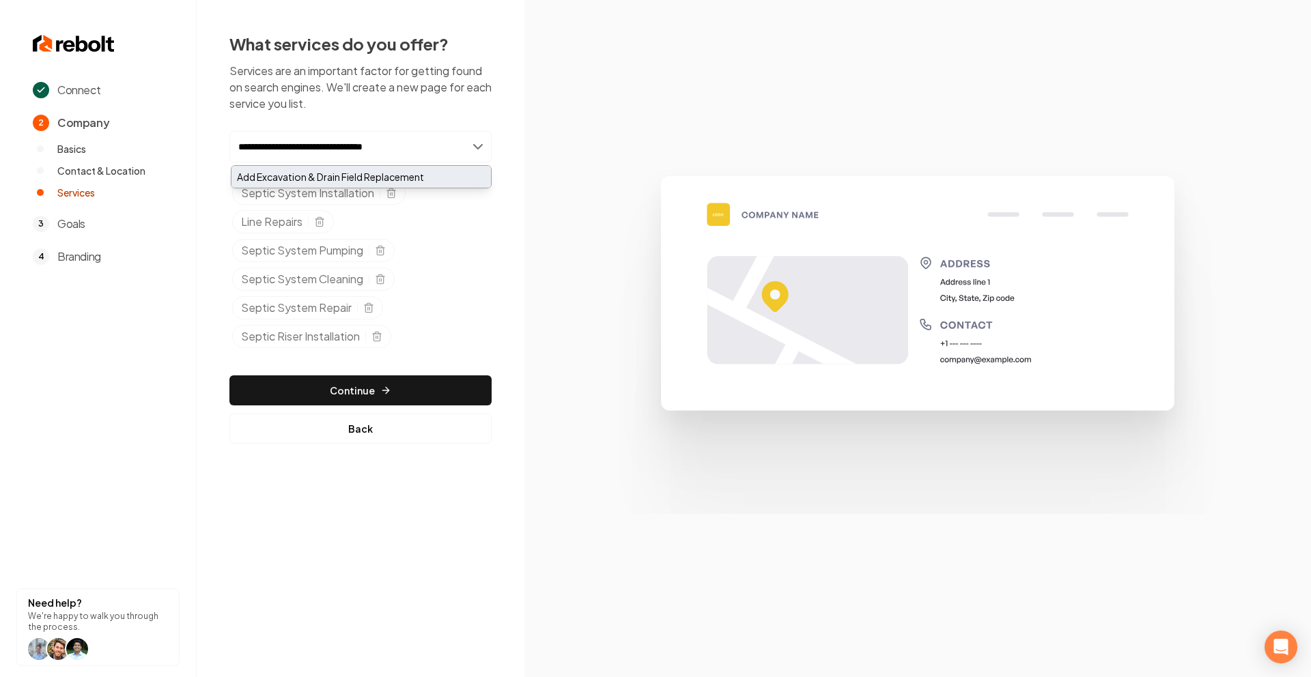
type input "**********"
click at [375, 171] on div "Add Excavation & Drain Field Replacement" at bounding box center [360, 177] width 259 height 22
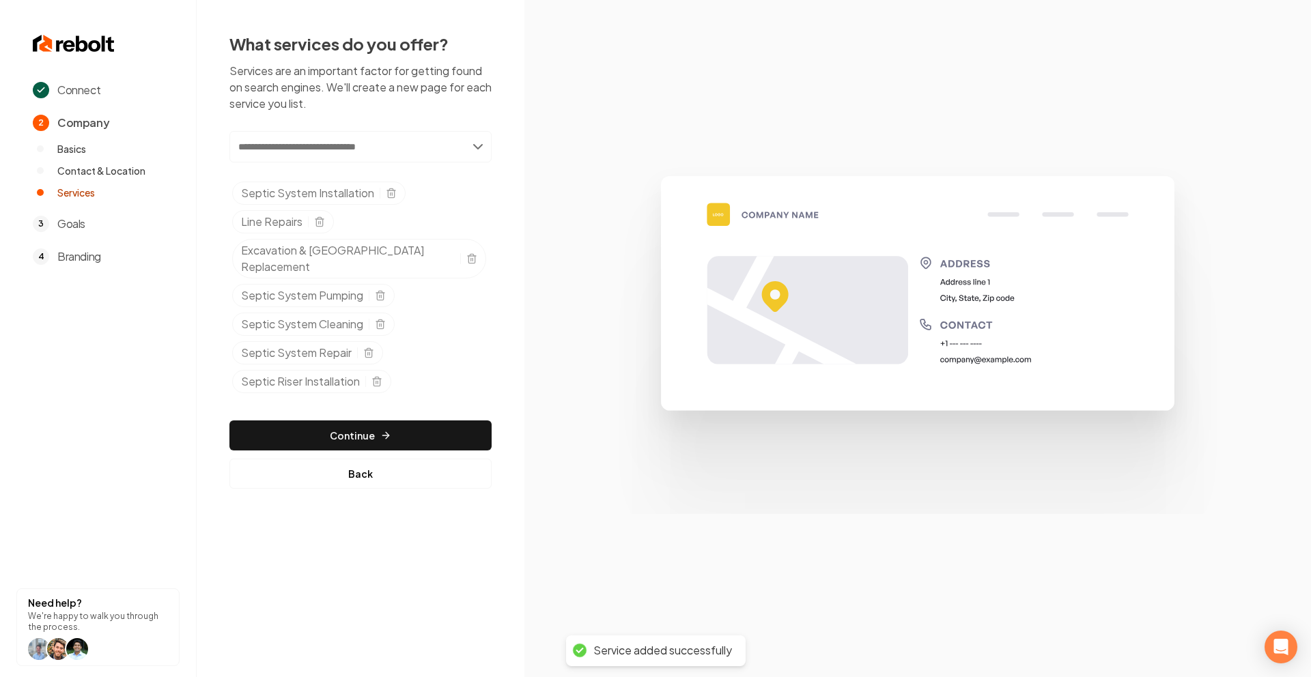
click at [379, 136] on input "text" at bounding box center [360, 146] width 262 height 31
paste input "**********"
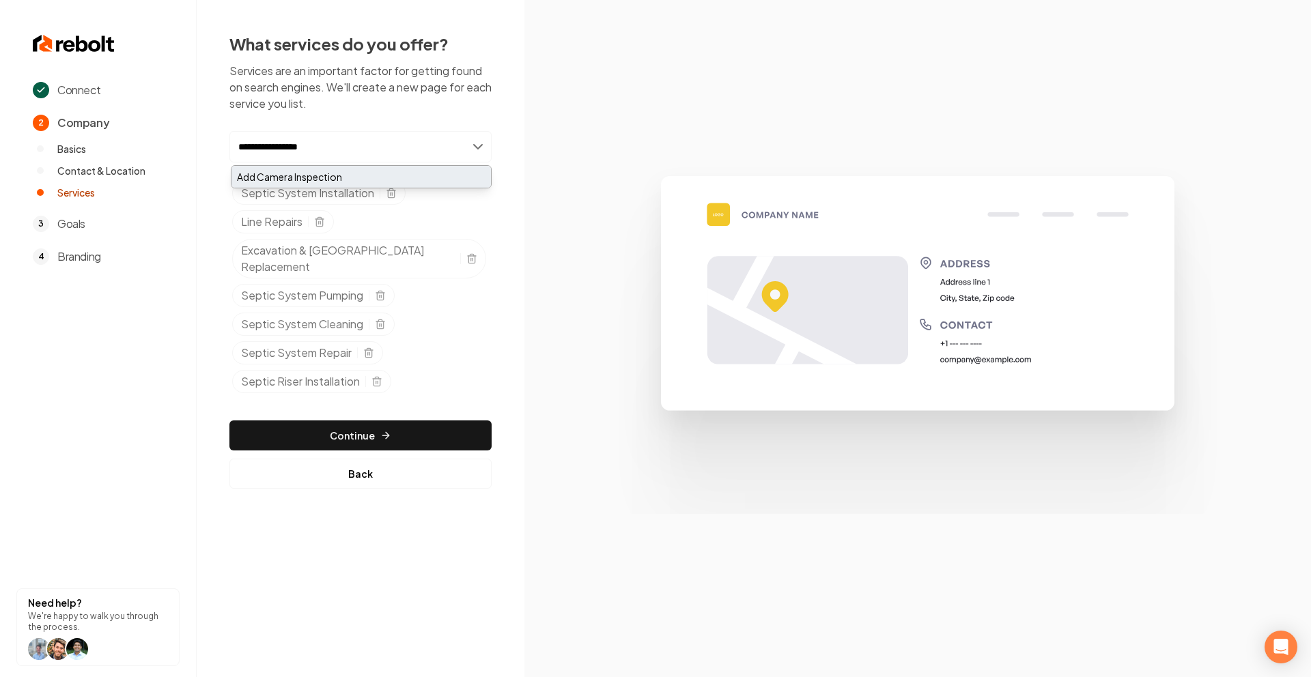
type input "**********"
click at [336, 172] on div "Add Camera Inspection" at bounding box center [360, 177] width 259 height 22
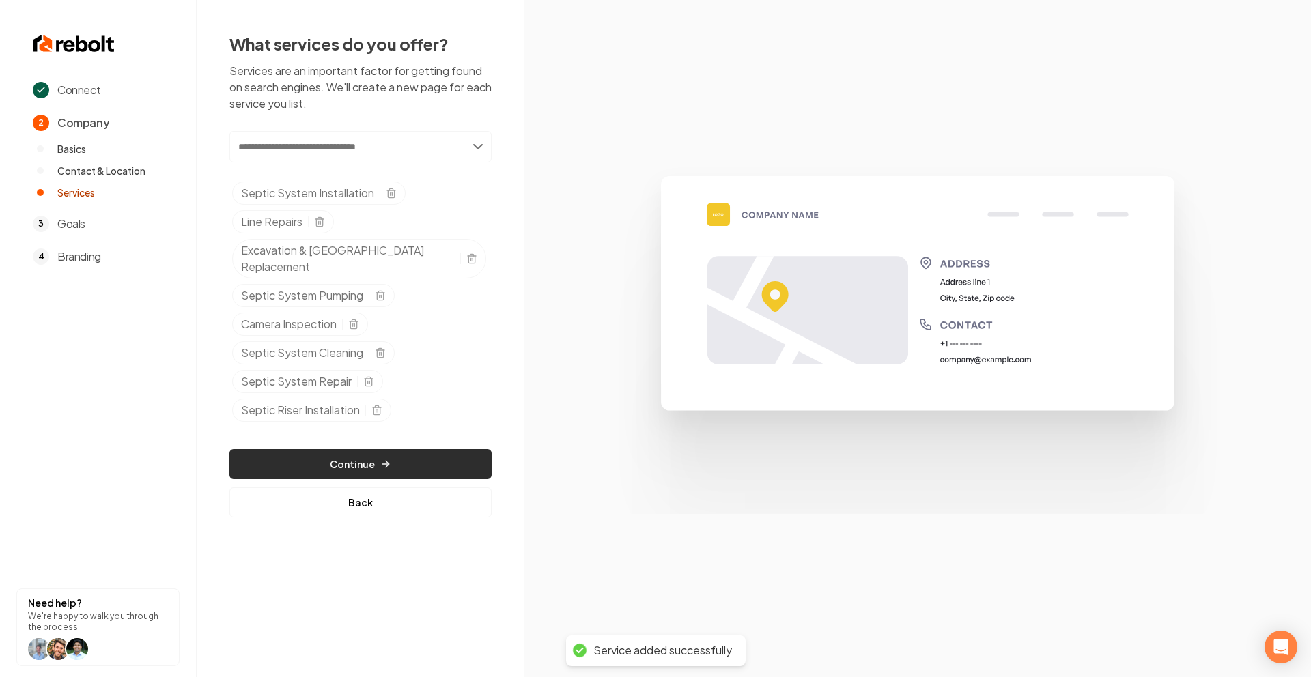
click at [407, 449] on button "Continue" at bounding box center [360, 464] width 262 height 30
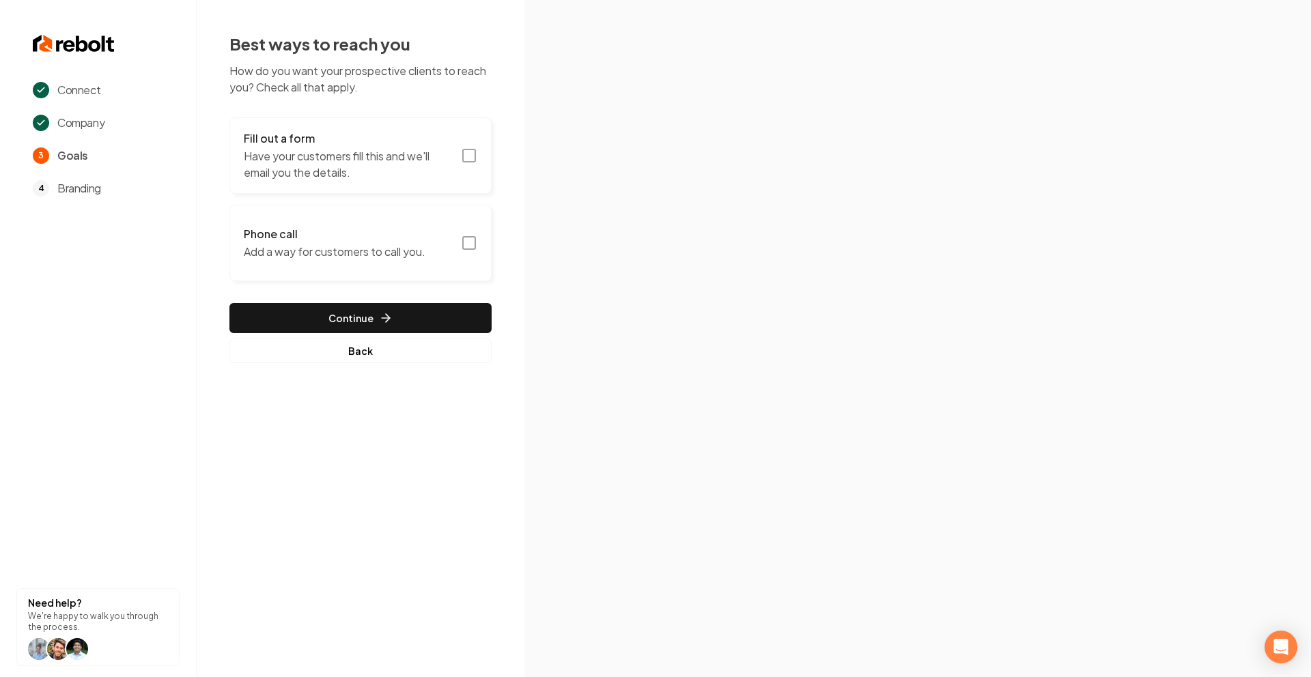
click at [465, 150] on icon "button" at bounding box center [469, 155] width 16 height 16
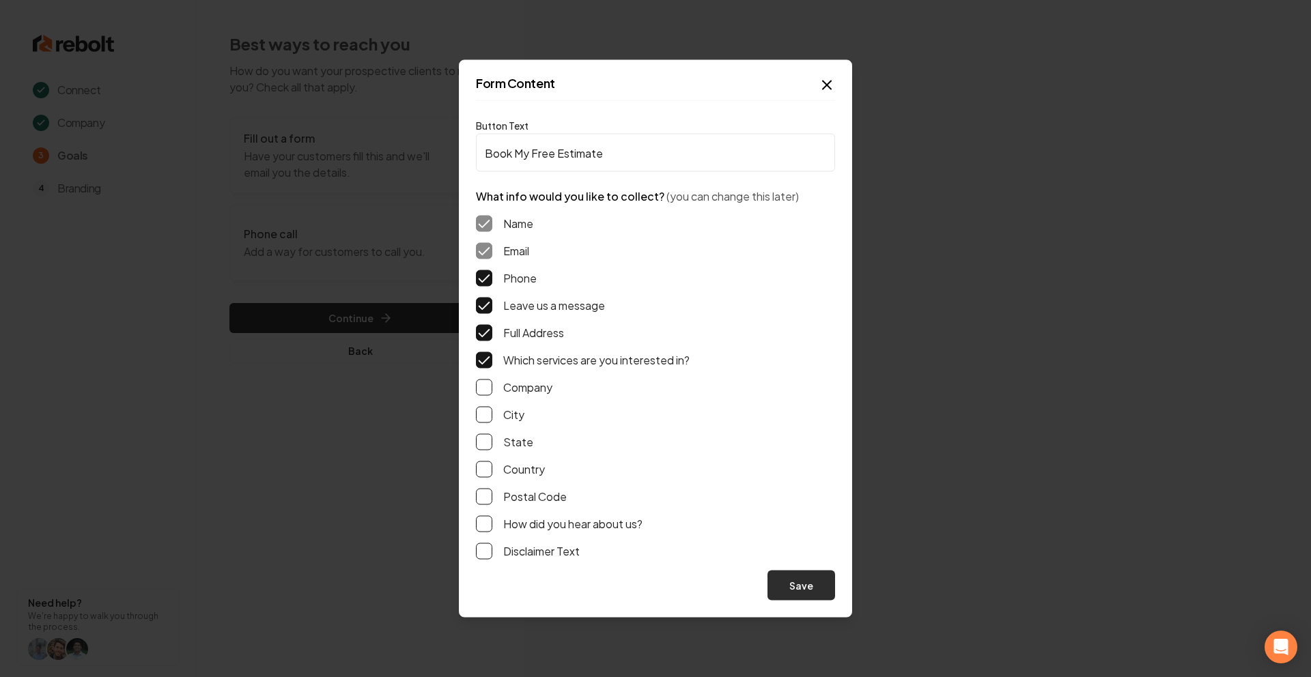
click at [789, 581] on button "Save" at bounding box center [801, 586] width 68 height 30
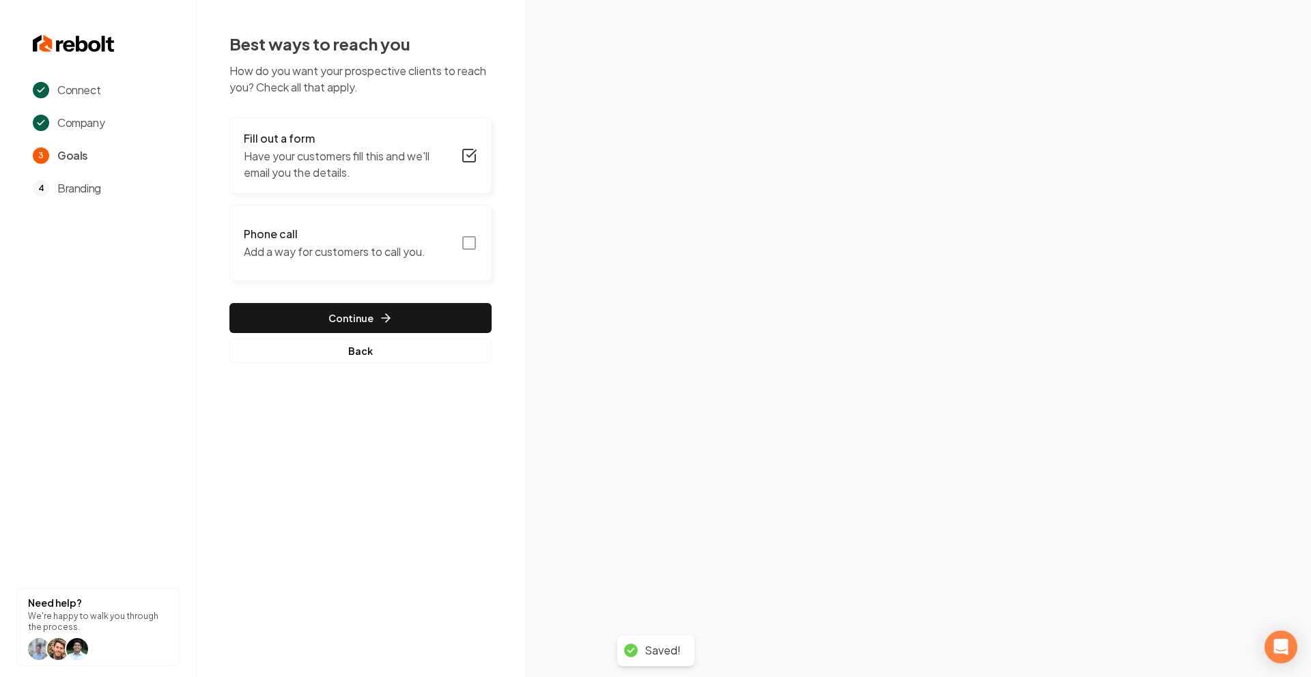
click at [472, 233] on button "Phone call Add a way for customers to call you." at bounding box center [360, 243] width 262 height 76
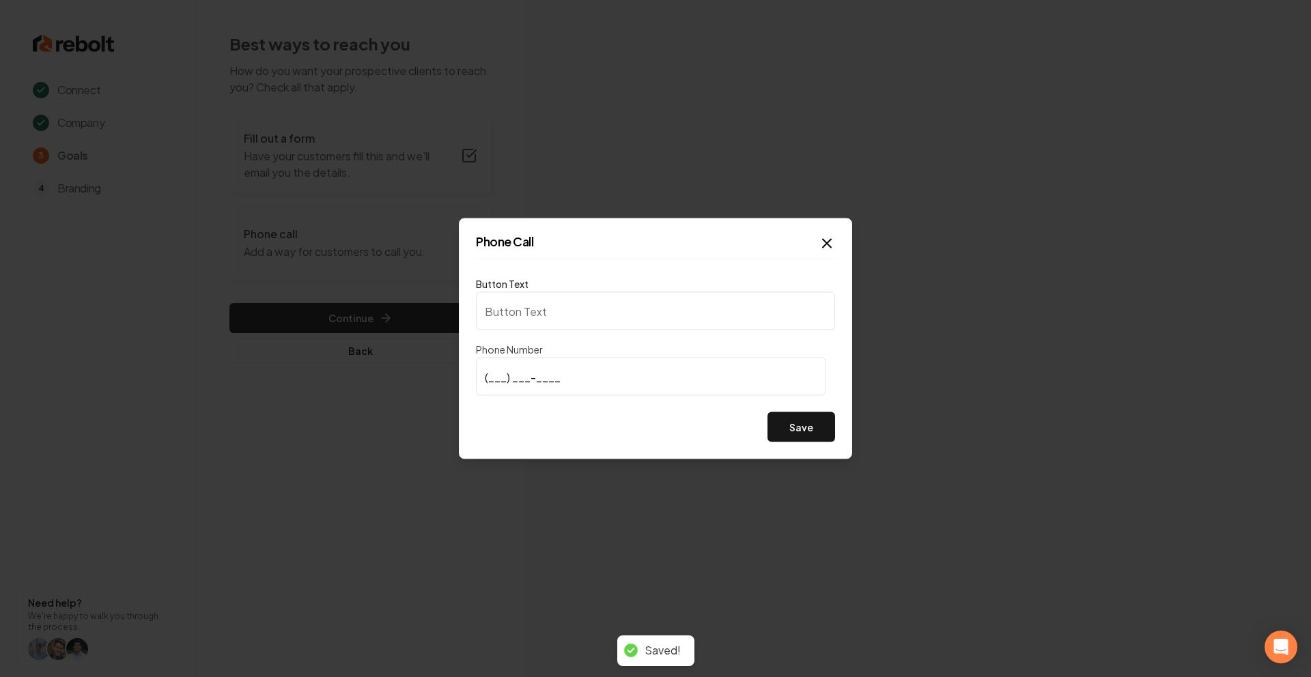
type input "Call us"
type input "(248) 500-7400"
click at [801, 435] on button "Save" at bounding box center [801, 427] width 68 height 30
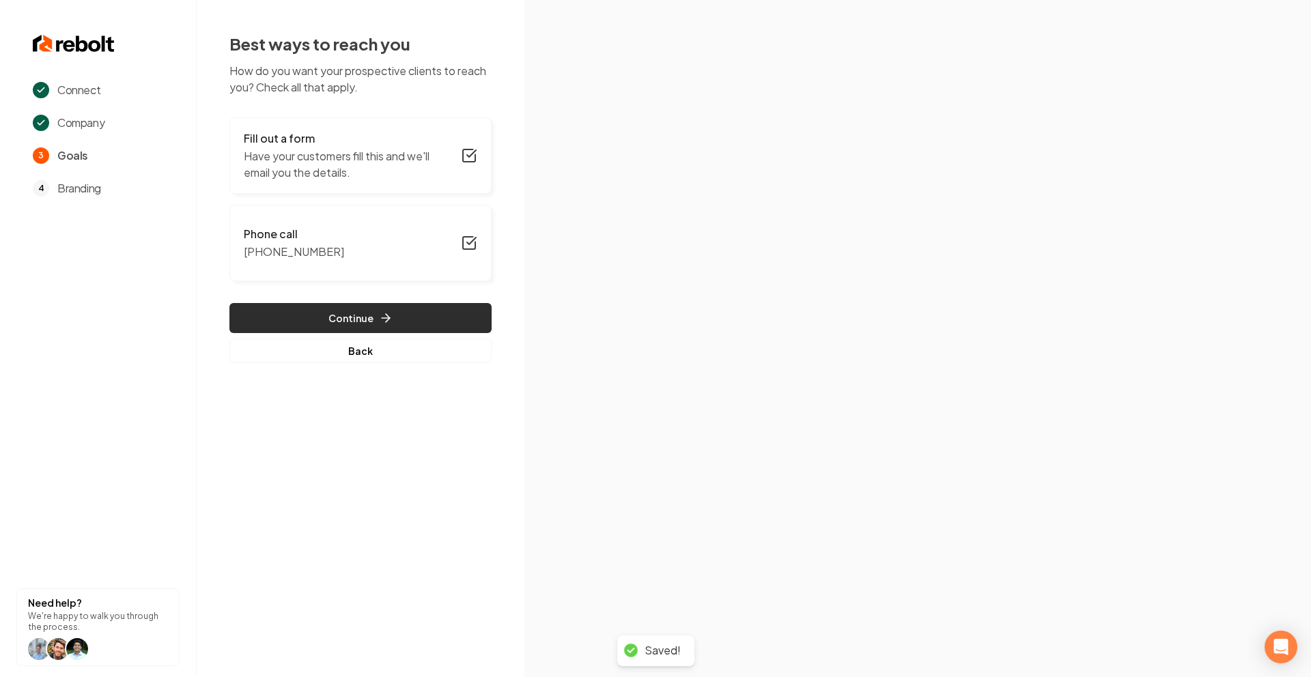
click at [422, 309] on button "Continue" at bounding box center [360, 318] width 262 height 30
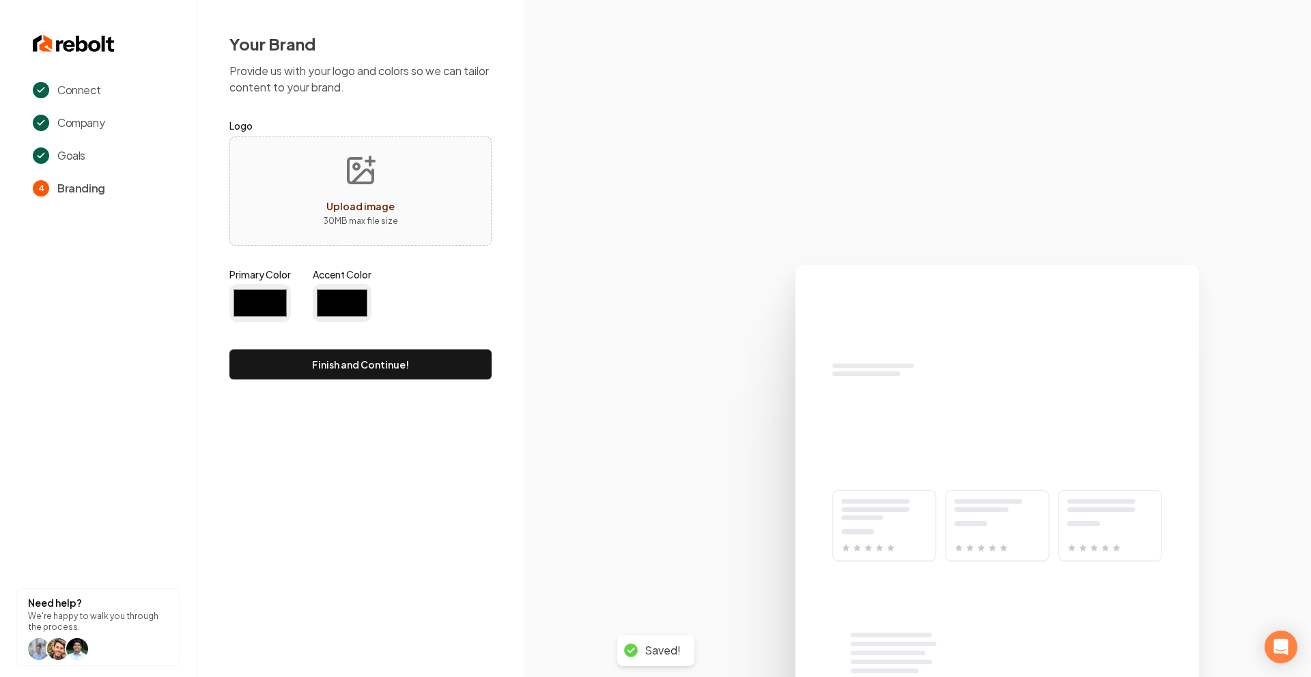
type input "#194d33"
type input "#70be00"
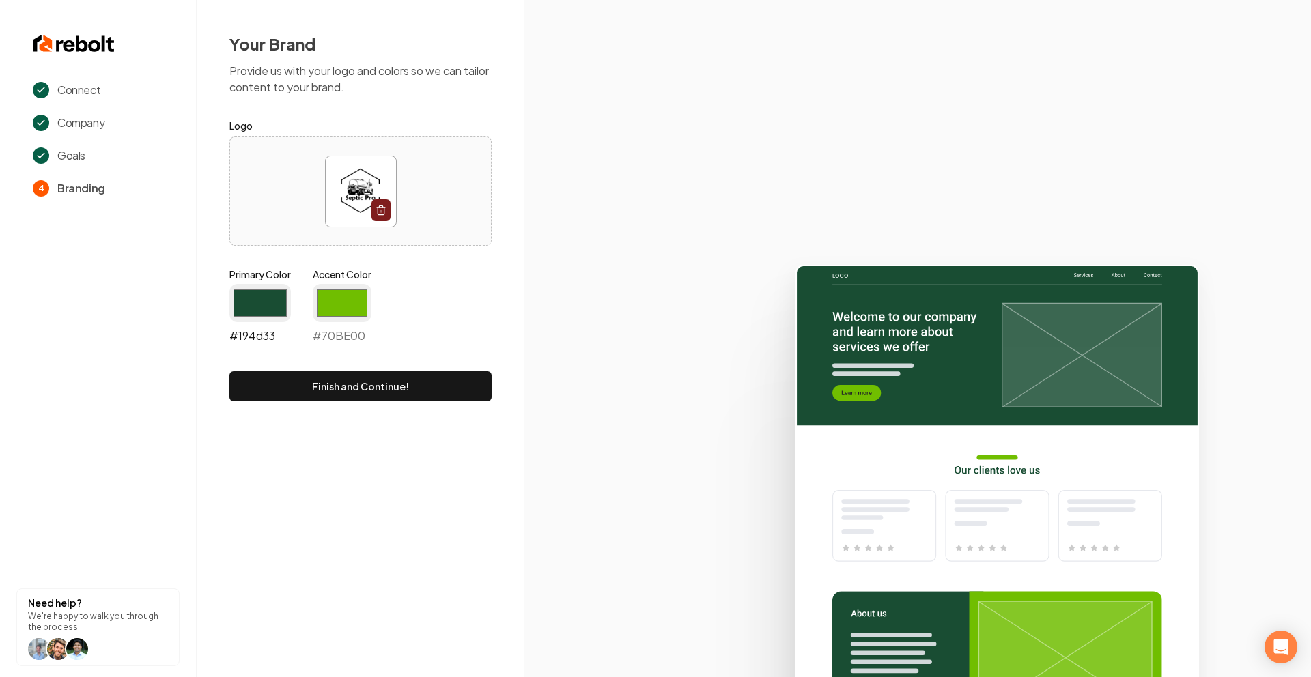
drag, startPoint x: 272, startPoint y: 299, endPoint x: 279, endPoint y: 439, distance: 140.1
click at [271, 300] on input "#194d33" at bounding box center [259, 303] width 61 height 38
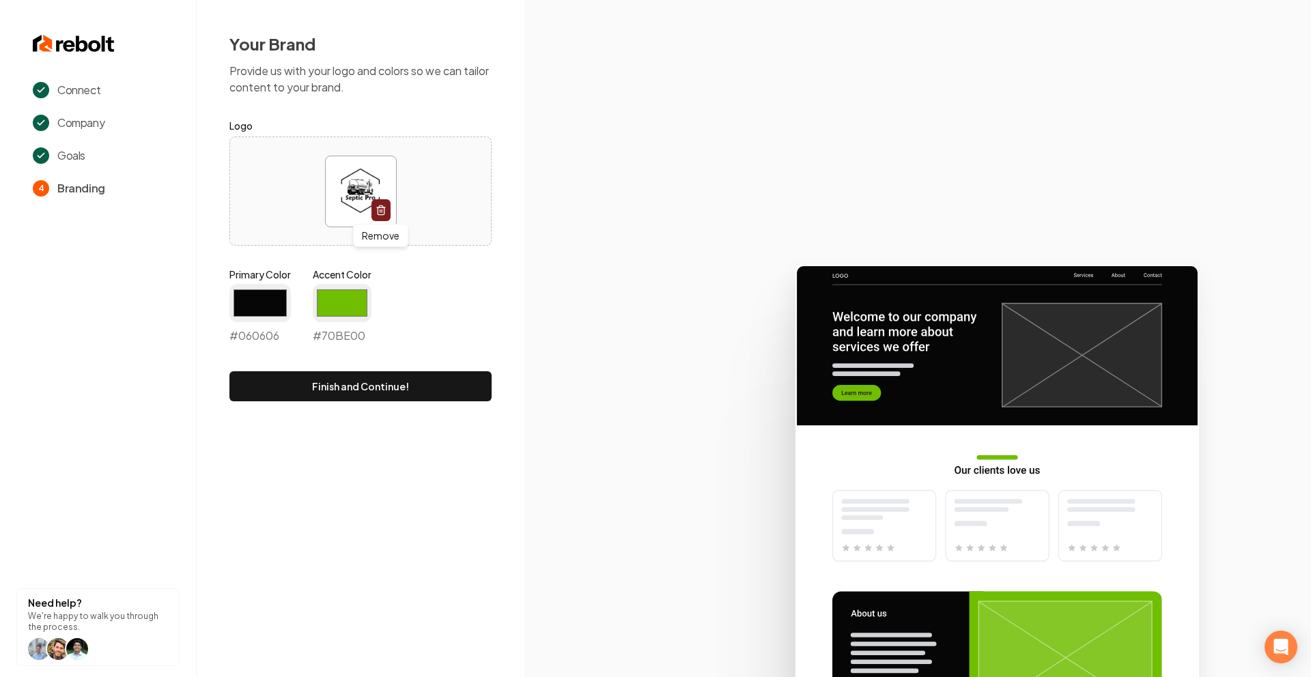
type input "#060606"
click at [440, 263] on form "Logo Remove Remove Primary Color #060606 #060606 Accent Color #70be00 #70BE00 F…" at bounding box center [360, 259] width 262 height 284
click at [346, 302] on input "#70be00" at bounding box center [342, 303] width 59 height 38
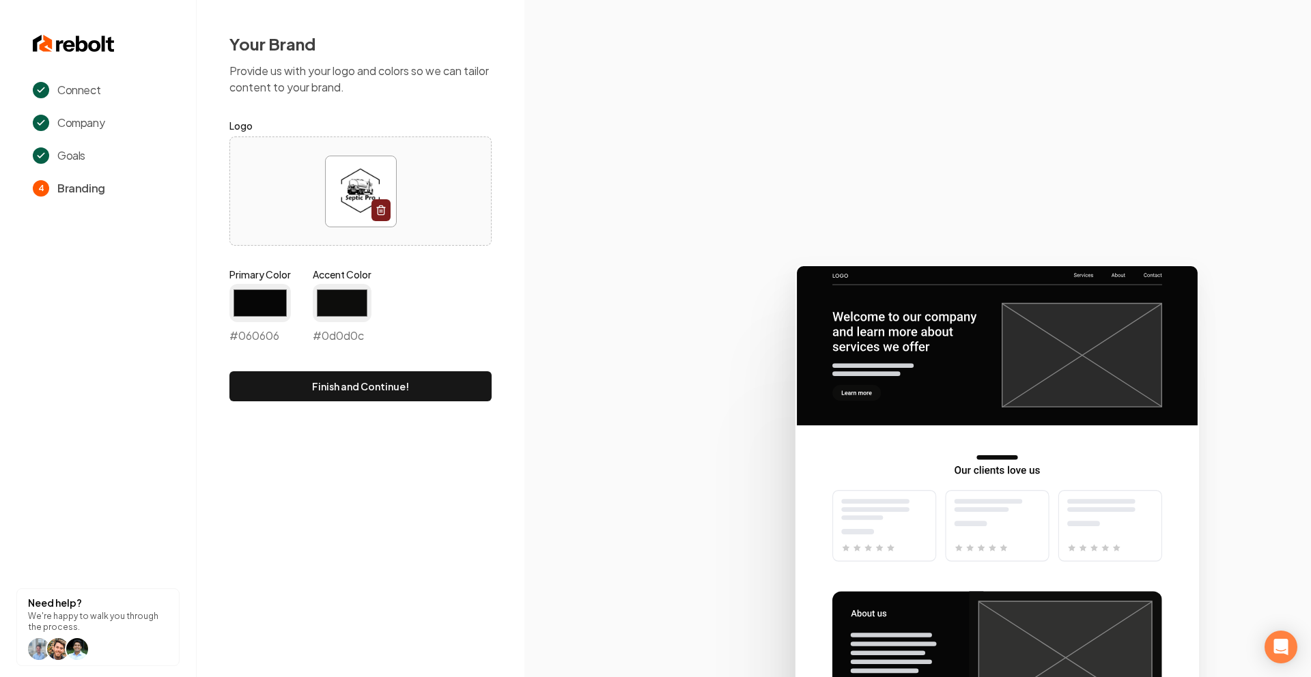
type input "#0d0d0c"
click at [339, 179] on img at bounding box center [361, 191] width 70 height 70
click at [367, 312] on input "#0d0d0c" at bounding box center [342, 303] width 59 height 38
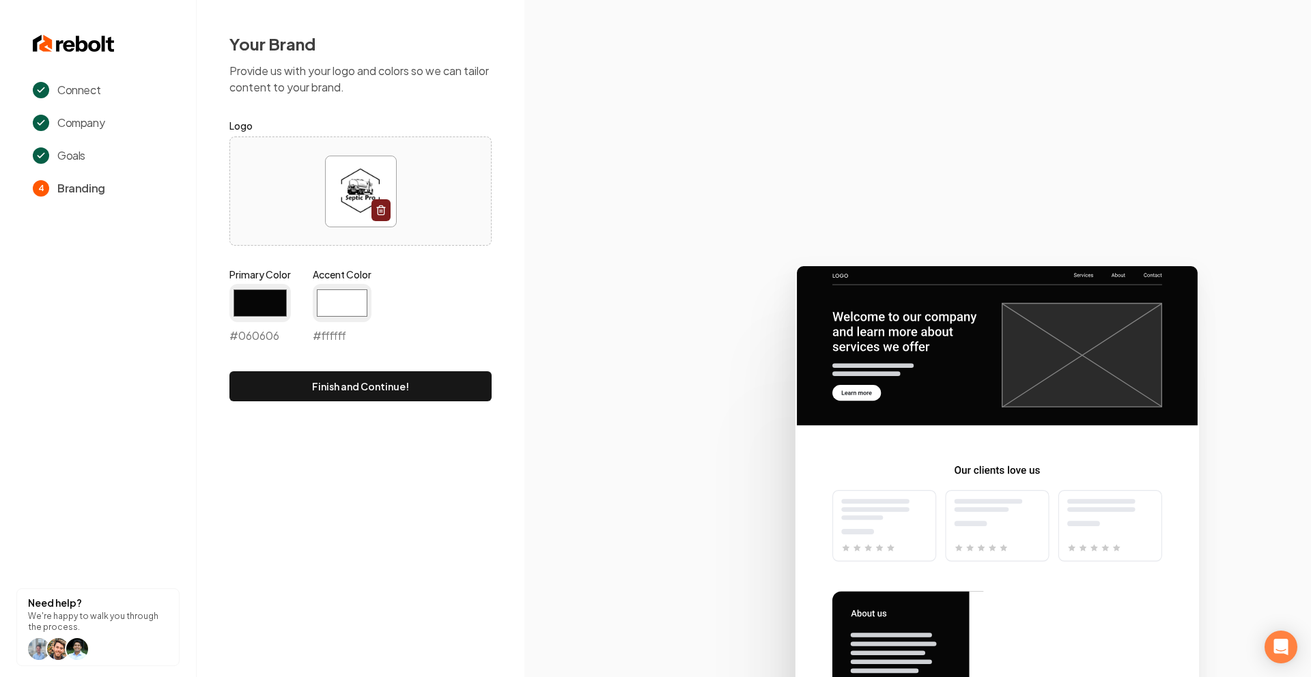
type input "#ffffff"
click at [434, 257] on form "Logo Primary Color #060606 #060606 Accent Color #ffffff #ffffff Finish and Cont…" at bounding box center [360, 259] width 262 height 284
click at [397, 382] on button "Finish and Continue!" at bounding box center [360, 386] width 262 height 30
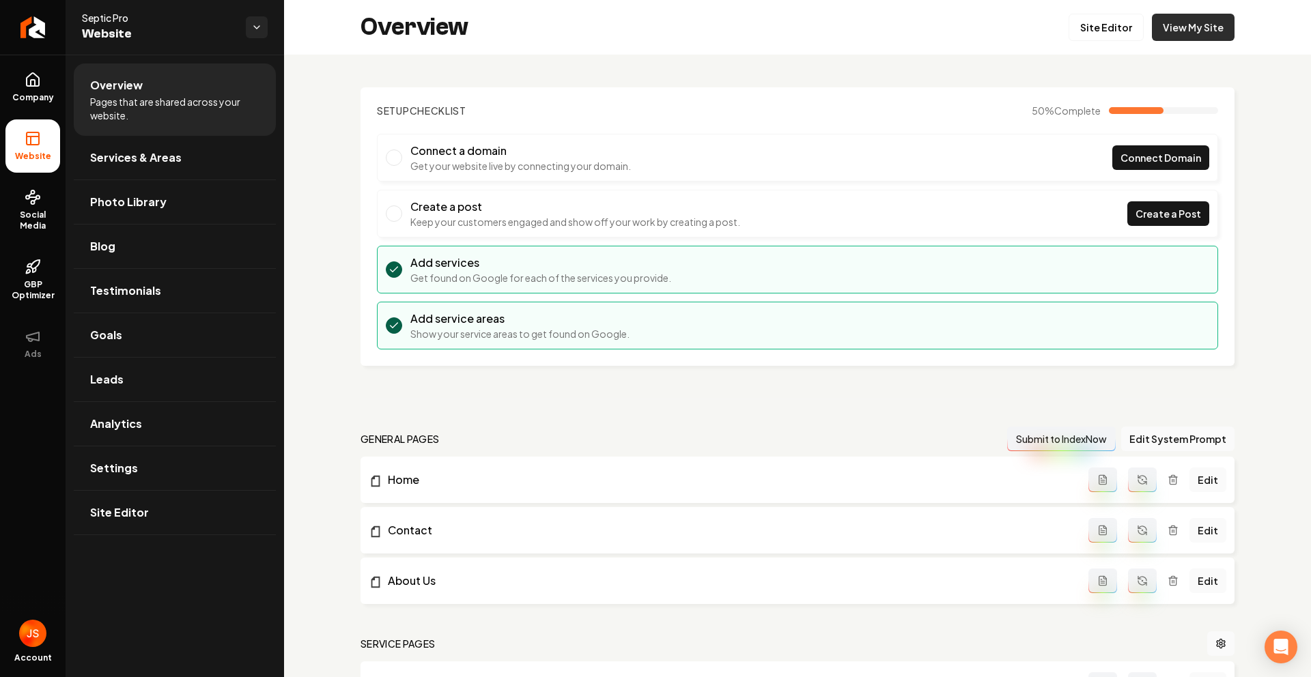
click at [1169, 29] on link "View My Site" at bounding box center [1193, 27] width 83 height 27
click at [1116, 29] on link "Site Editor" at bounding box center [1105, 27] width 75 height 27
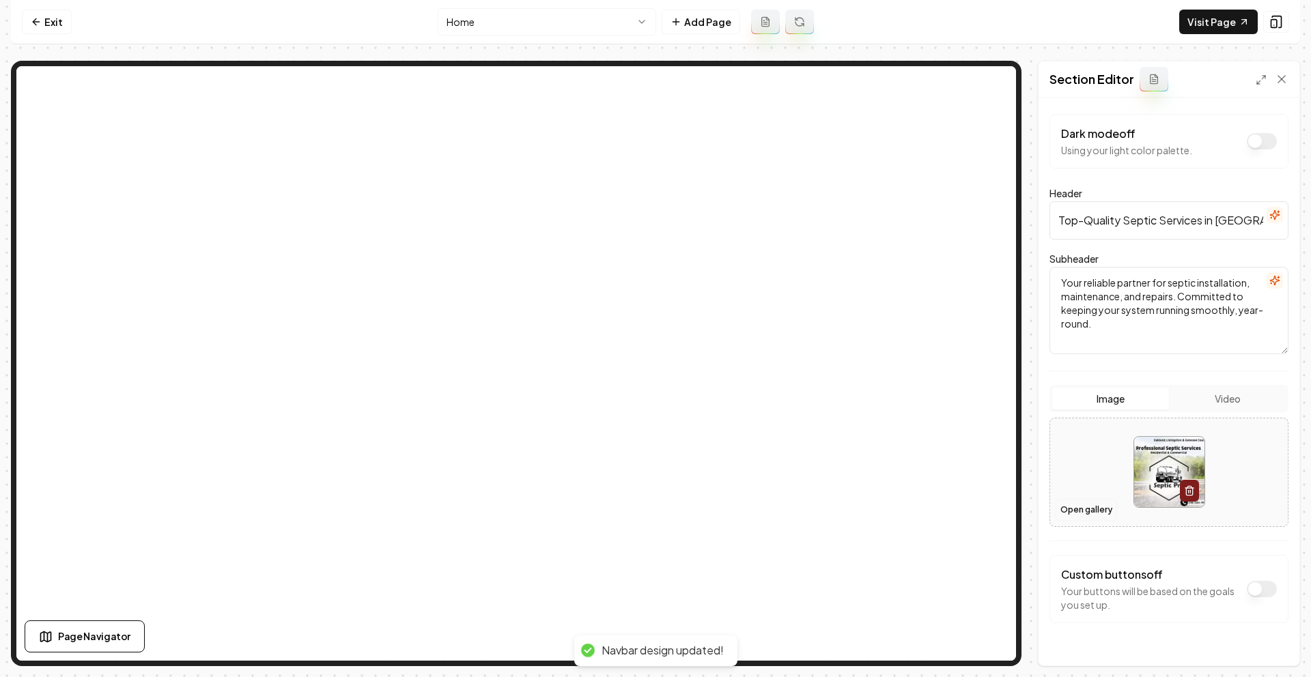
click at [1081, 517] on button "Open gallery" at bounding box center [1085, 510] width 61 height 22
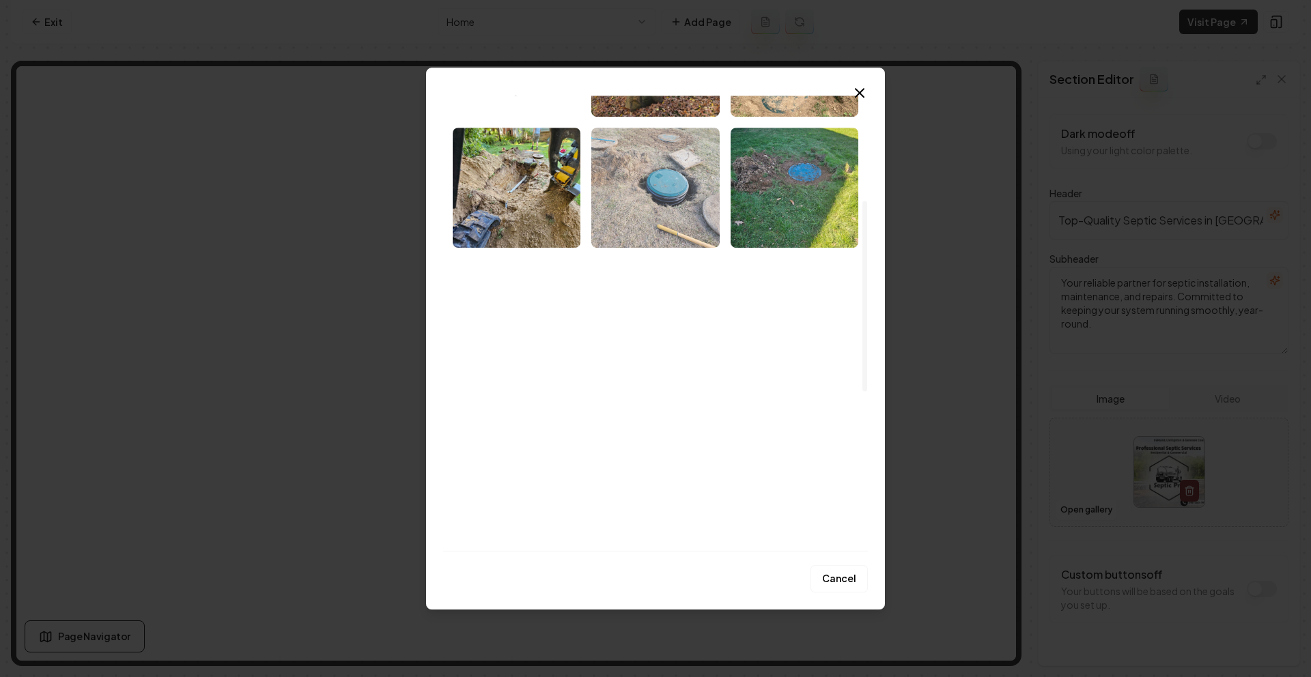
scroll to position [129, 0]
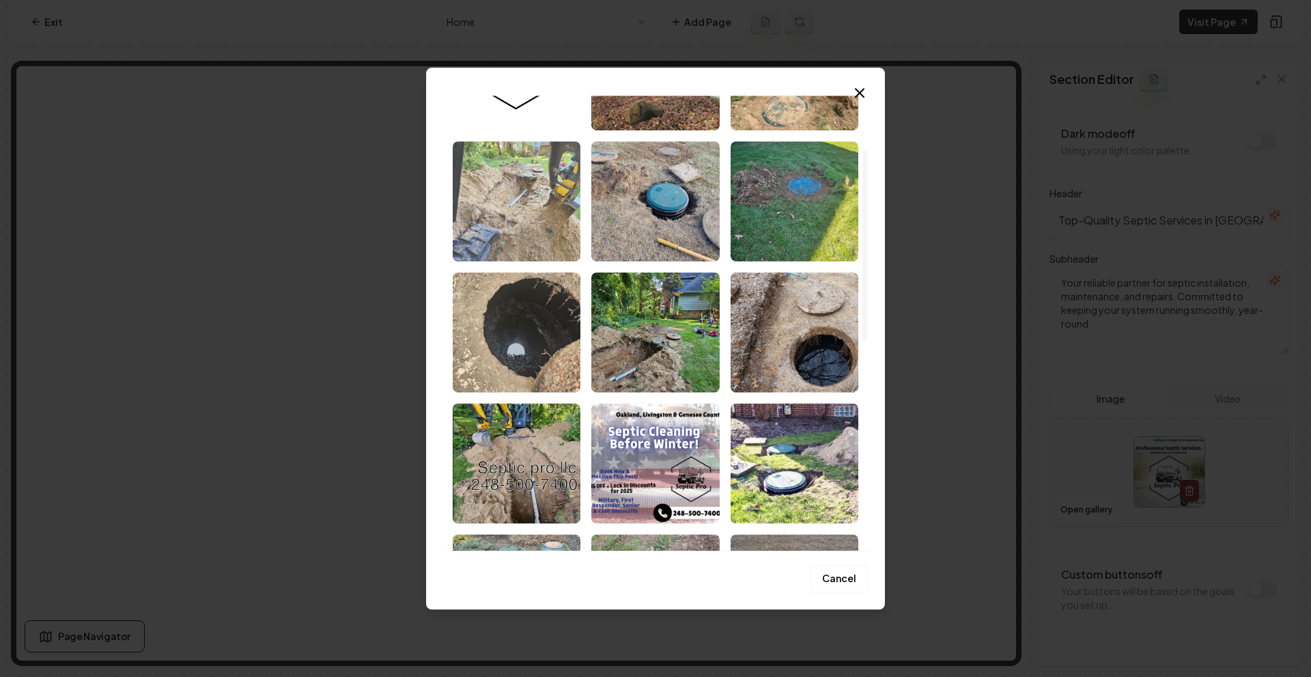
click at [526, 197] on img "Select image image_68c1e3d95c7cd75eb81656e0.jpeg" at bounding box center [517, 201] width 128 height 120
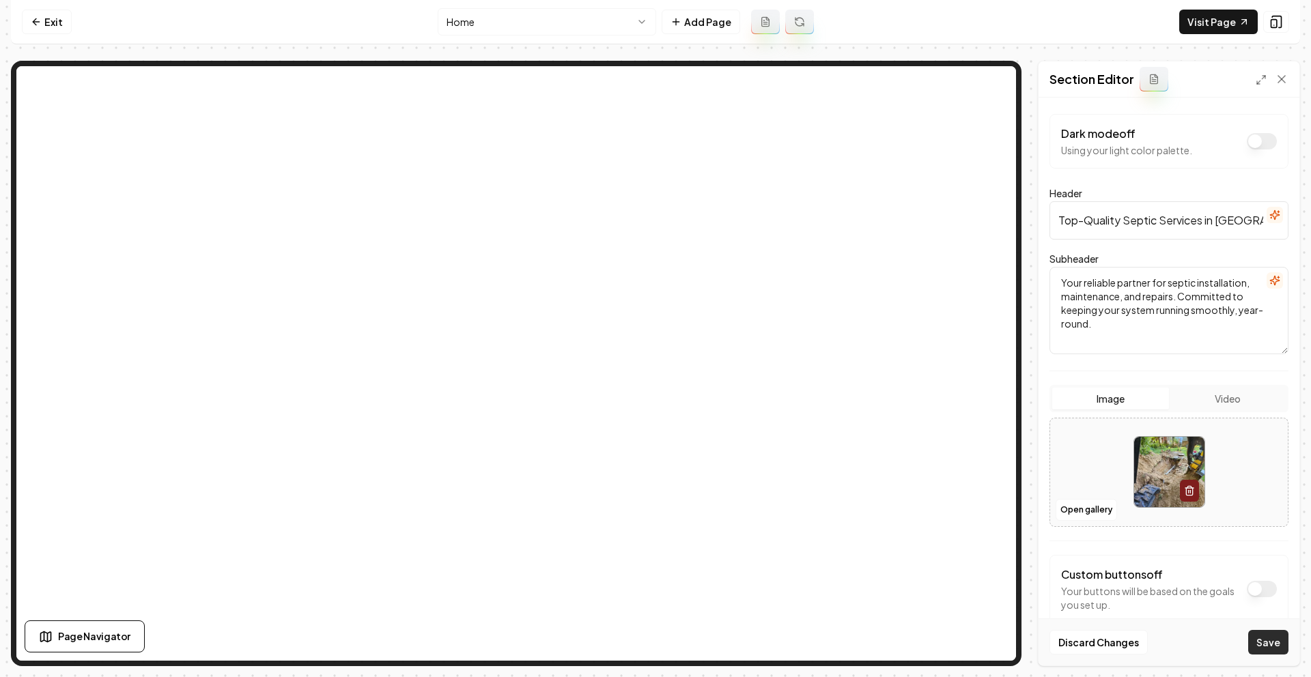
click at [1268, 638] on button "Save" at bounding box center [1268, 642] width 40 height 25
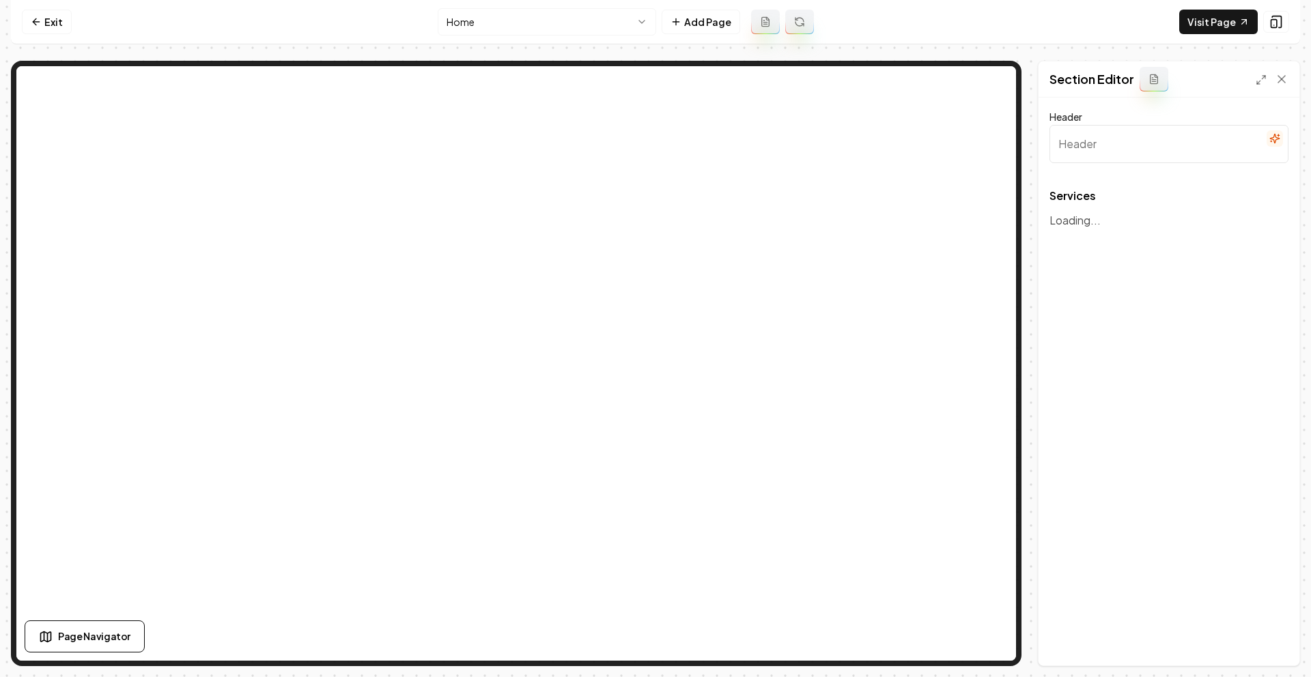
type input "Comprehensive Septic Solutions"
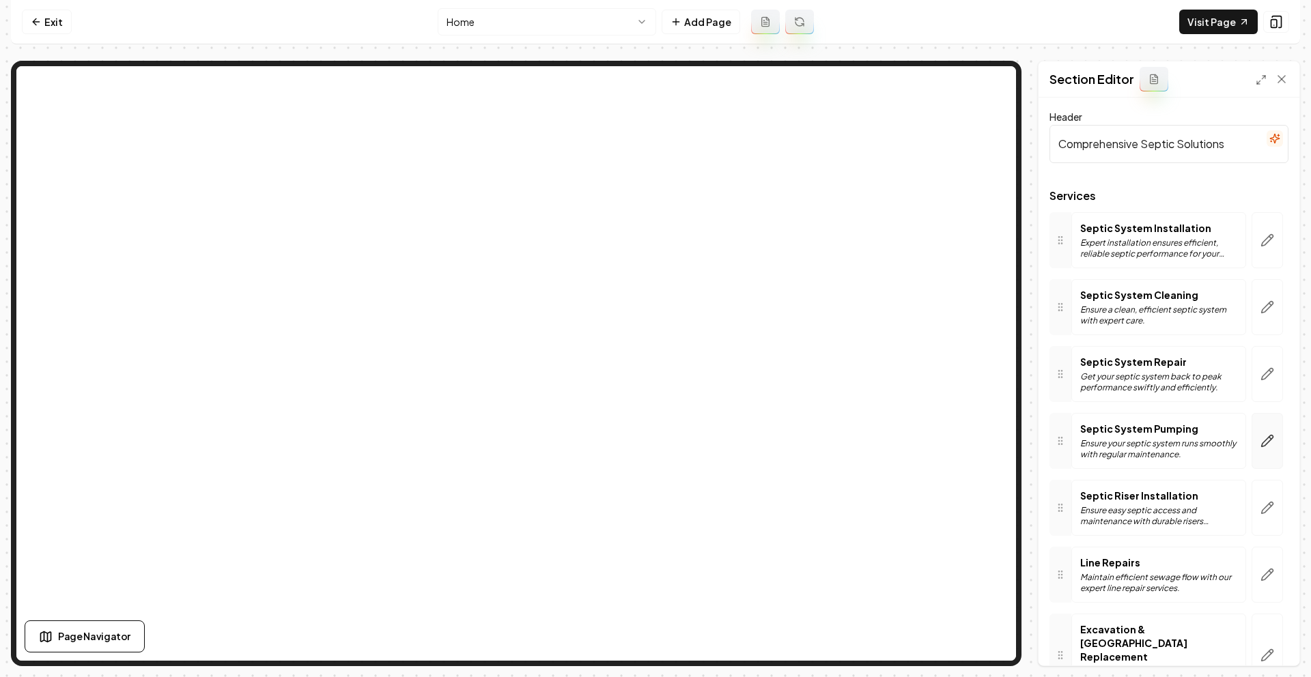
click at [1251, 429] on button "button" at bounding box center [1266, 441] width 31 height 56
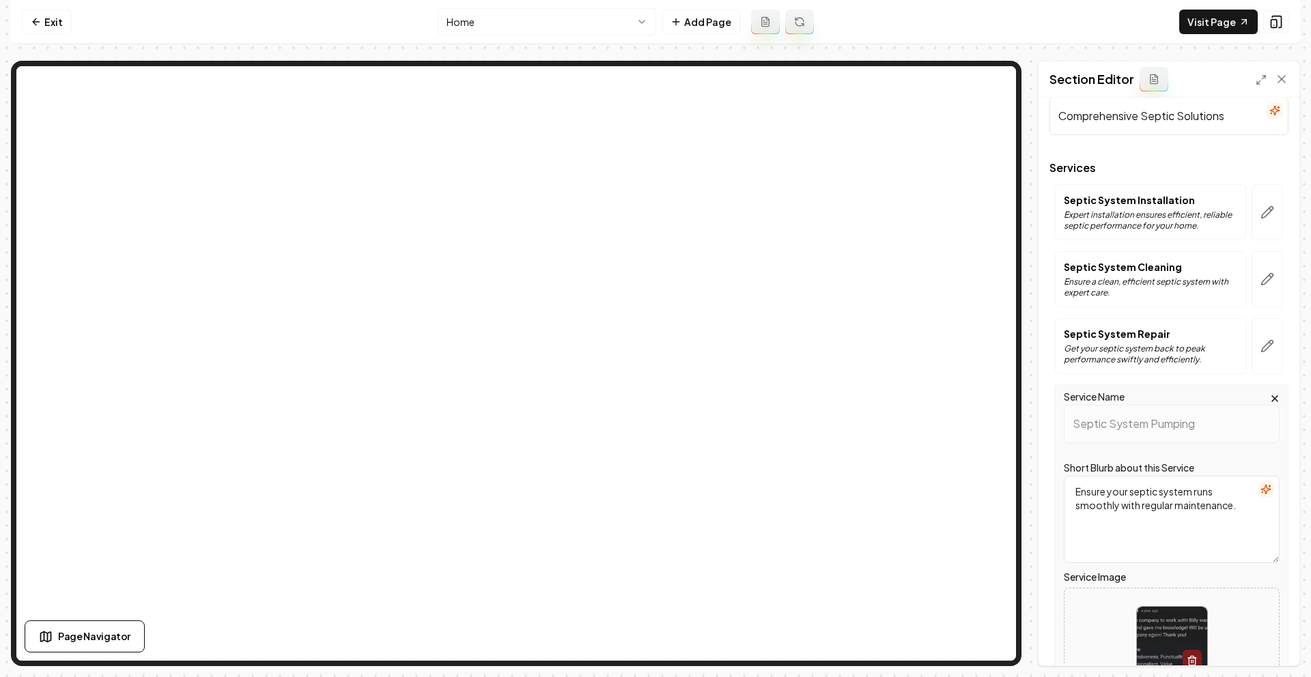
scroll to position [113, 0]
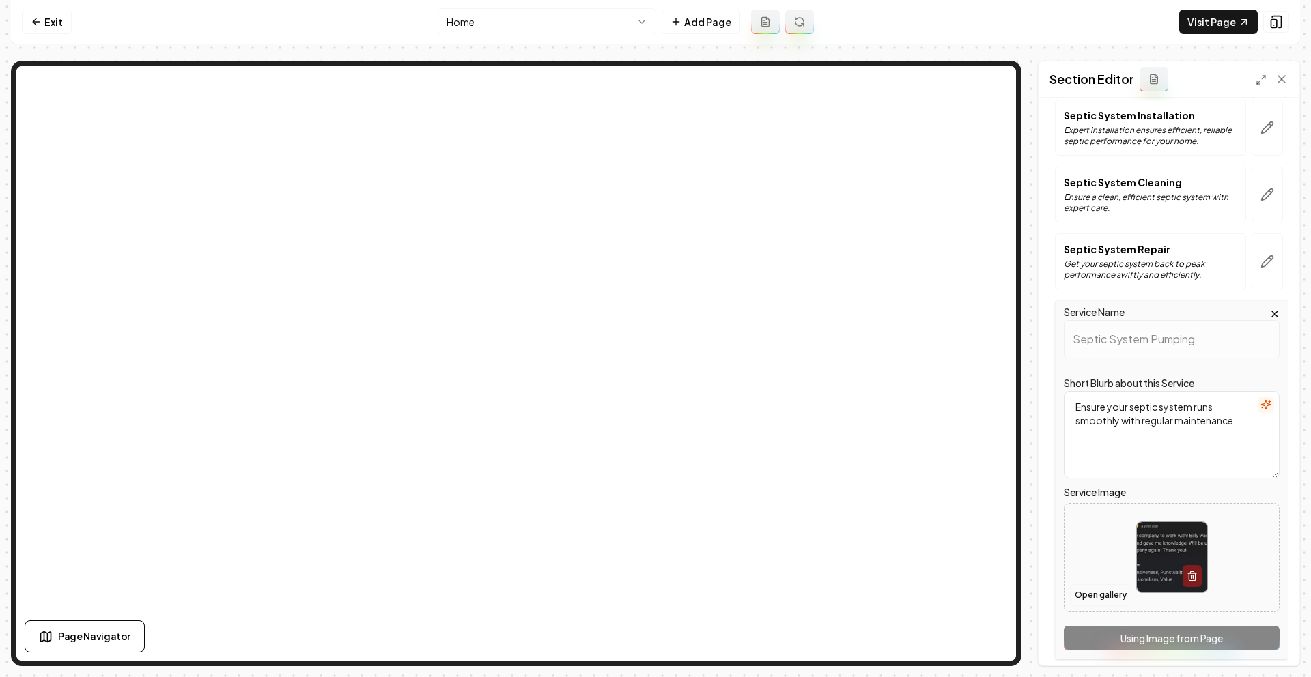
click at [1099, 589] on button "Open gallery" at bounding box center [1100, 595] width 61 height 22
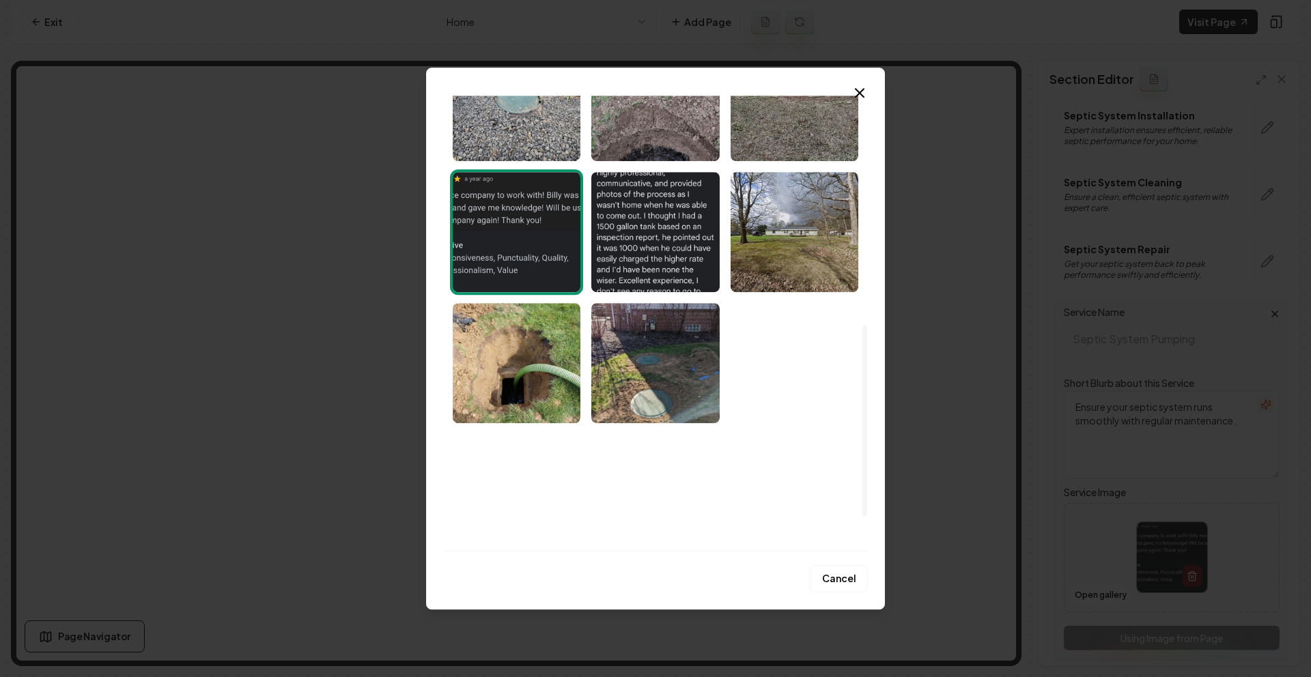
scroll to position [631, 0]
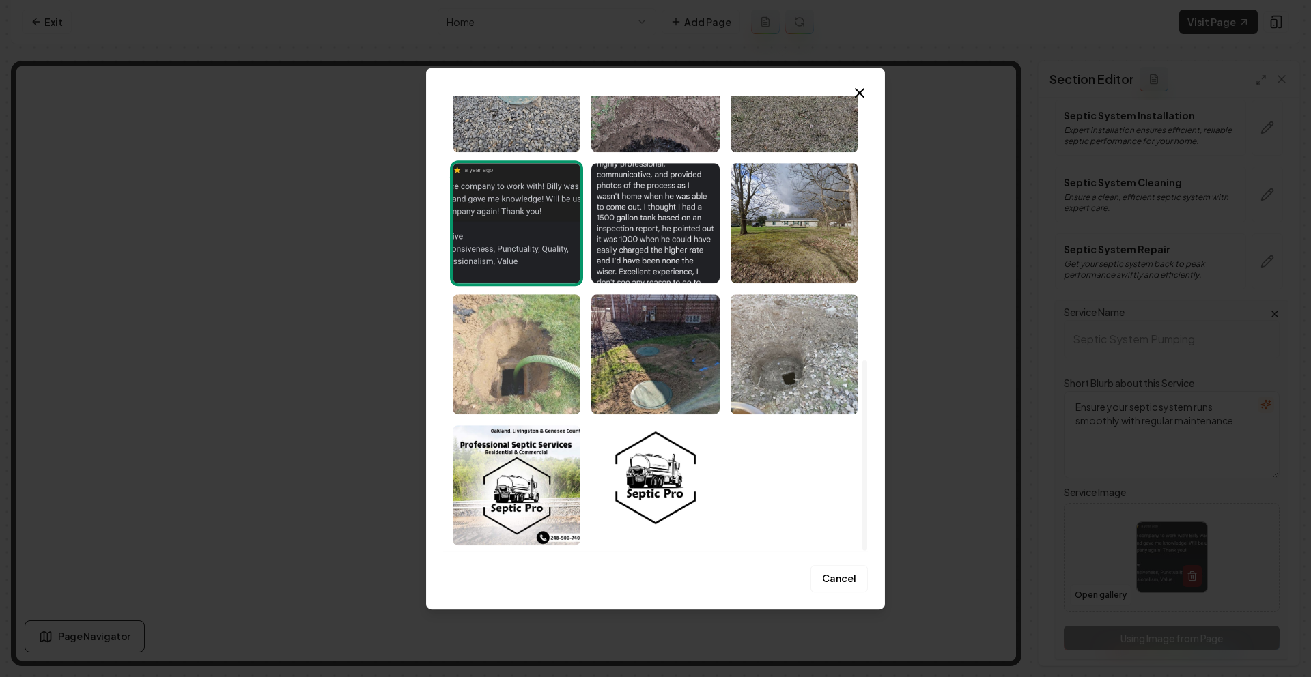
click at [526, 362] on img "Select image image_68c1e3d65c7cd75eb81645b3.jpeg" at bounding box center [517, 354] width 128 height 120
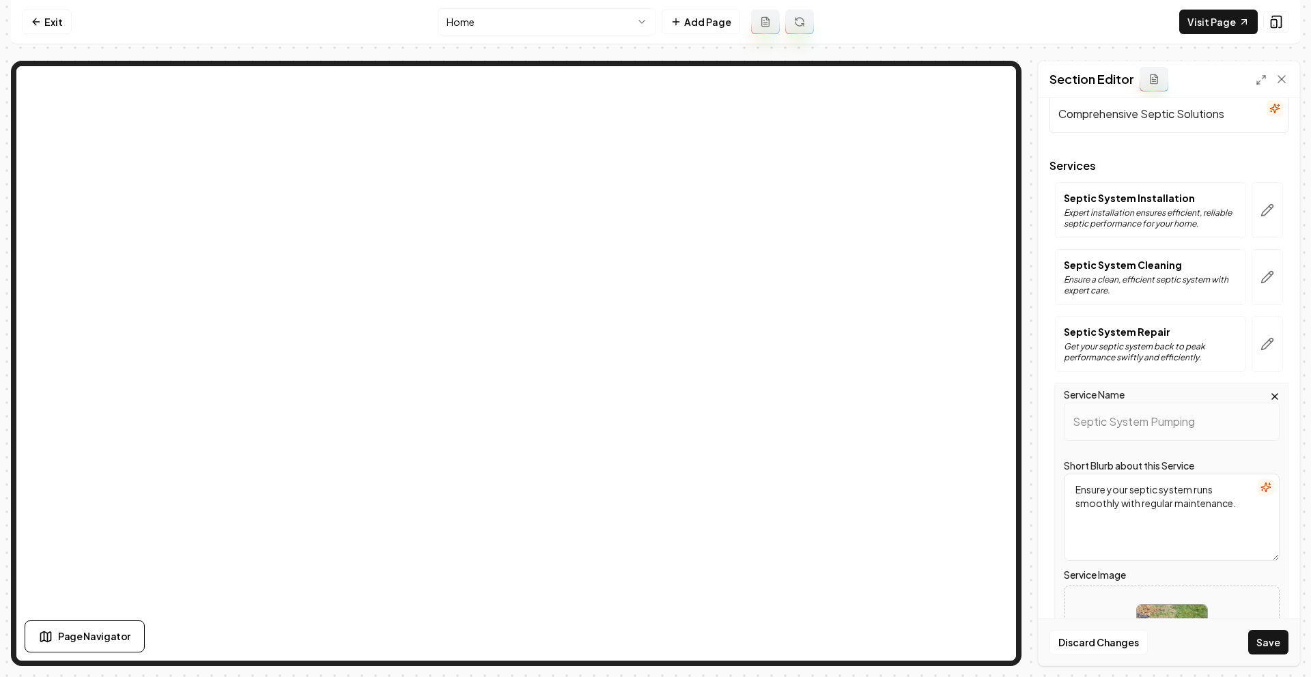
scroll to position [4, 0]
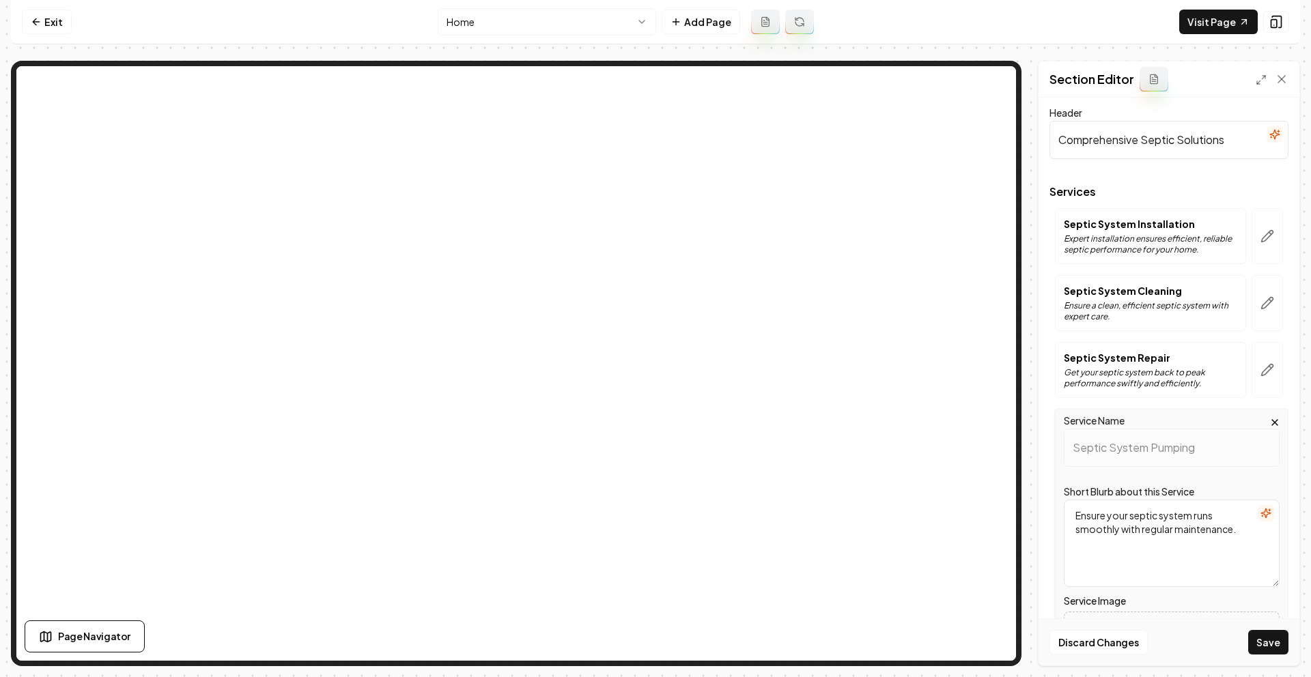
click at [1246, 364] on div at bounding box center [1267, 370] width 42 height 56
click at [1260, 366] on icon "button" at bounding box center [1267, 370] width 14 height 14
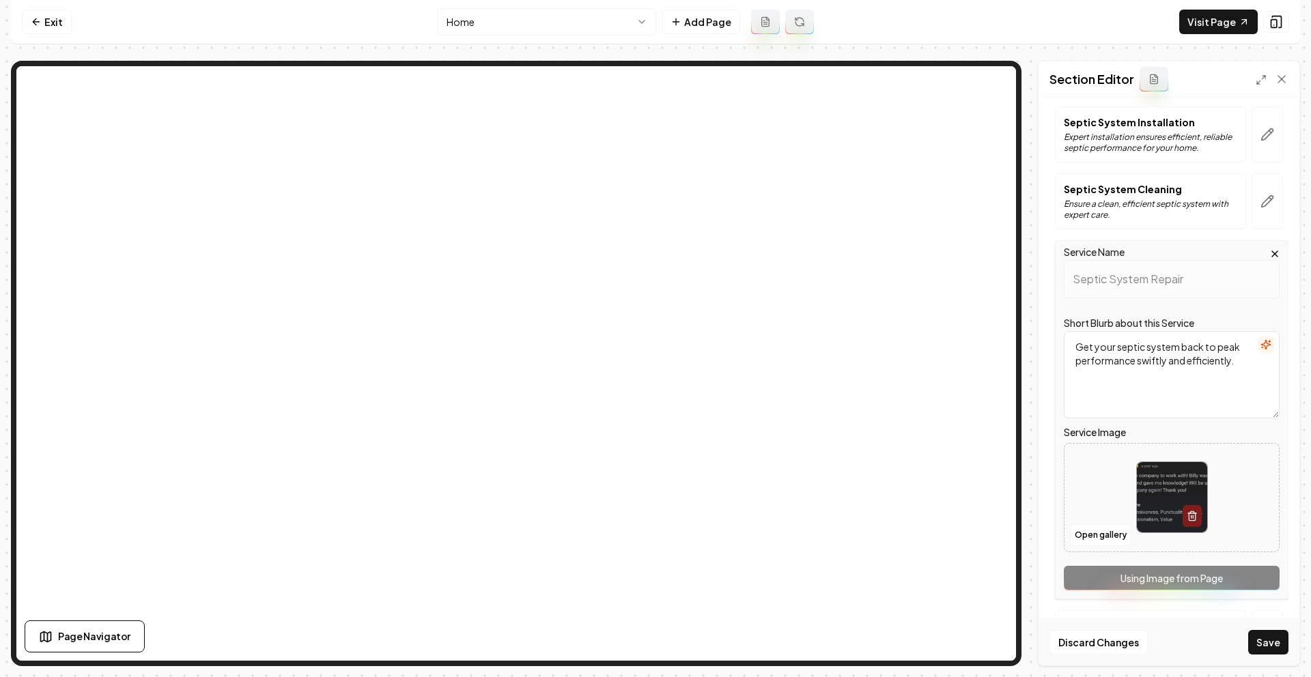
scroll to position [113, 0]
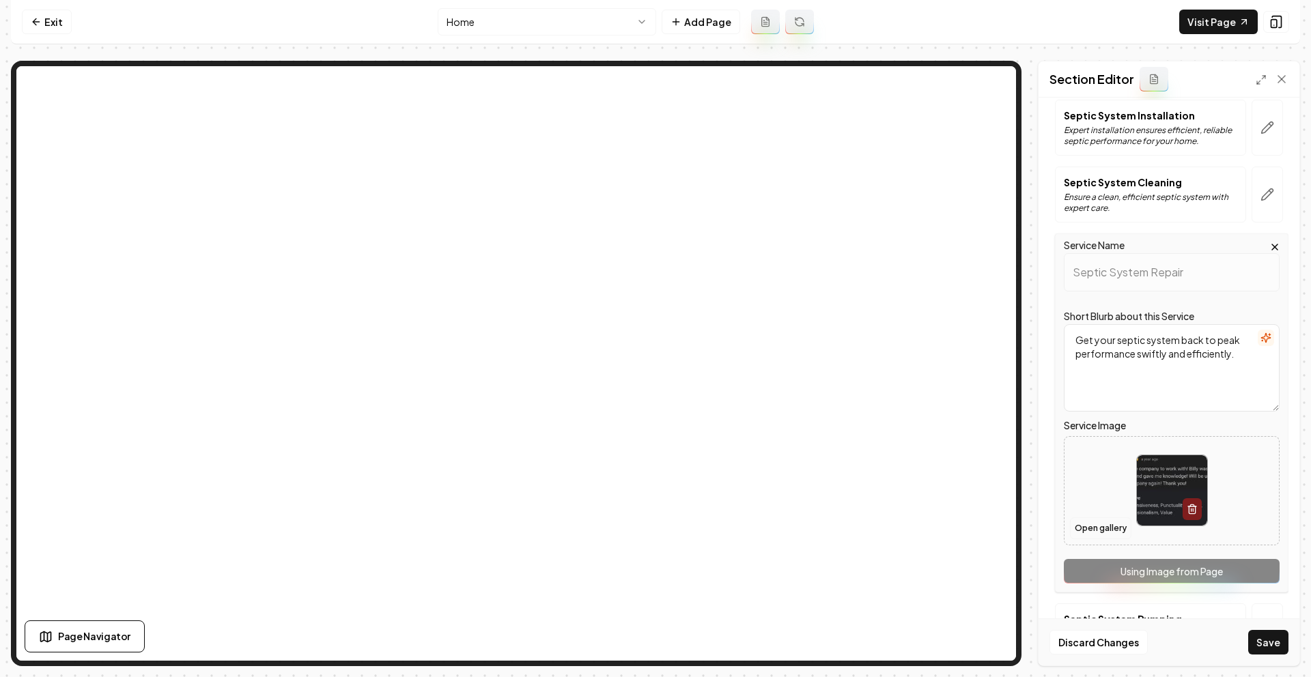
click at [1087, 534] on button "Open gallery" at bounding box center [1100, 528] width 61 height 22
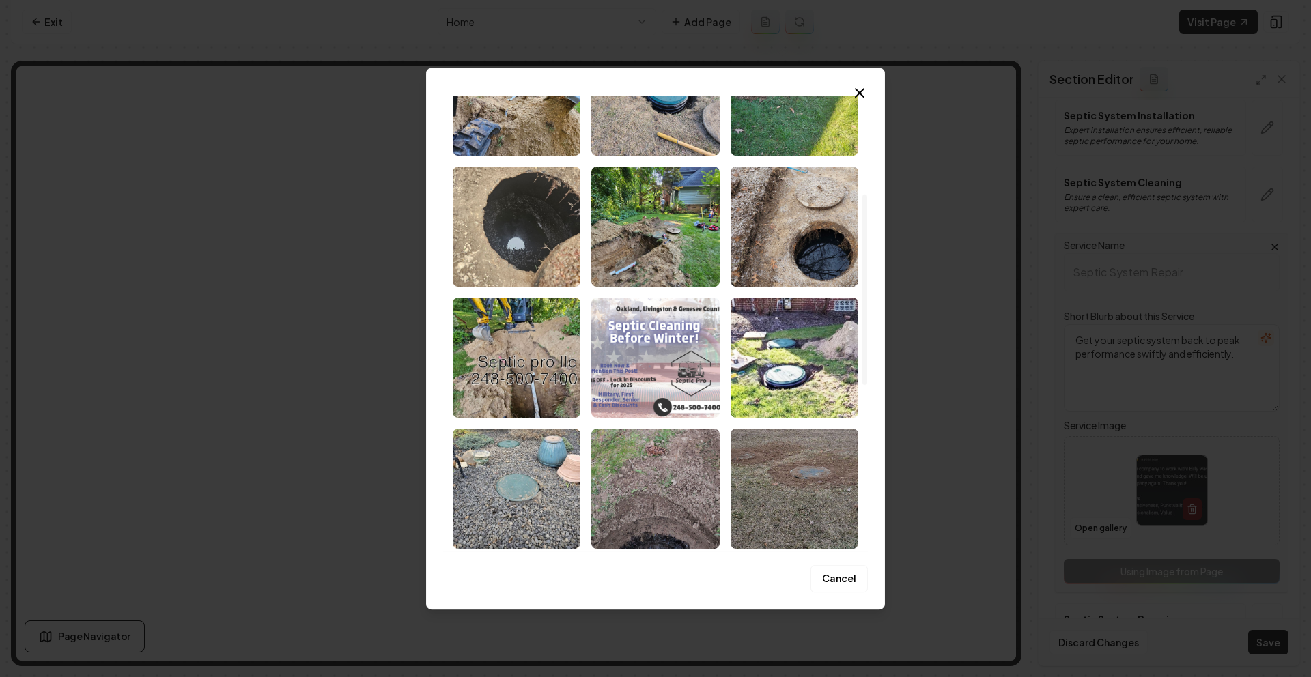
scroll to position [209, 0]
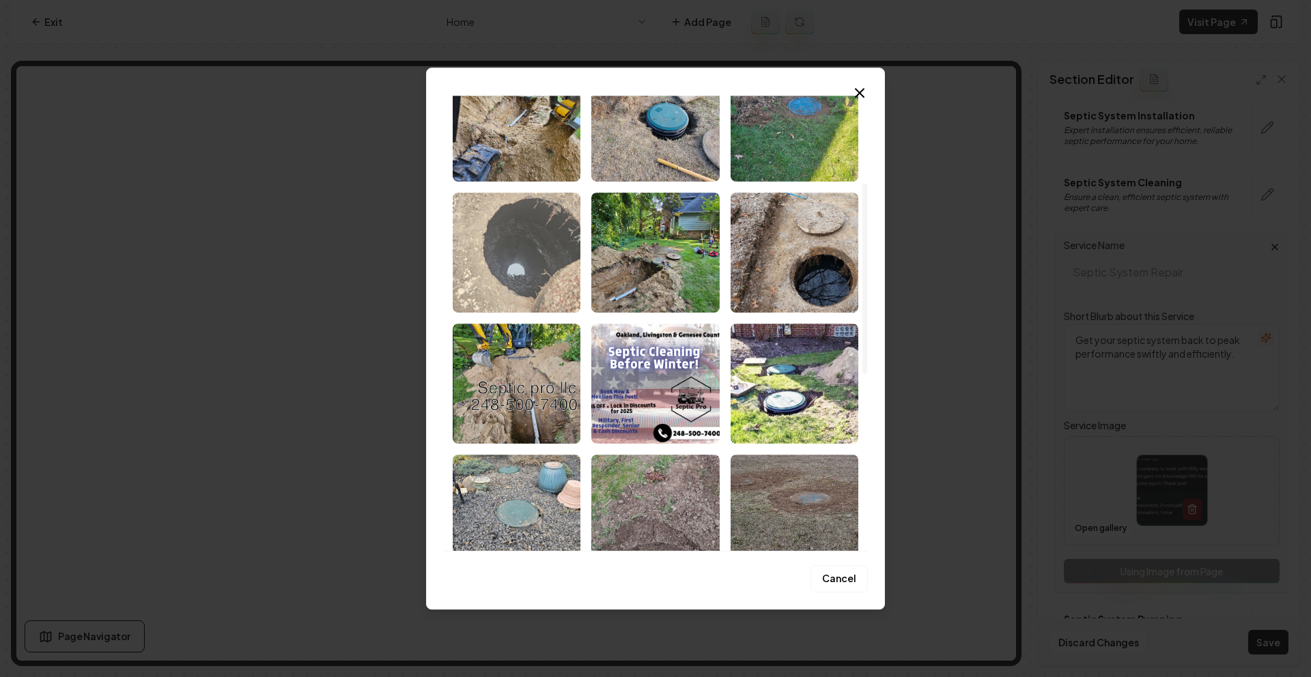
click at [543, 269] on img "Select image image_68c1e3d85c7cd75eb8165093.jpeg" at bounding box center [517, 252] width 128 height 120
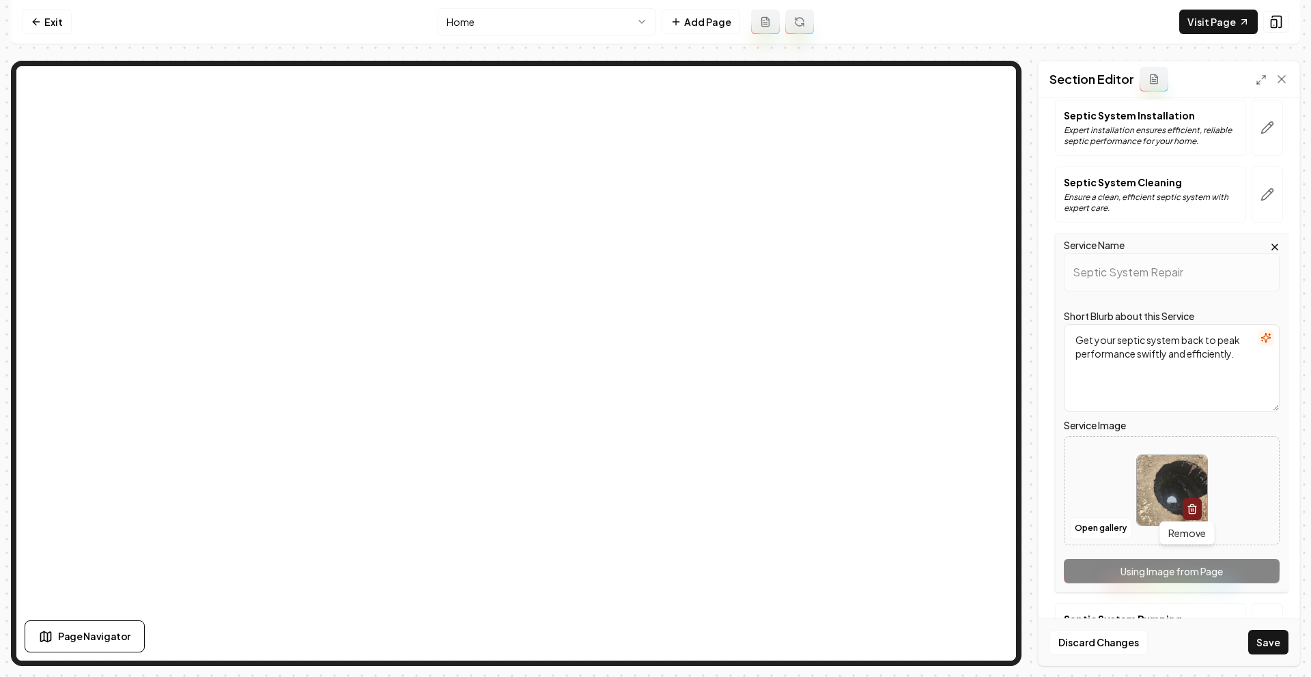
scroll to position [451, 0]
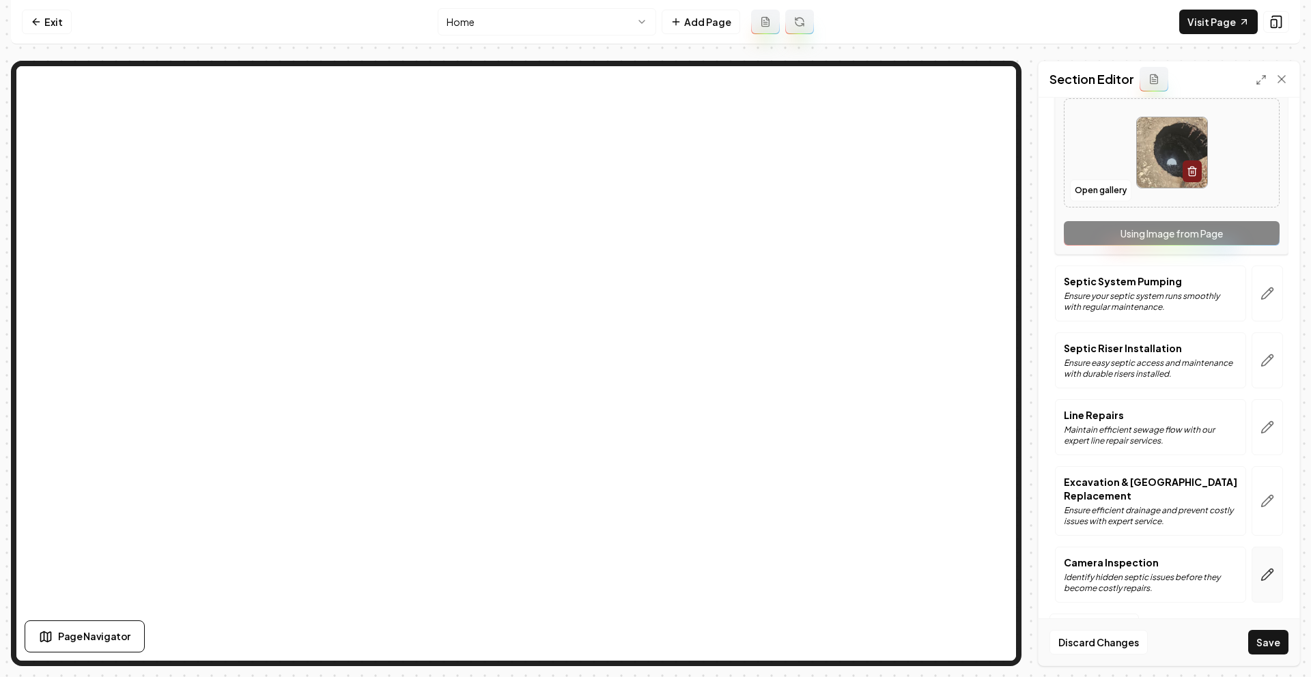
click at [1261, 577] on icon "button" at bounding box center [1267, 575] width 12 height 12
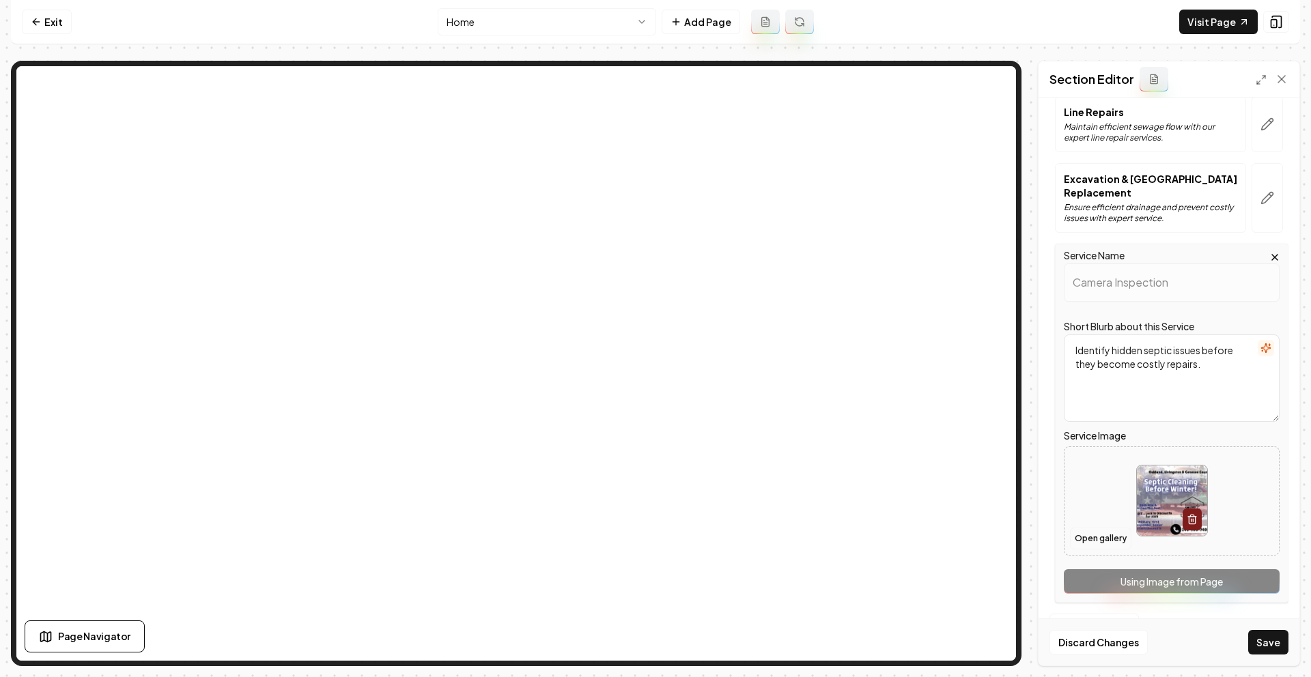
click at [1104, 538] on button "Open gallery" at bounding box center [1100, 539] width 61 height 22
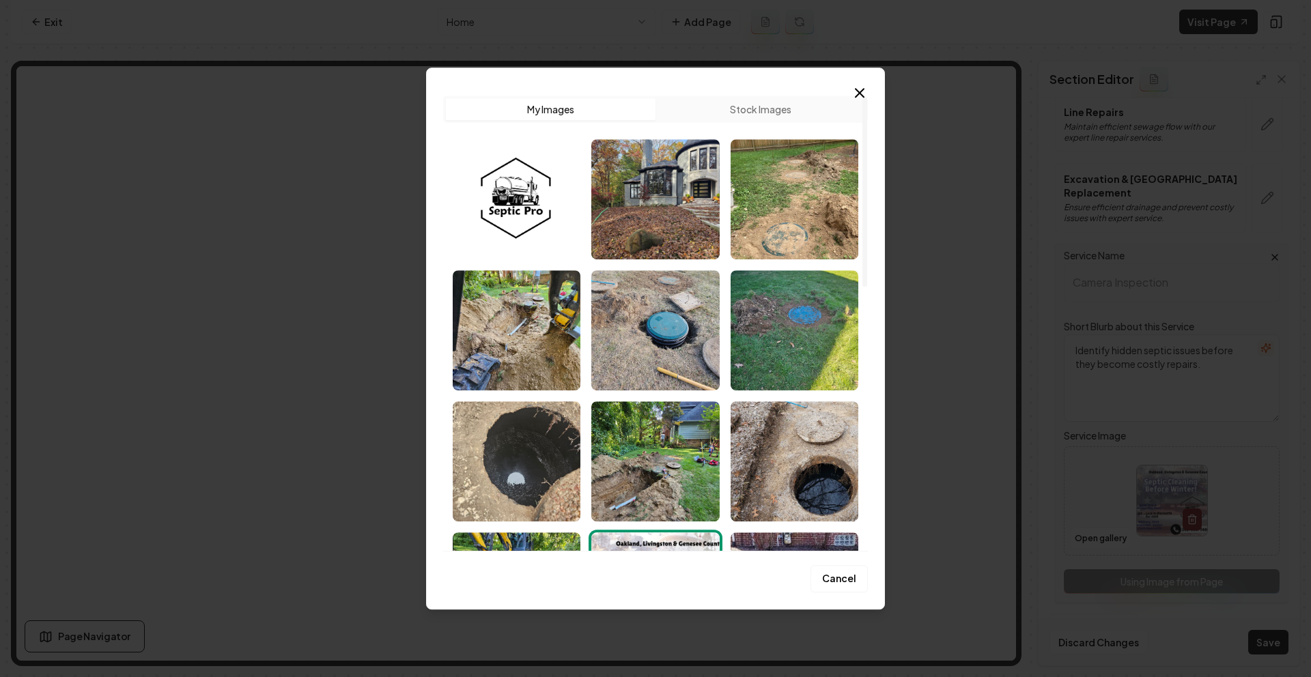
scroll to position [631, 0]
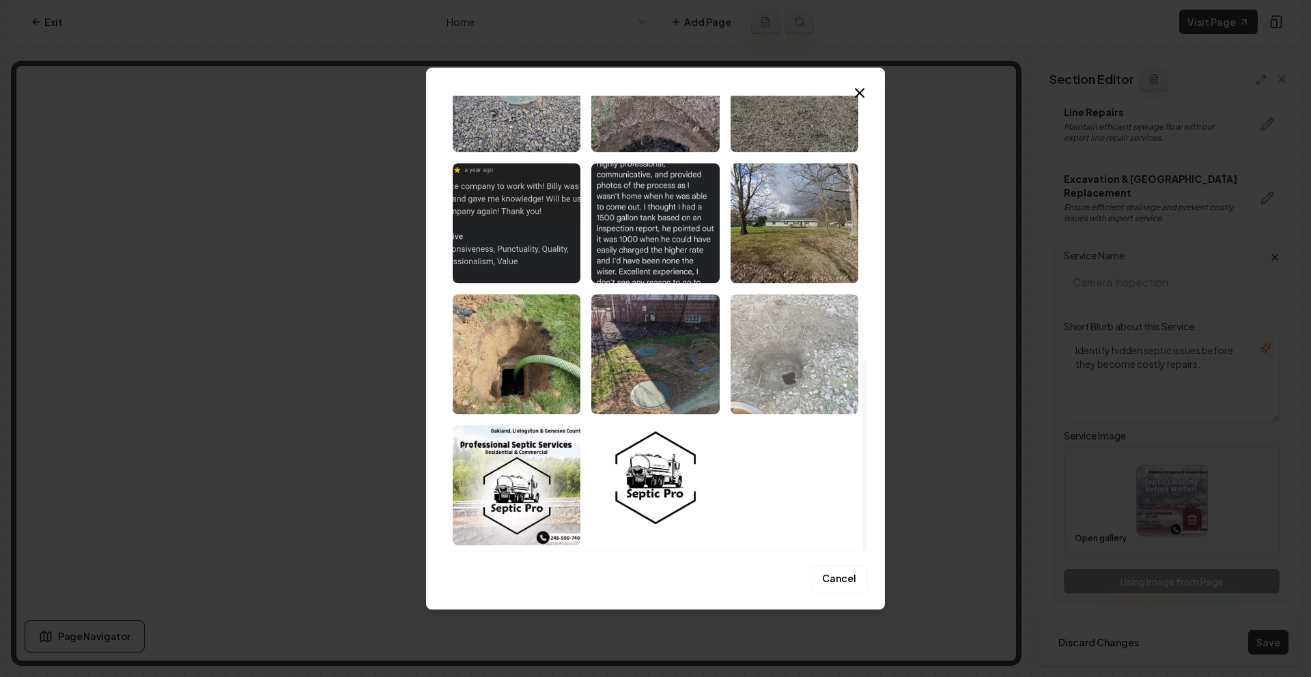
click at [802, 377] on img "Select image image_68c1e3d65c7cd75eb81645ac.jpeg" at bounding box center [794, 354] width 128 height 120
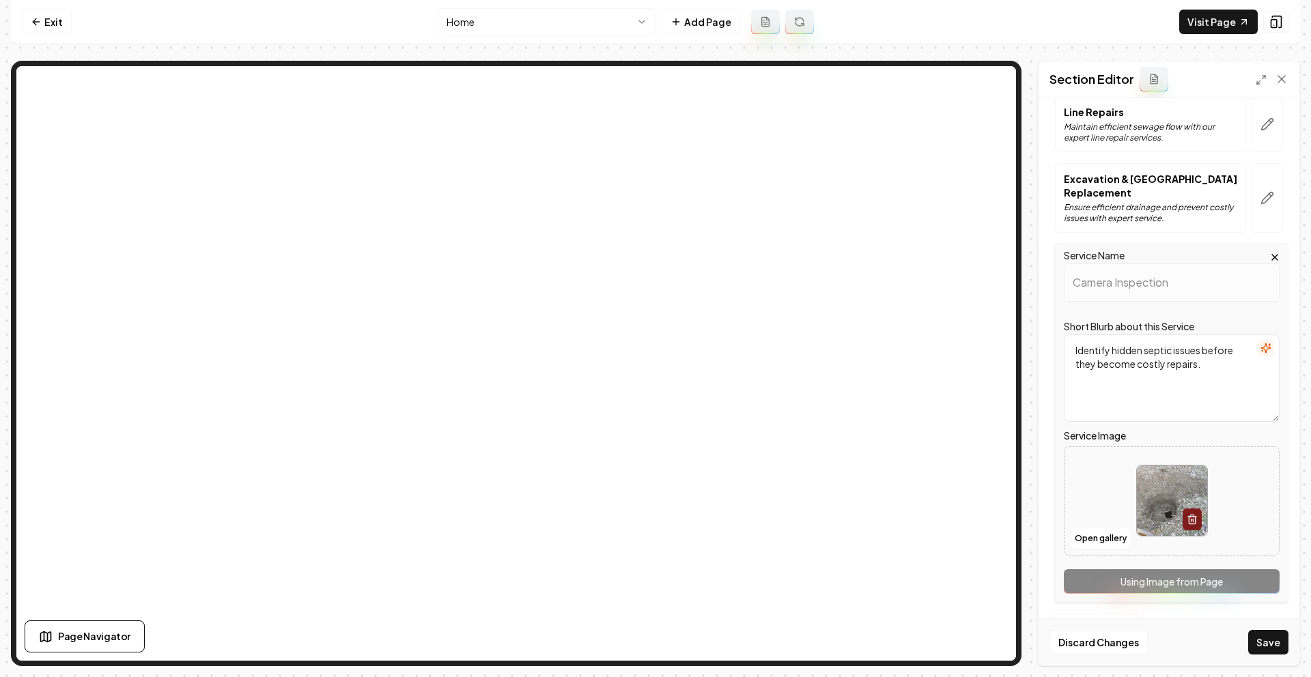
click at [1268, 644] on button "Save" at bounding box center [1268, 642] width 40 height 25
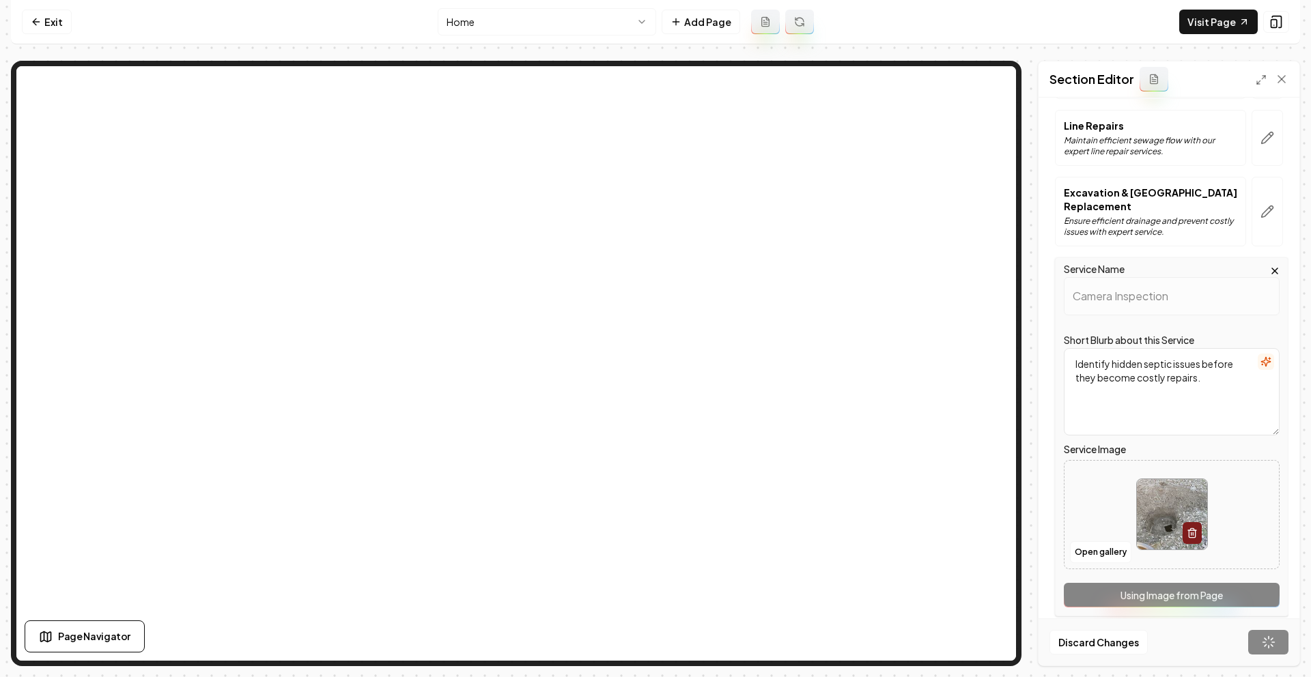
scroll to position [437, 0]
click at [1225, 26] on link "Visit Page" at bounding box center [1218, 22] width 78 height 25
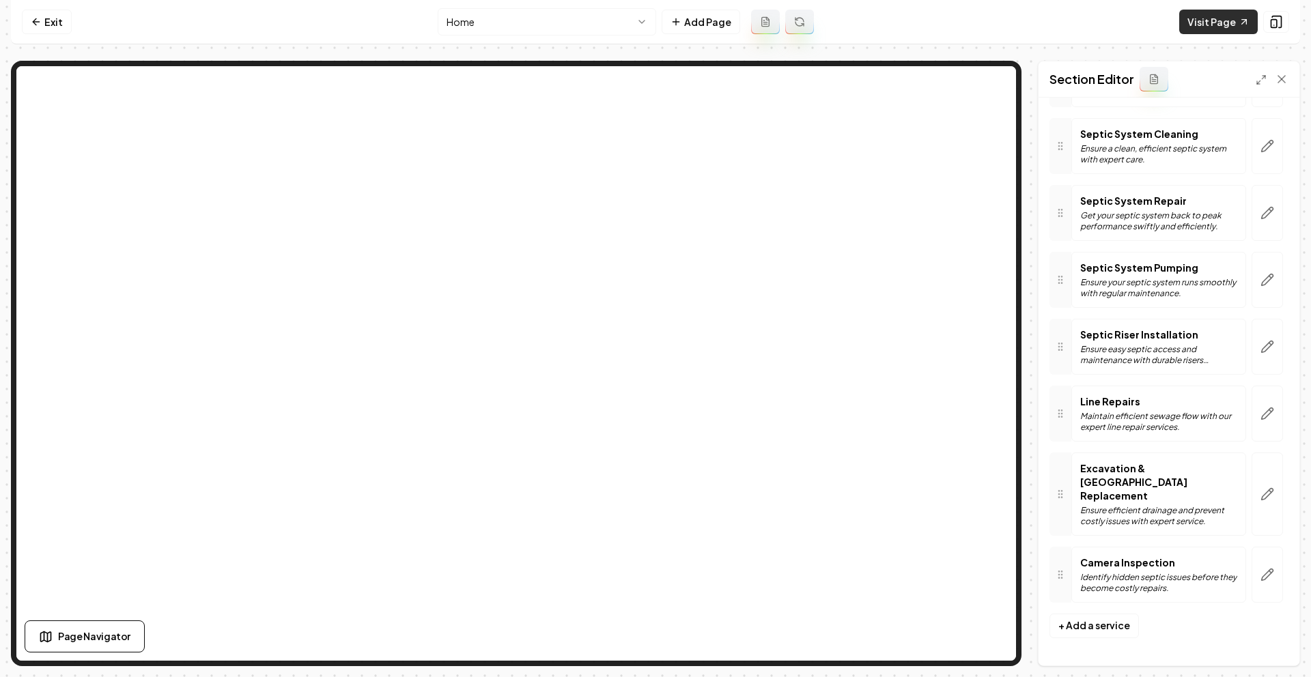
scroll to position [147, 0]
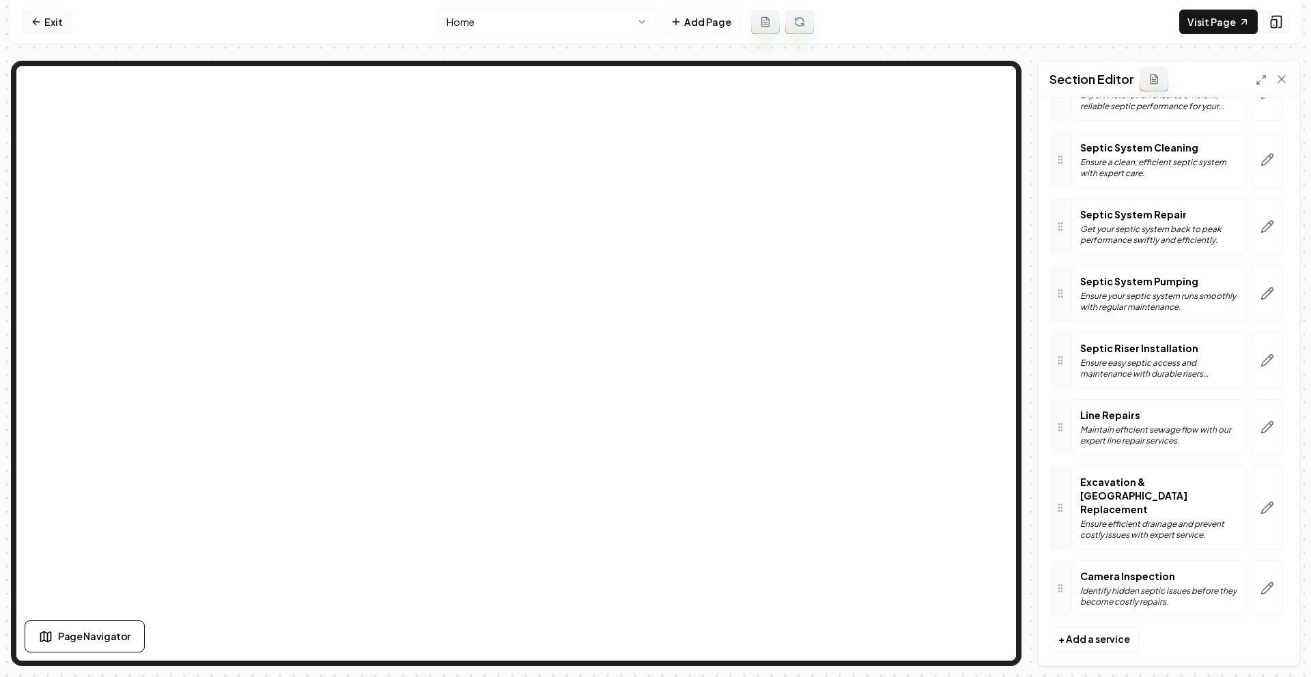
click at [63, 20] on link "Exit" at bounding box center [47, 22] width 50 height 25
